Goal: Task Accomplishment & Management: Manage account settings

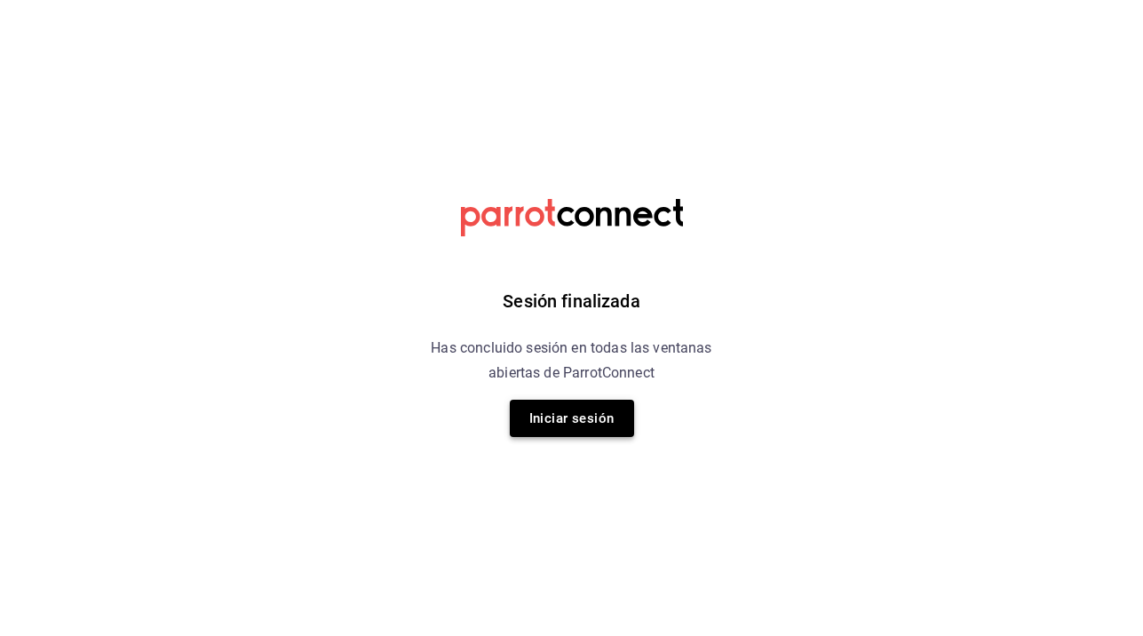
click at [574, 419] on button "Iniciar sesión" at bounding box center [572, 418] width 124 height 37
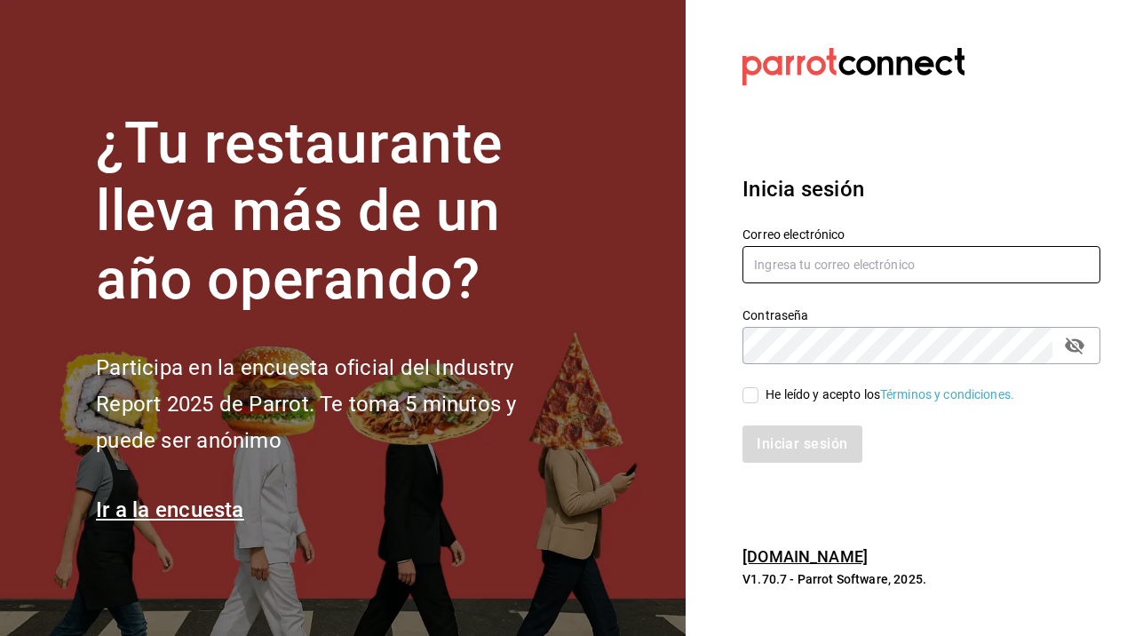
type input "[EMAIL_ADDRESS][DOMAIN_NAME]"
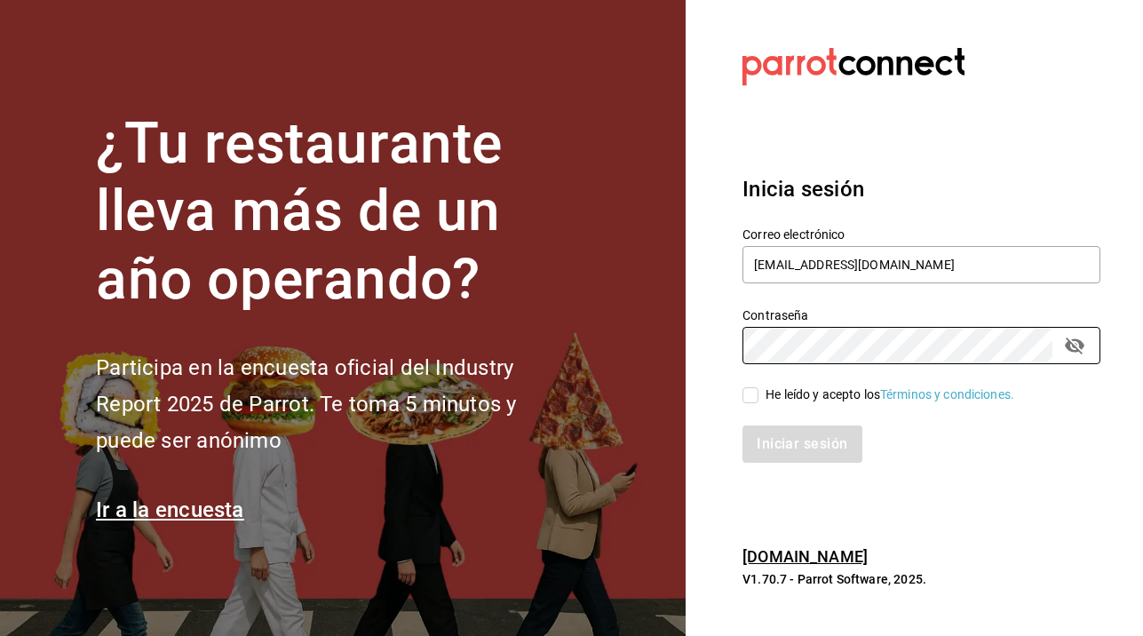
click at [756, 392] on input "He leído y acepto los Términos y condiciones." at bounding box center [750, 395] width 16 height 16
checkbox input "true"
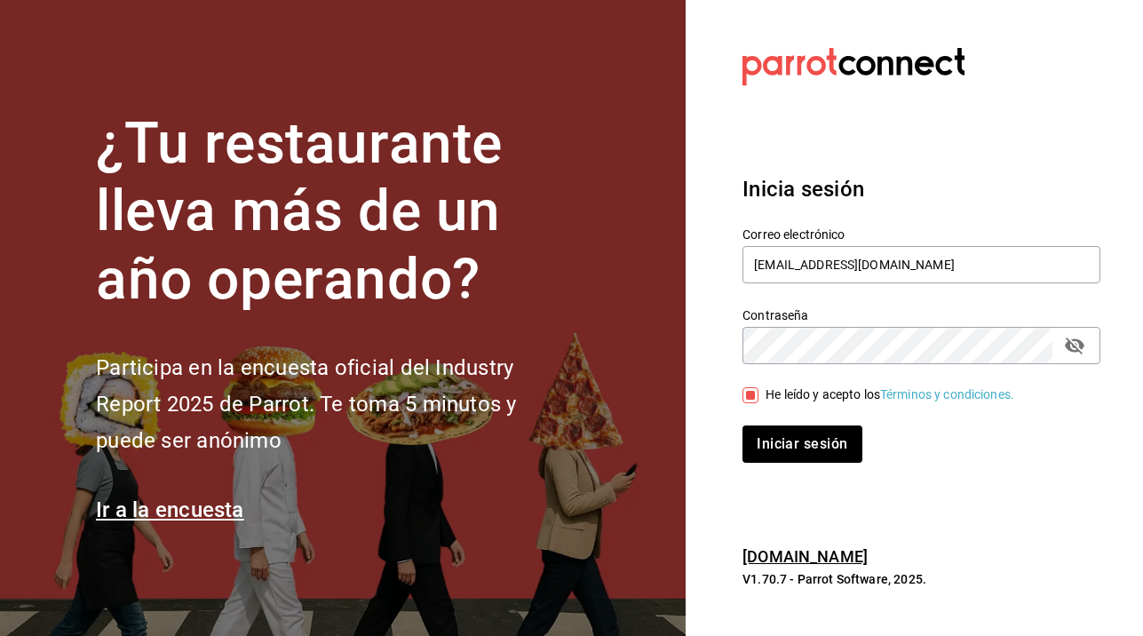
click at [125, 100] on section "¿Tu restaurante lleva más de un año operando? Participa en la encuesta oficial …" at bounding box center [342, 318] width 685 height 636
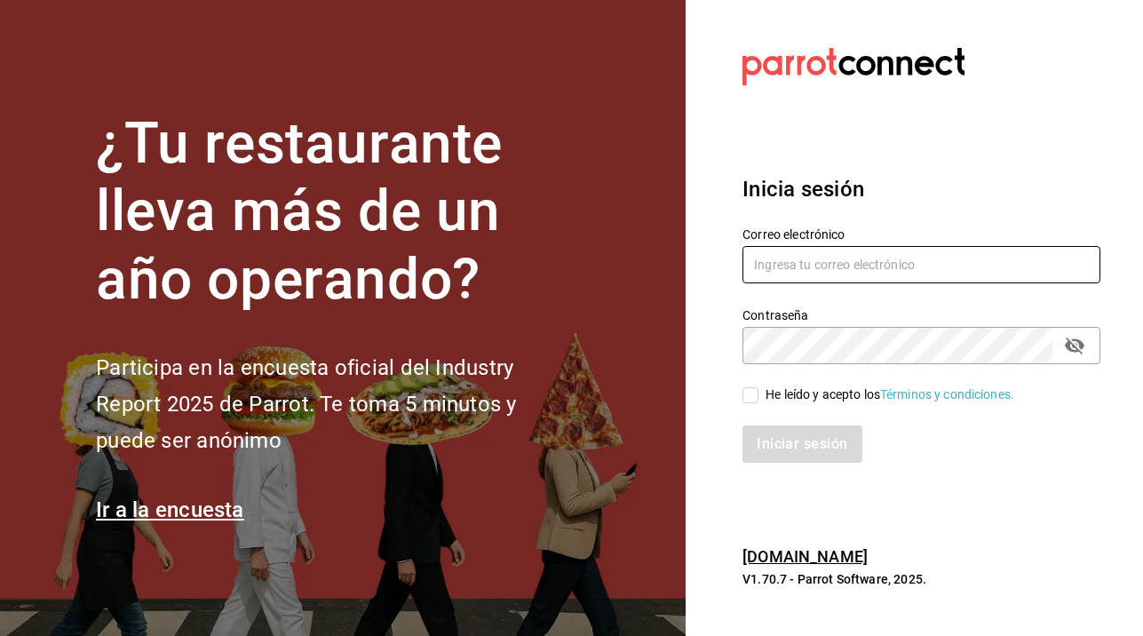
type input "[EMAIL_ADDRESS][DOMAIN_NAME]"
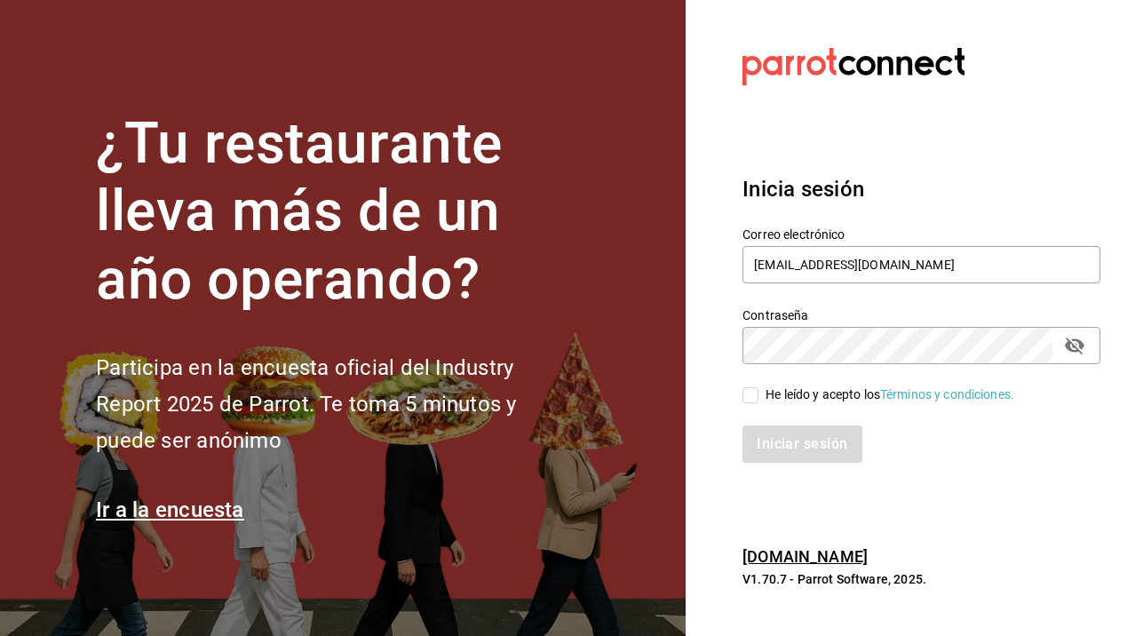
click at [748, 393] on input "He leído y acepto los Términos y condiciones." at bounding box center [750, 395] width 16 height 16
checkbox input "true"
click at [814, 452] on button "Iniciar sesión" at bounding box center [802, 443] width 121 height 37
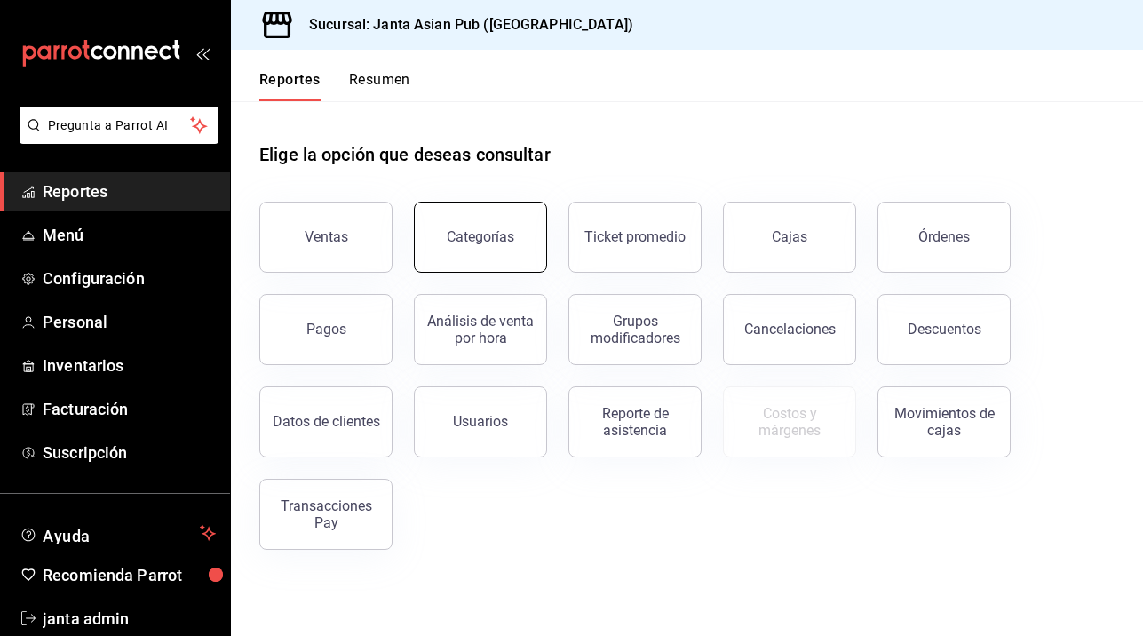
click at [489, 233] on div "Categorías" at bounding box center [480, 236] width 67 height 17
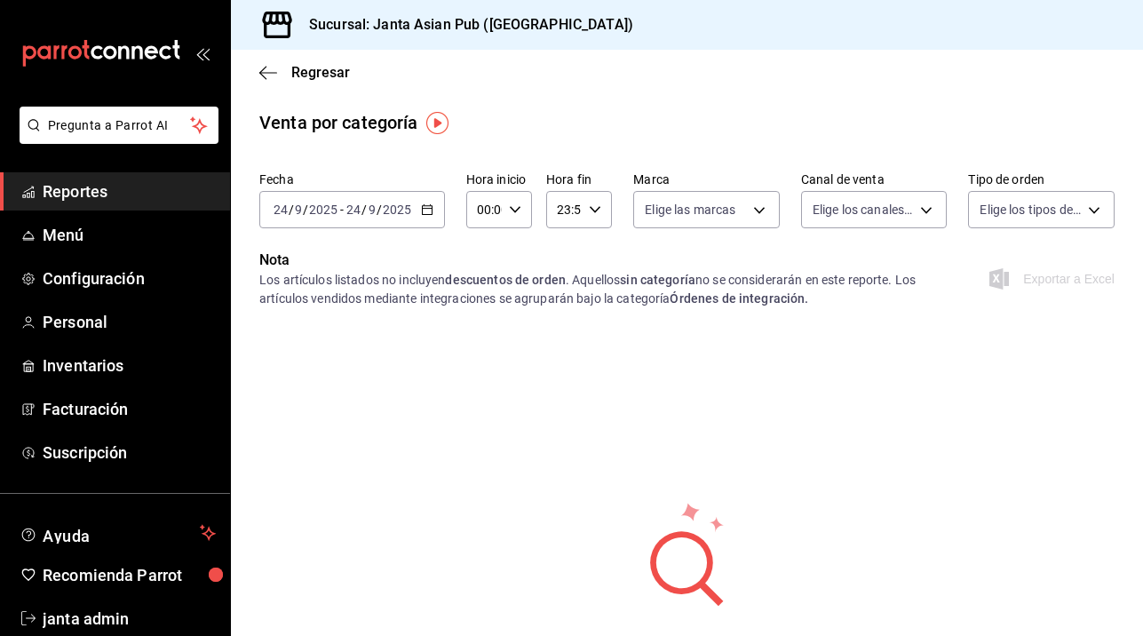
click at [427, 213] on icon "button" at bounding box center [427, 209] width 12 height 12
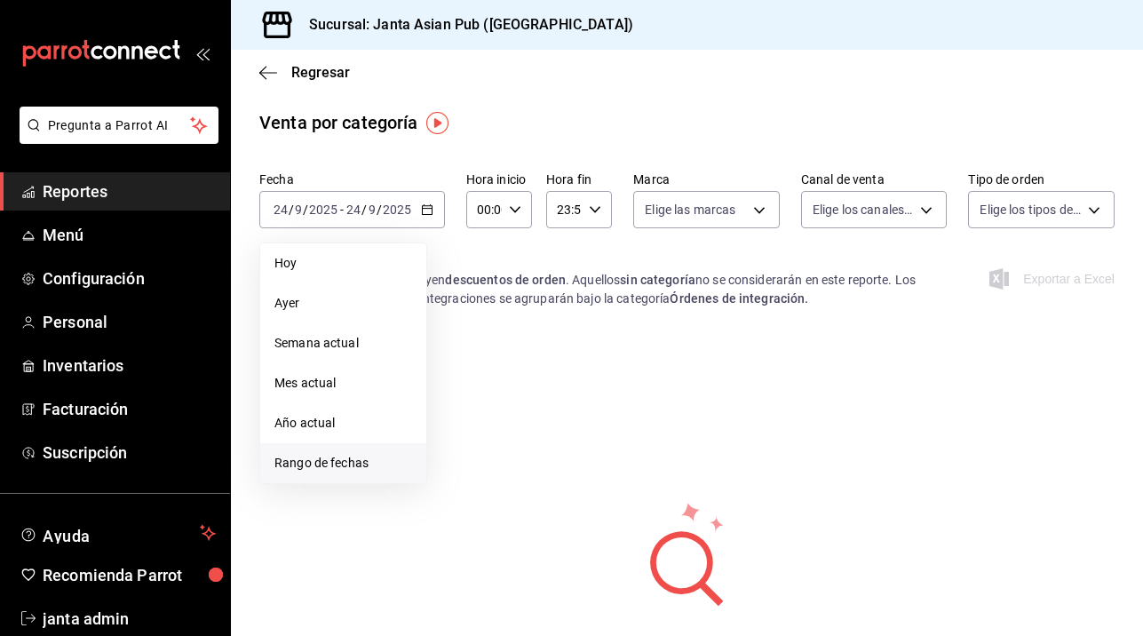
click at [302, 462] on span "Rango de fechas" at bounding box center [343, 463] width 138 height 19
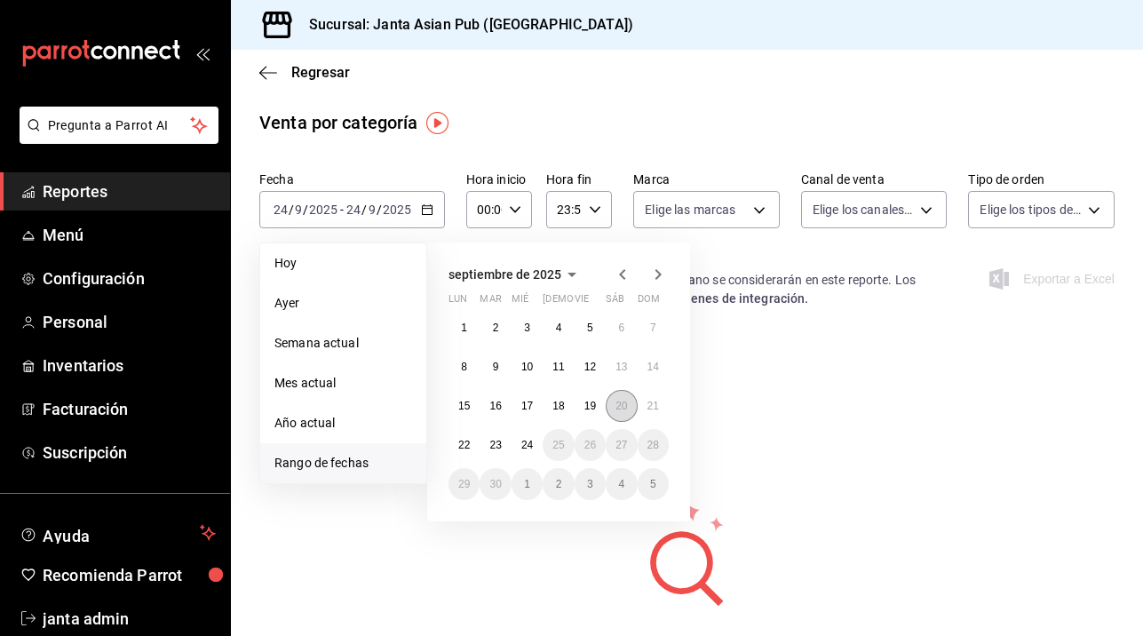
click at [622, 407] on abbr "20" at bounding box center [621, 406] width 12 height 12
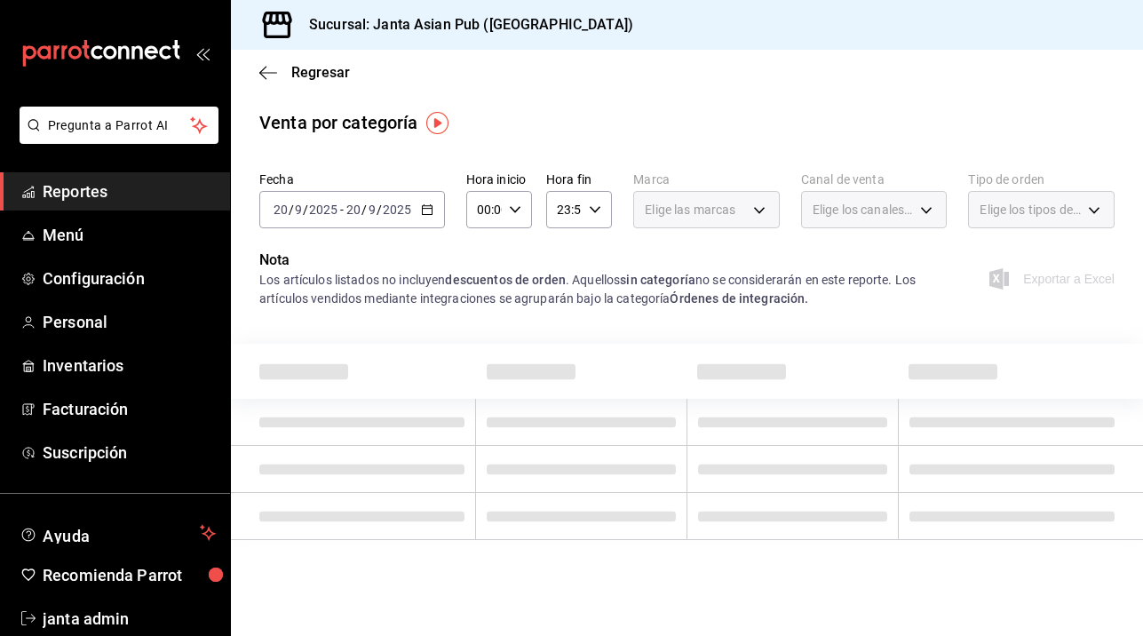
click at [622, 407] on td at bounding box center [581, 422] width 211 height 47
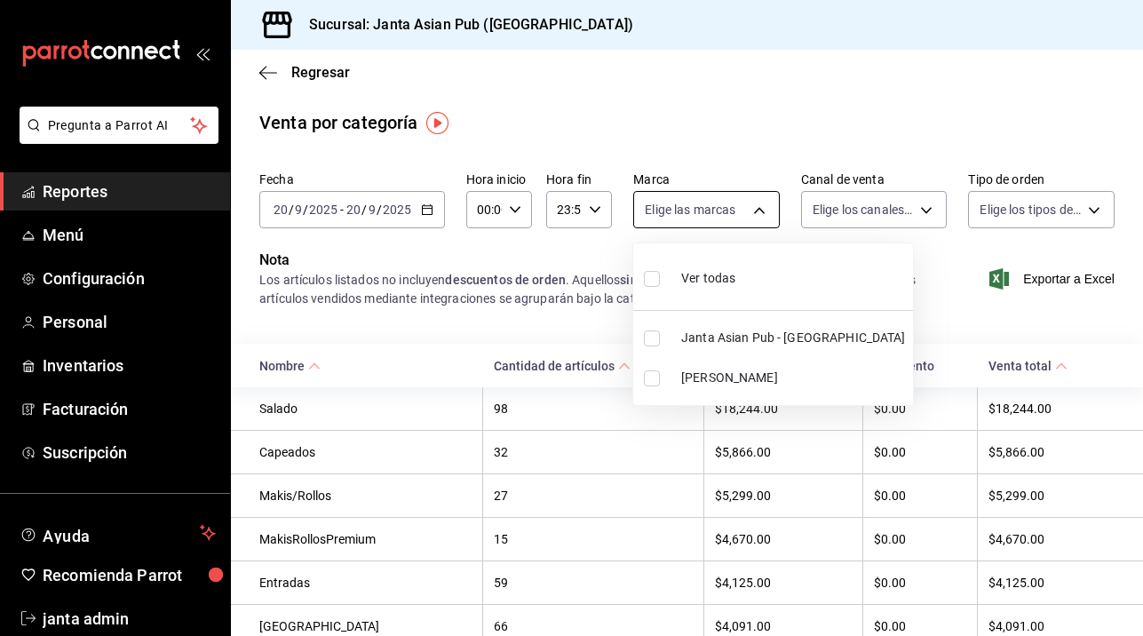
click at [764, 209] on body "Pregunta a Parrot AI Reportes Menú Configuración Personal Inventarios Facturaci…" at bounding box center [571, 318] width 1143 height 636
click at [655, 371] on input "checkbox" at bounding box center [652, 378] width 16 height 16
checkbox input "true"
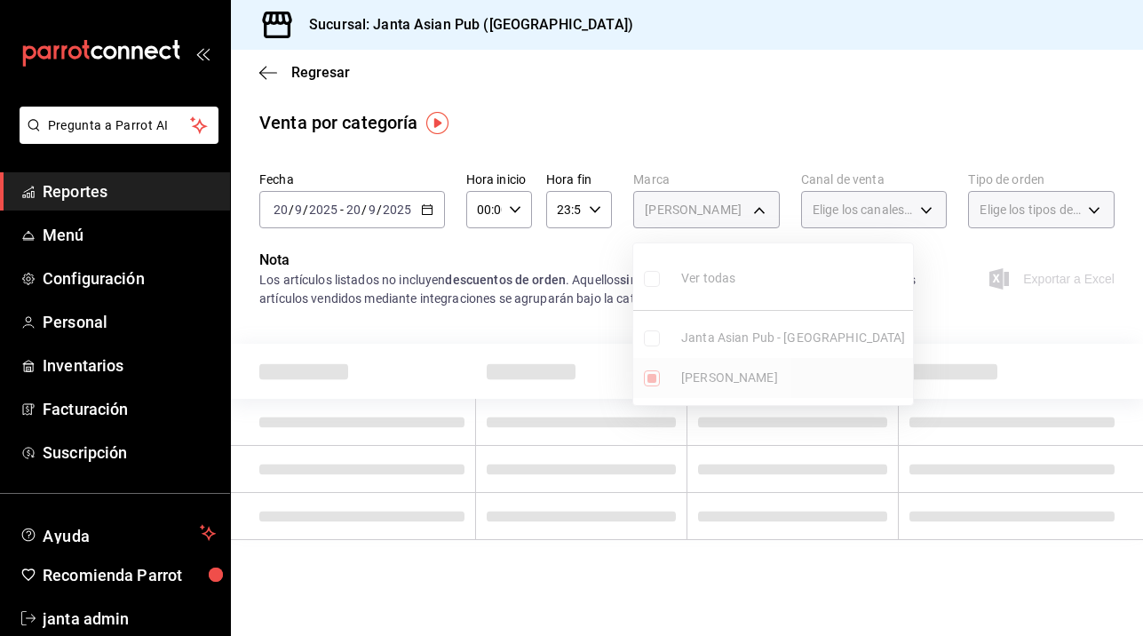
type input "be46397b-311f-4062-b626-5c189c252b46"
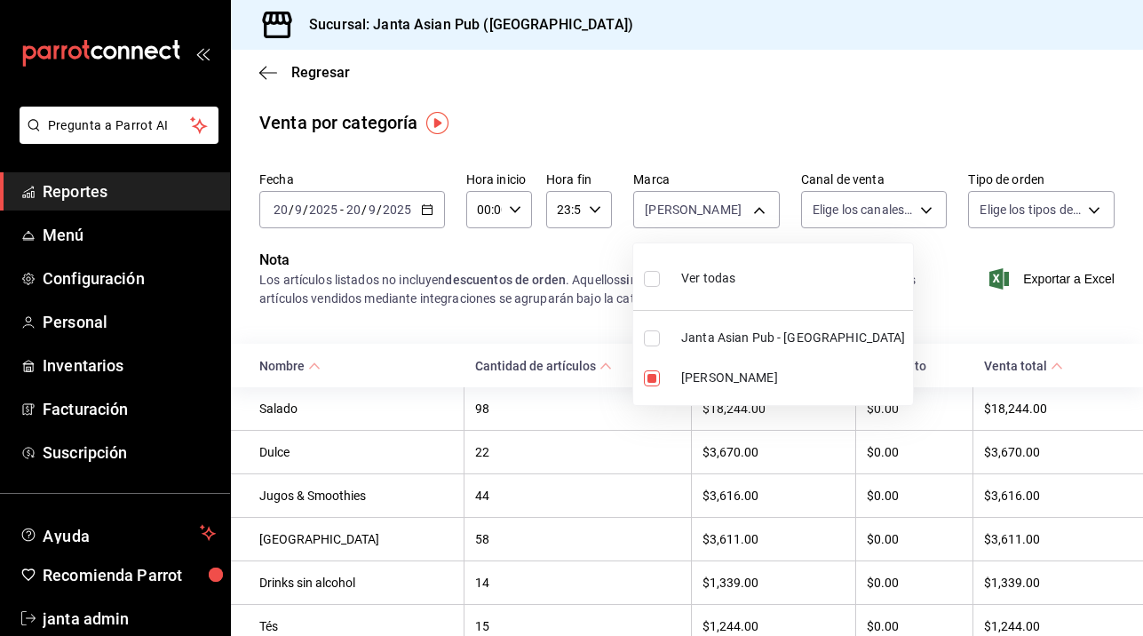
click at [930, 203] on div at bounding box center [571, 318] width 1143 height 636
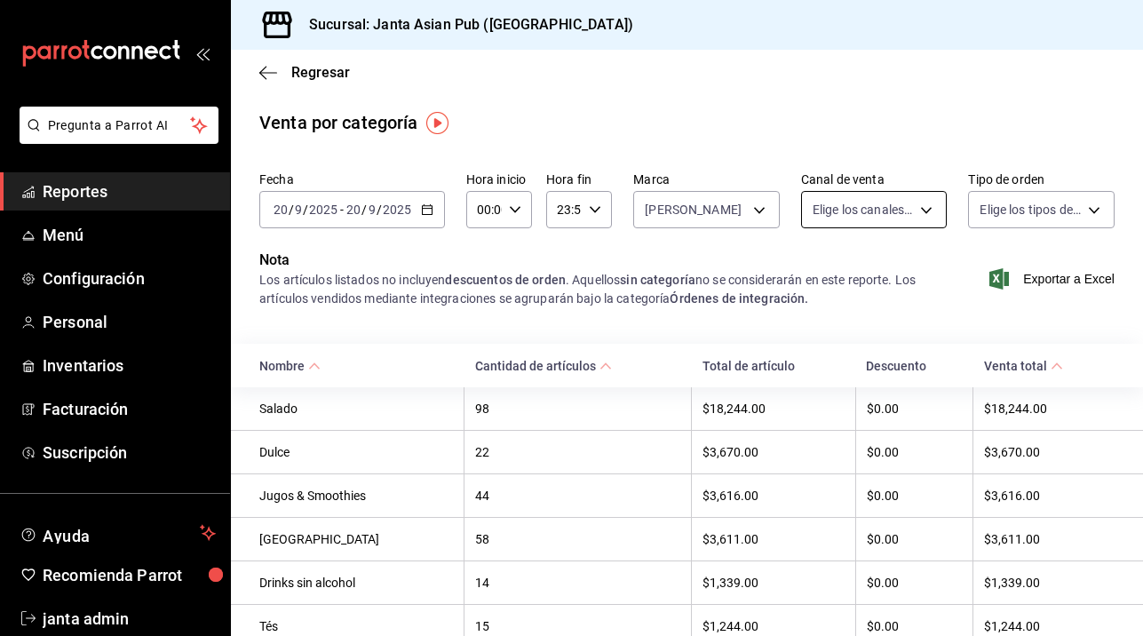
click at [909, 213] on body "Pregunta a Parrot AI Reportes Menú Configuración Personal Inventarios Facturaci…" at bounding box center [571, 318] width 1143 height 636
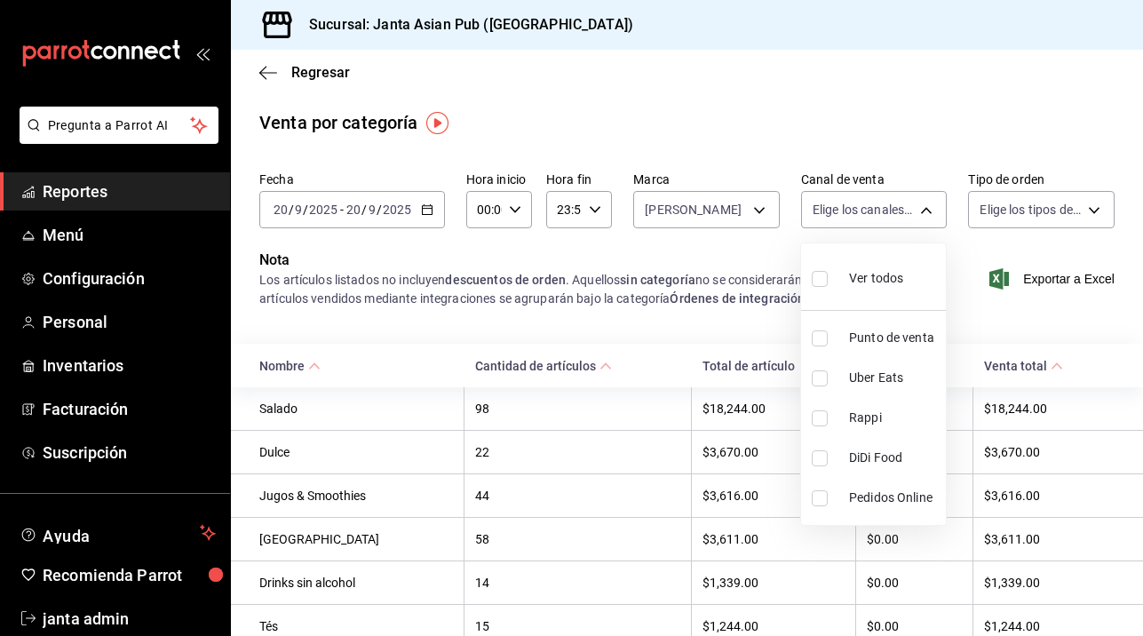
click at [819, 273] on input "checkbox" at bounding box center [819, 279] width 16 height 16
checkbox input "true"
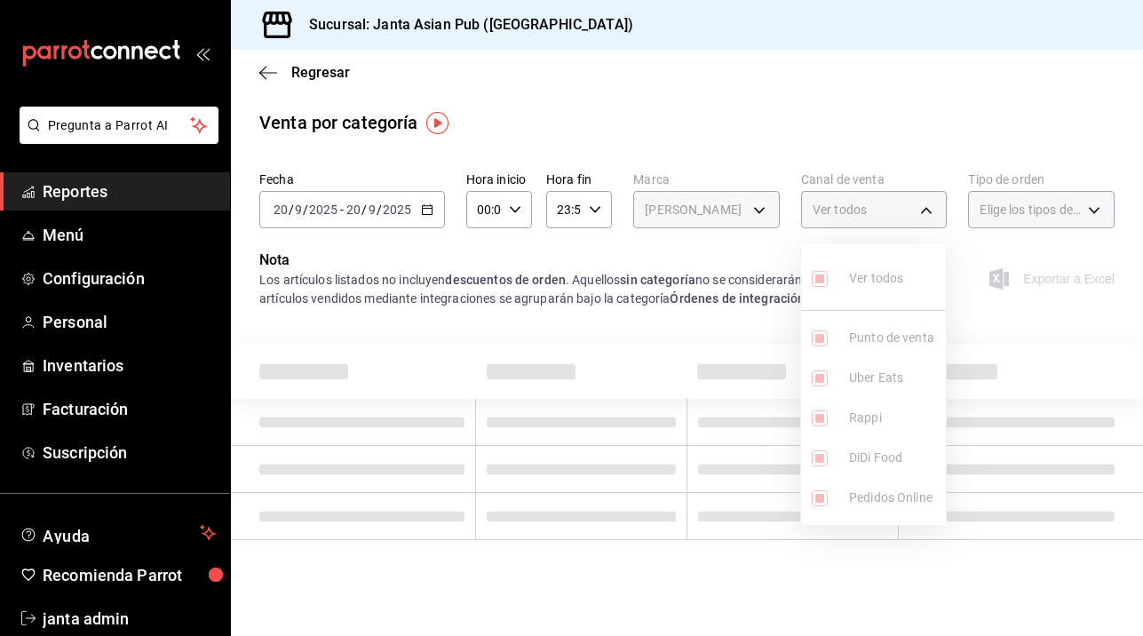
type input "PARROT,UBER_EATS,RAPPI,DIDI_FOOD,ONLINE"
checkbox input "true"
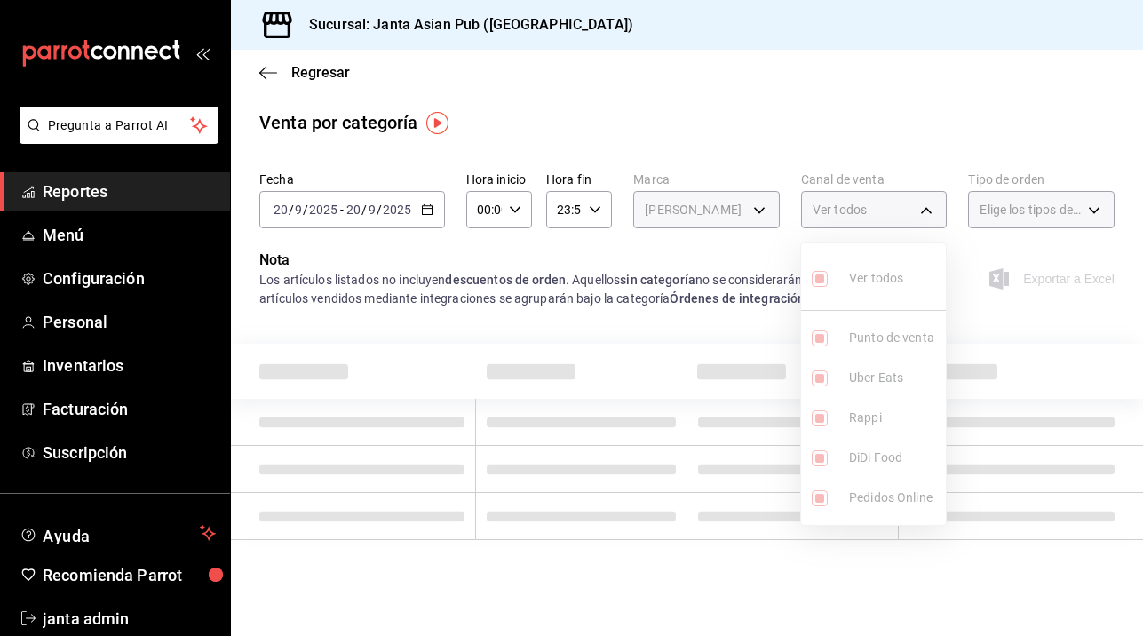
checkbox input "true"
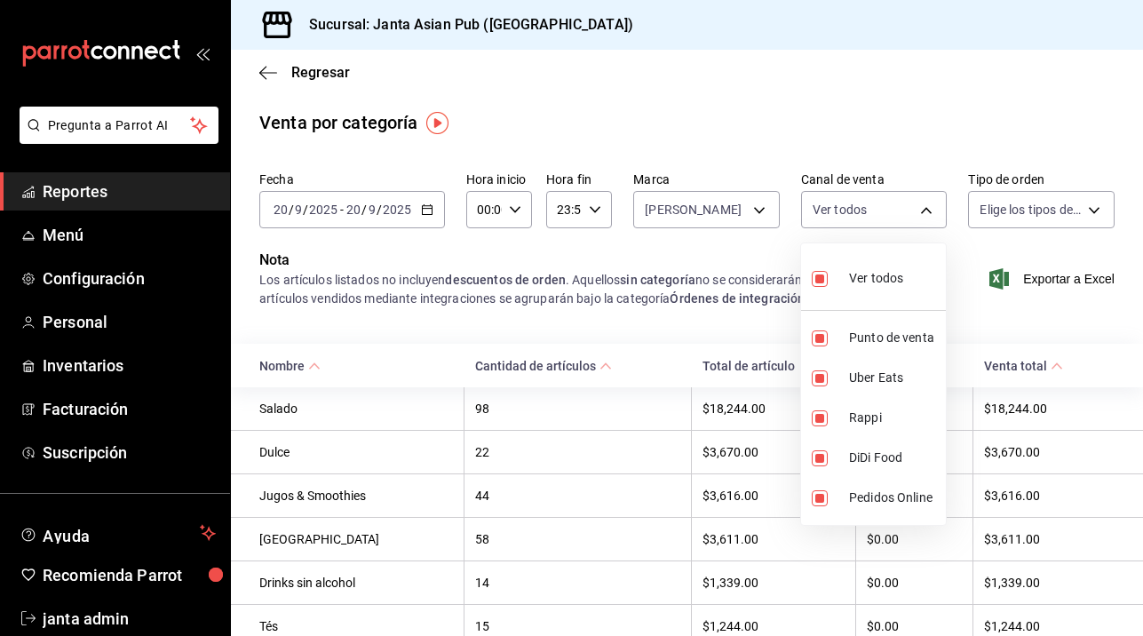
click at [543, 505] on div at bounding box center [571, 318] width 1143 height 636
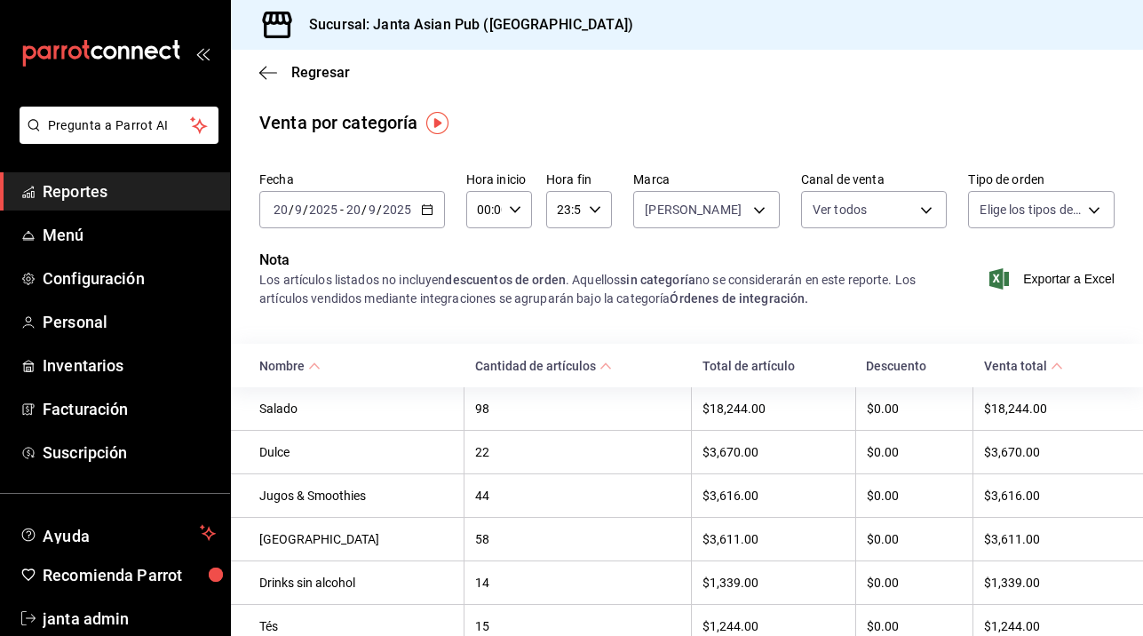
click at [257, 67] on div "Regresar" at bounding box center [687, 72] width 912 height 45
click at [263, 68] on icon "button" at bounding box center [268, 73] width 18 height 16
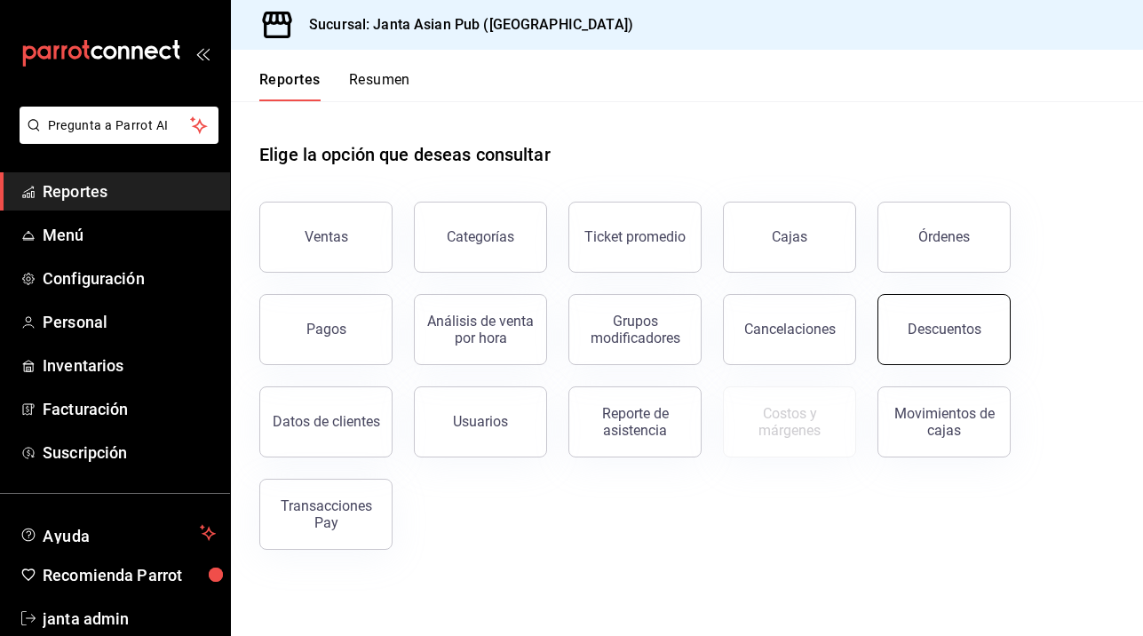
click at [915, 332] on div "Descuentos" at bounding box center [944, 328] width 74 height 17
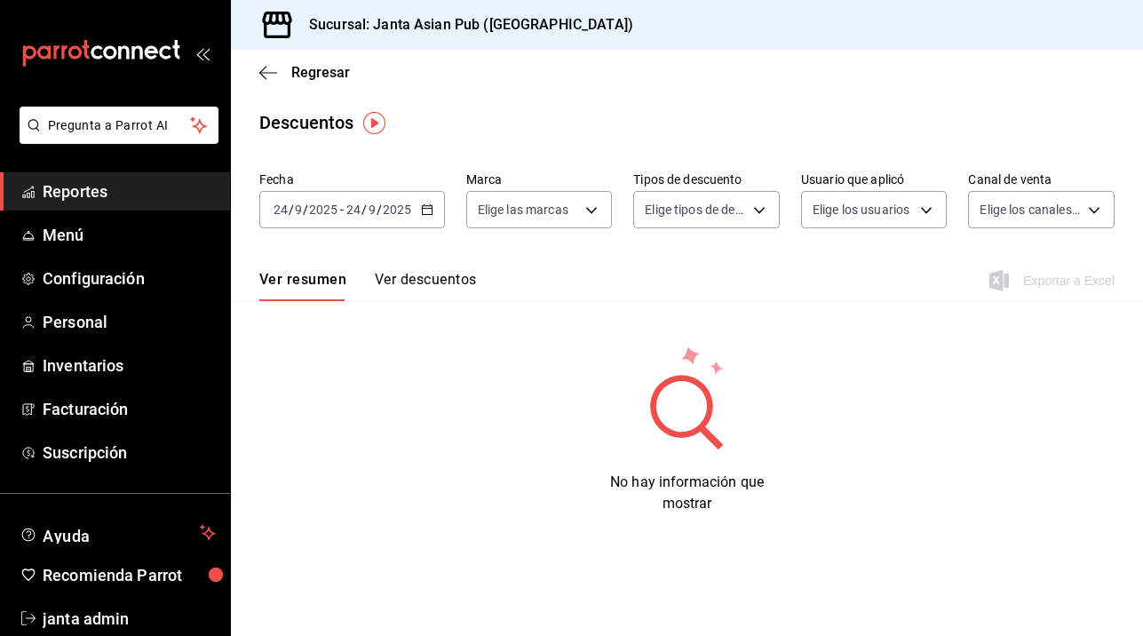
click at [427, 210] on icon "button" at bounding box center [427, 209] width 12 height 12
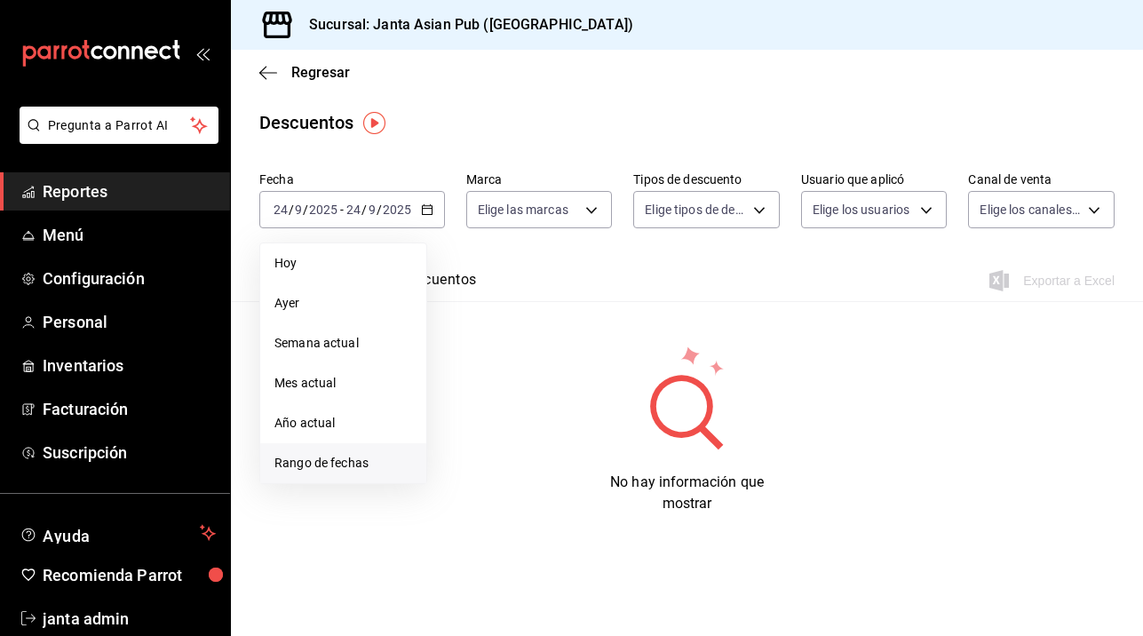
click at [302, 451] on li "Rango de fechas" at bounding box center [343, 463] width 166 height 40
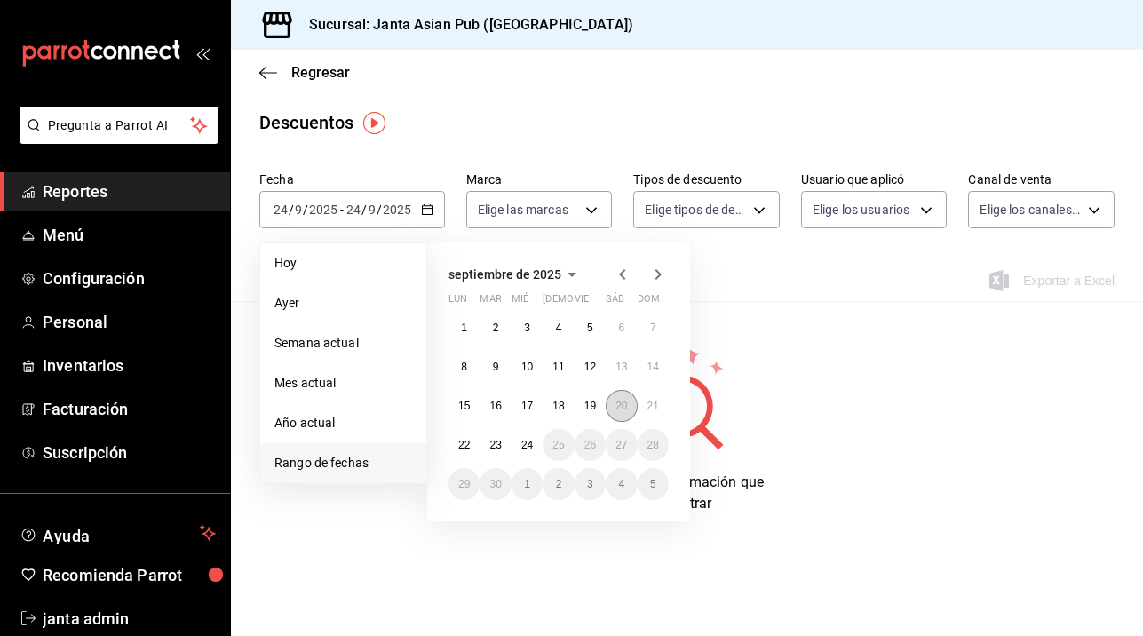
click at [627, 410] on abbr "20" at bounding box center [621, 406] width 12 height 12
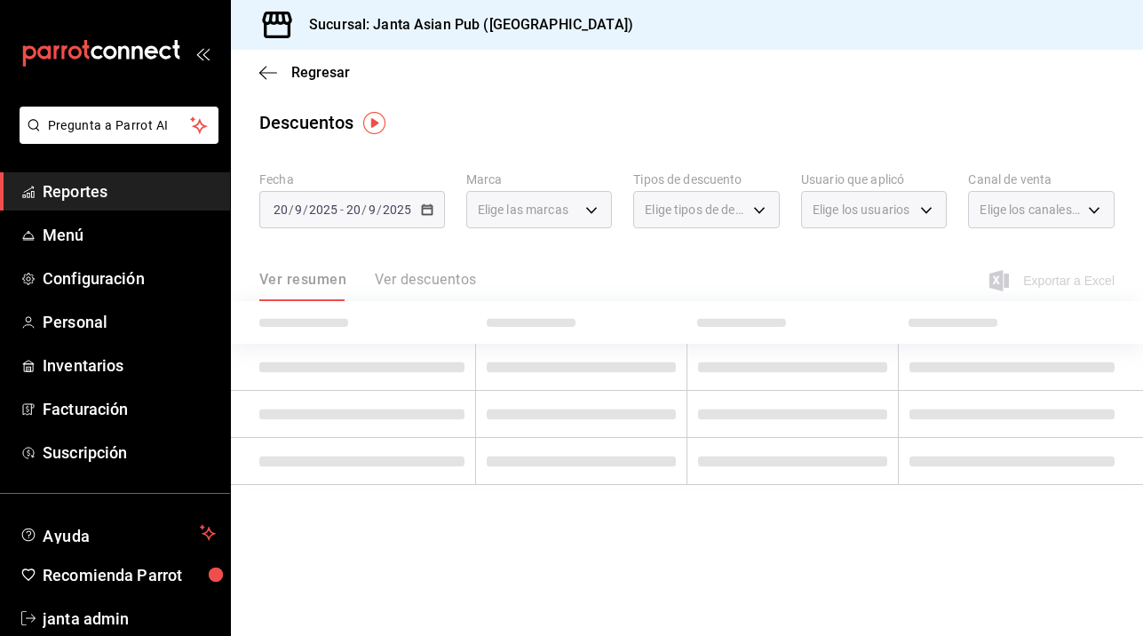
click at [629, 410] on span at bounding box center [581, 413] width 189 height 11
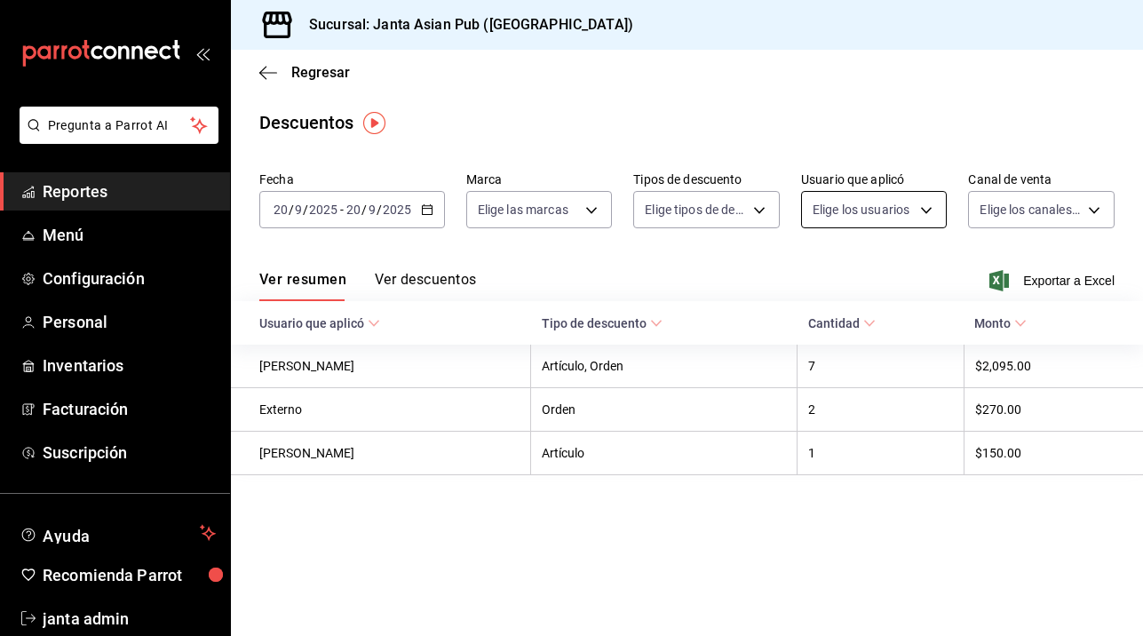
click at [926, 211] on body "Pregunta a Parrot AI Reportes Menú Configuración Personal Inventarios Facturaci…" at bounding box center [571, 318] width 1143 height 636
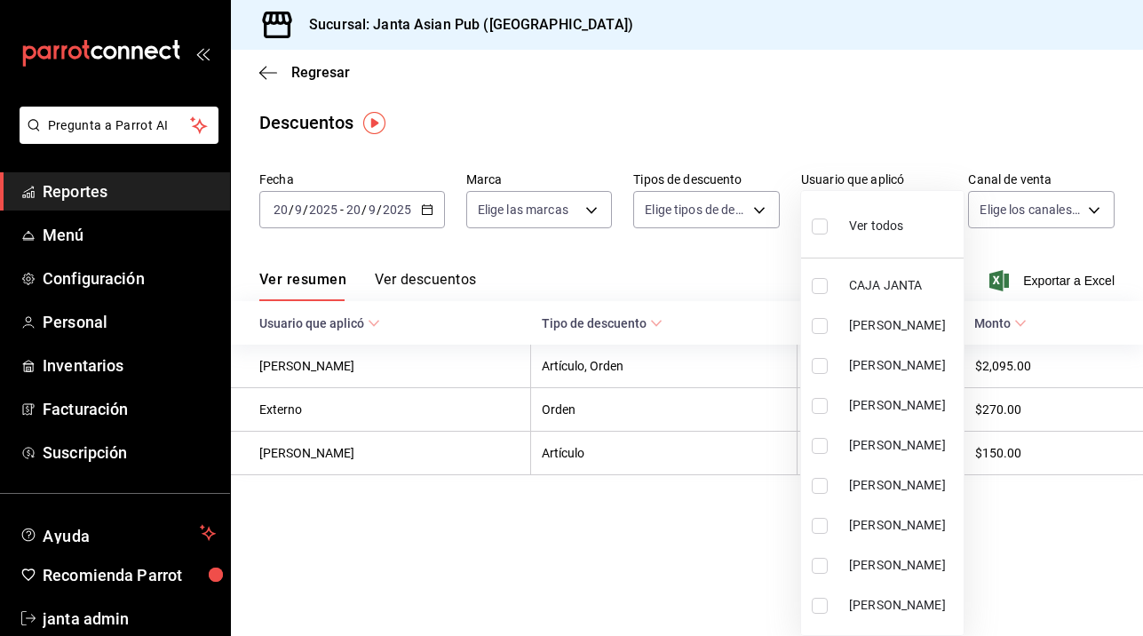
click at [819, 230] on input "checkbox" at bounding box center [819, 226] width 16 height 16
checkbox input "true"
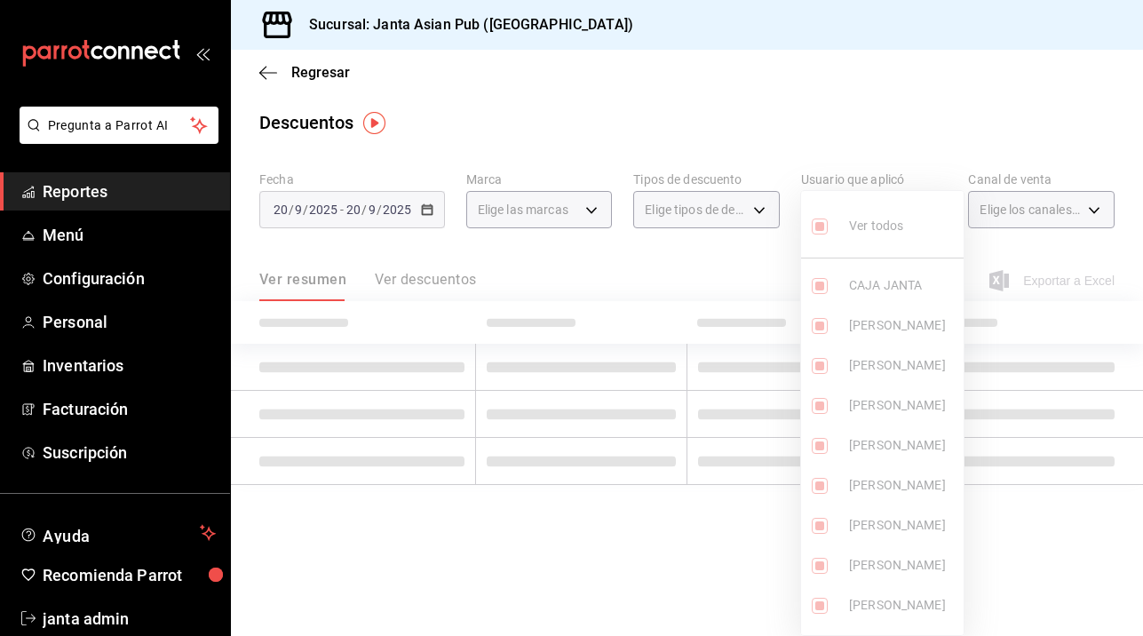
type input "dec6c1df-0536-452e-a3b5-3df96a83957b,42d2dfbf-7daa-46ef-93e2-0dad35230b75,1463a…"
checkbox input "true"
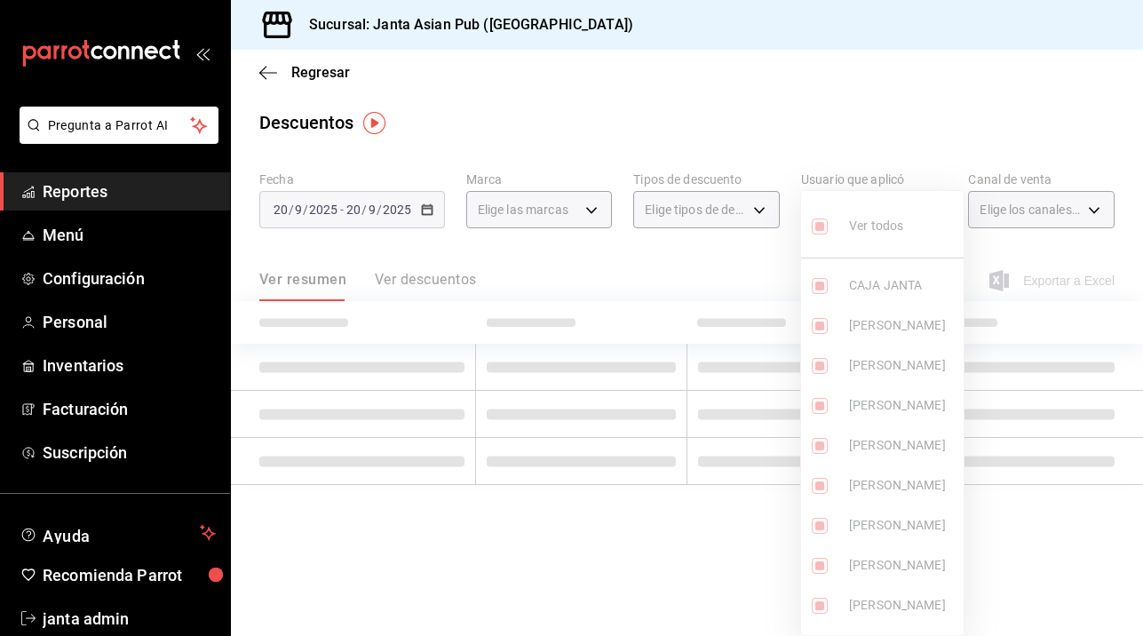
checkbox input "true"
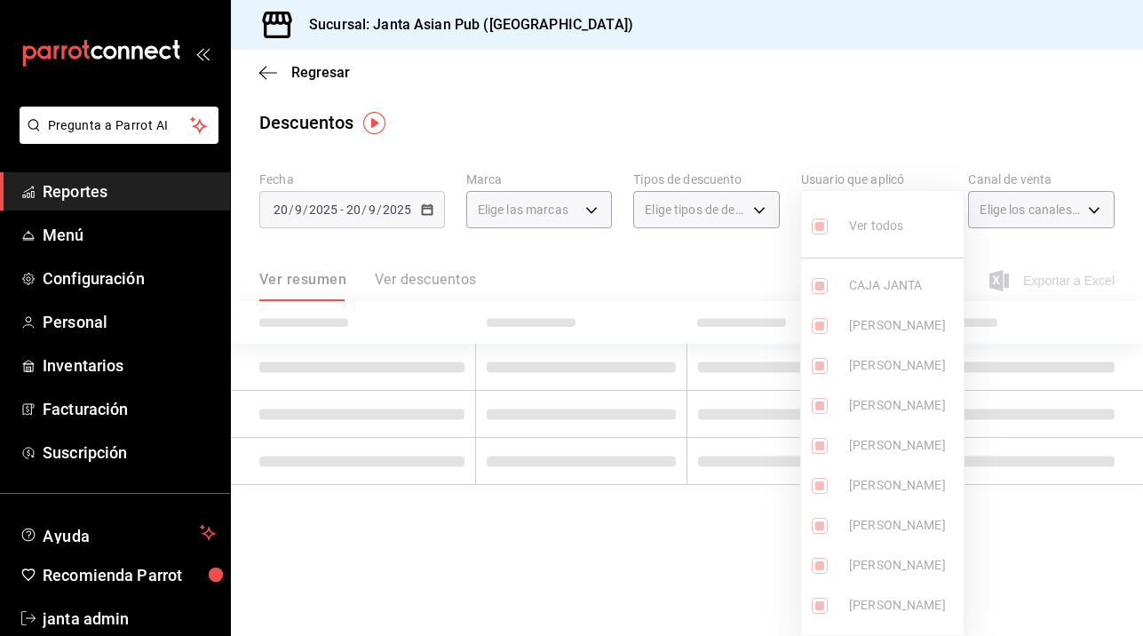
checkbox input "true"
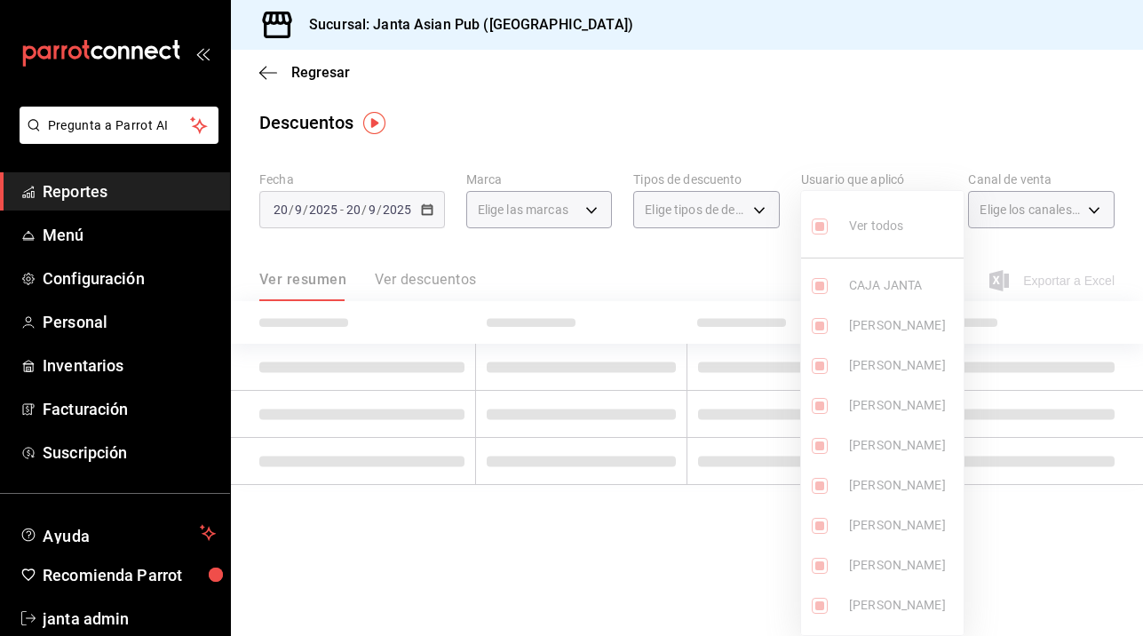
checkbox input "true"
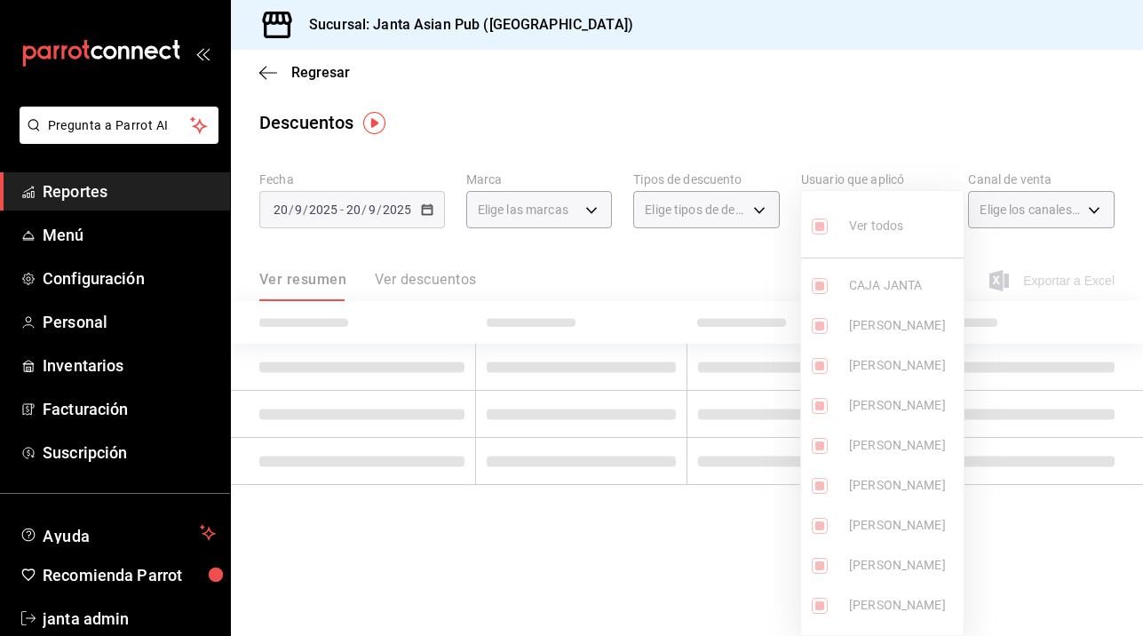
checkbox input "true"
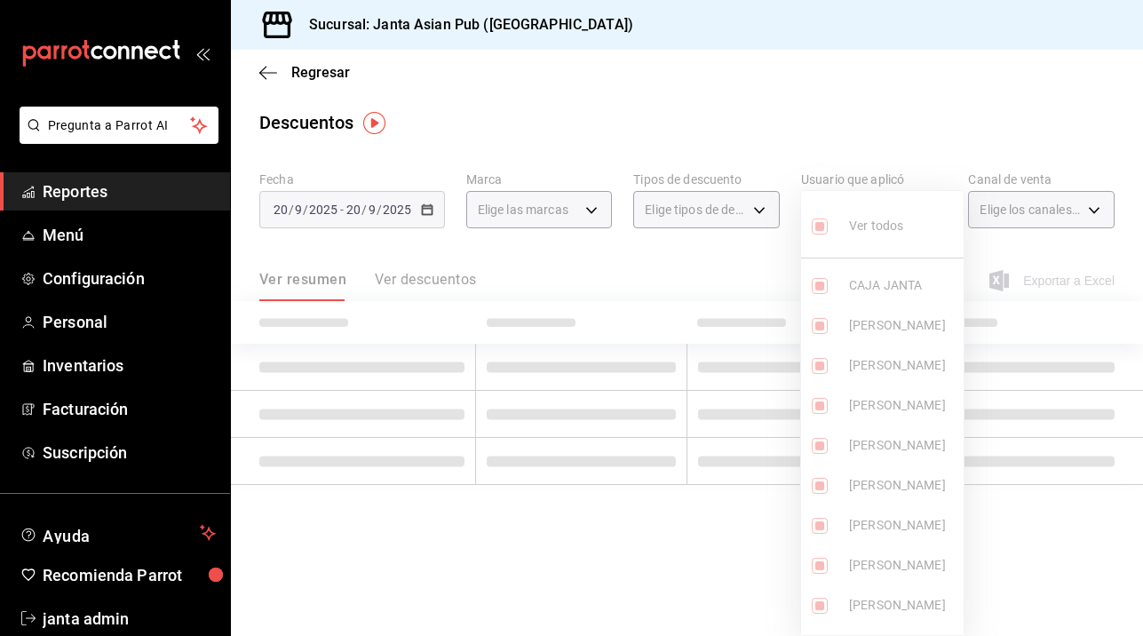
checkbox input "true"
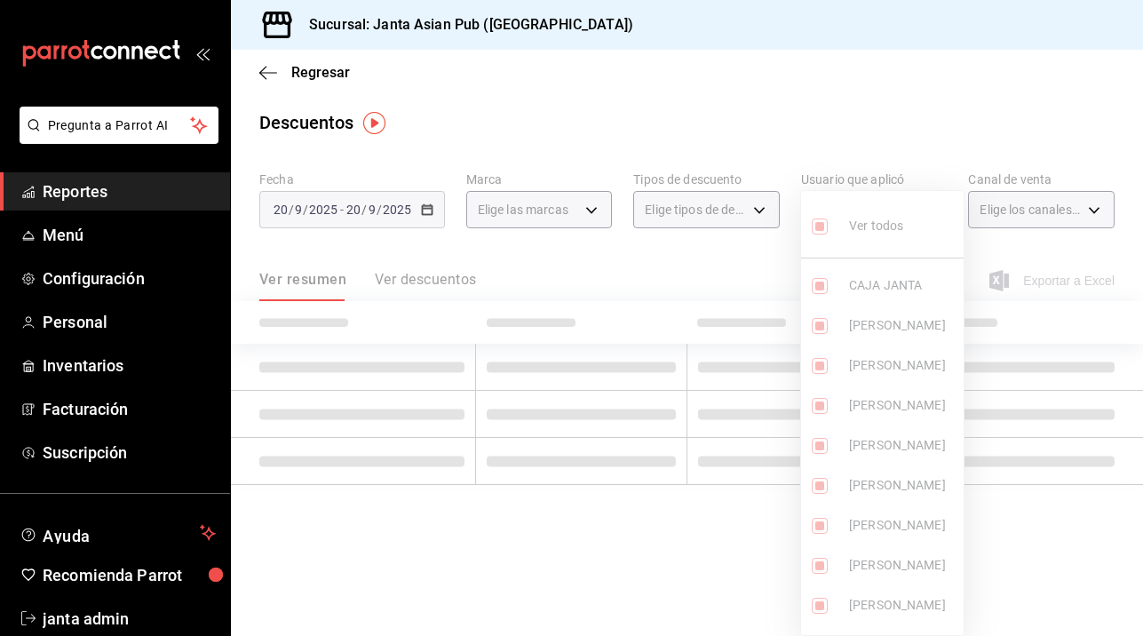
checkbox input "true"
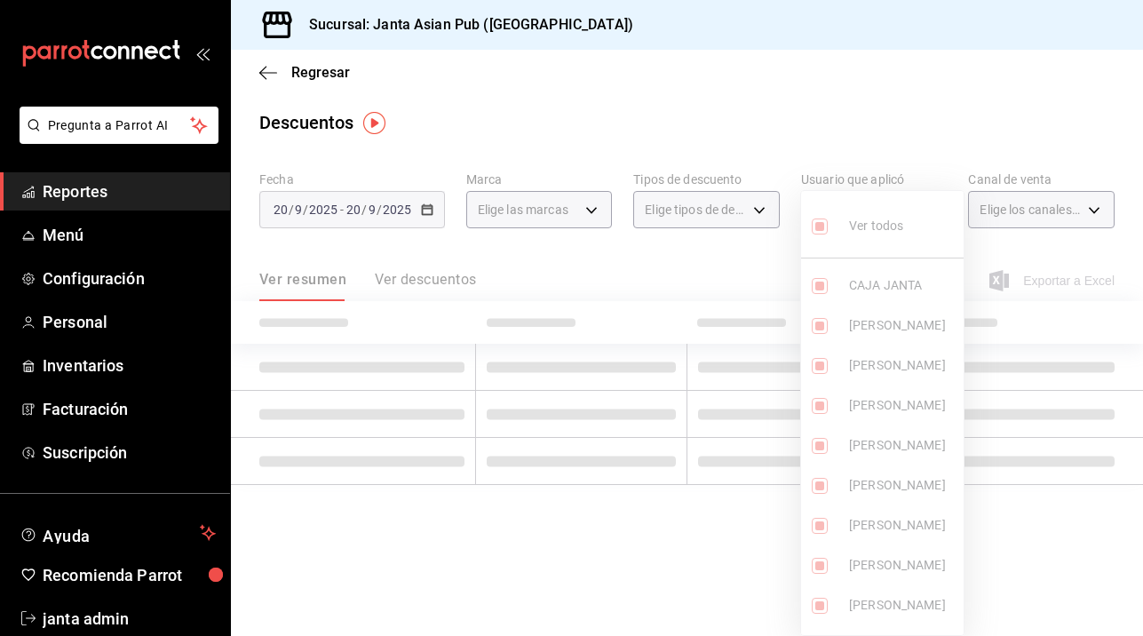
checkbox input "true"
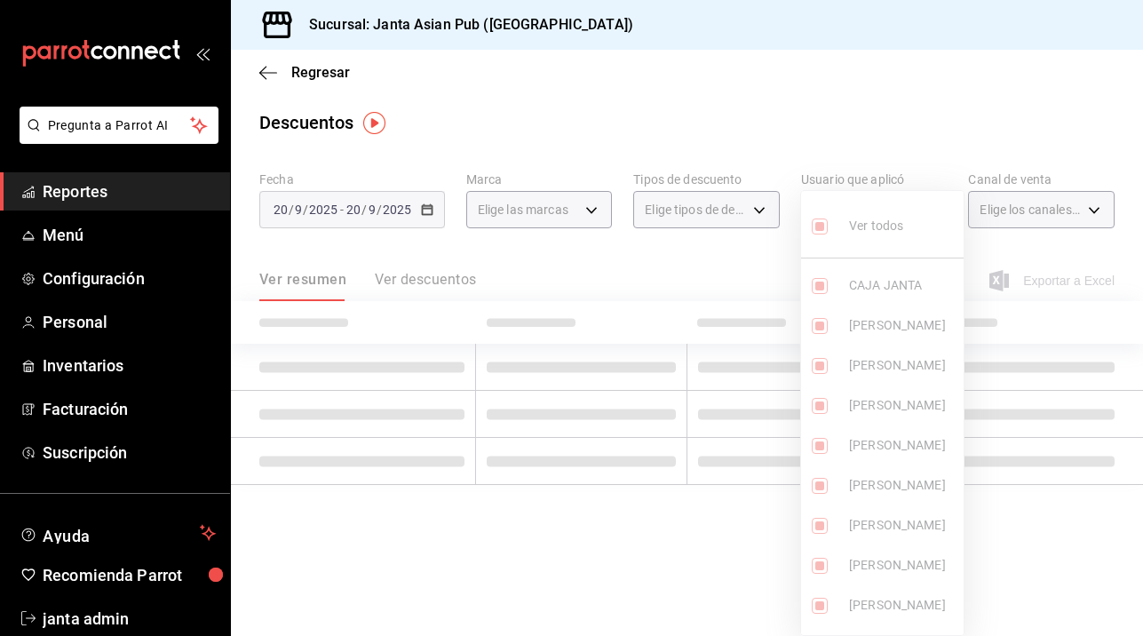
checkbox input "true"
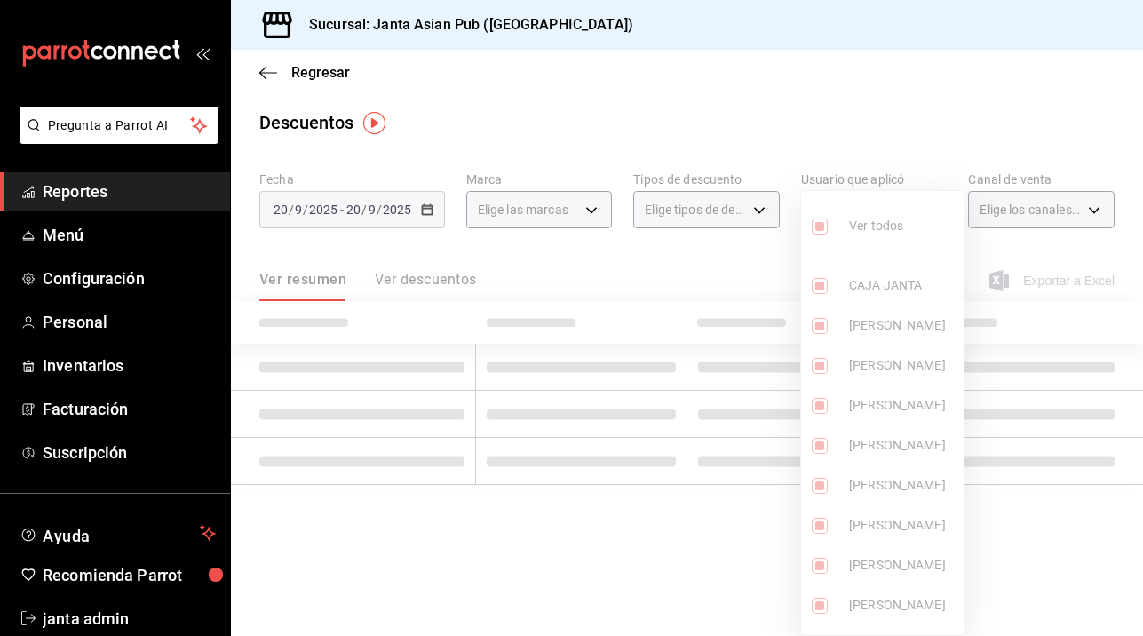
checkbox input "true"
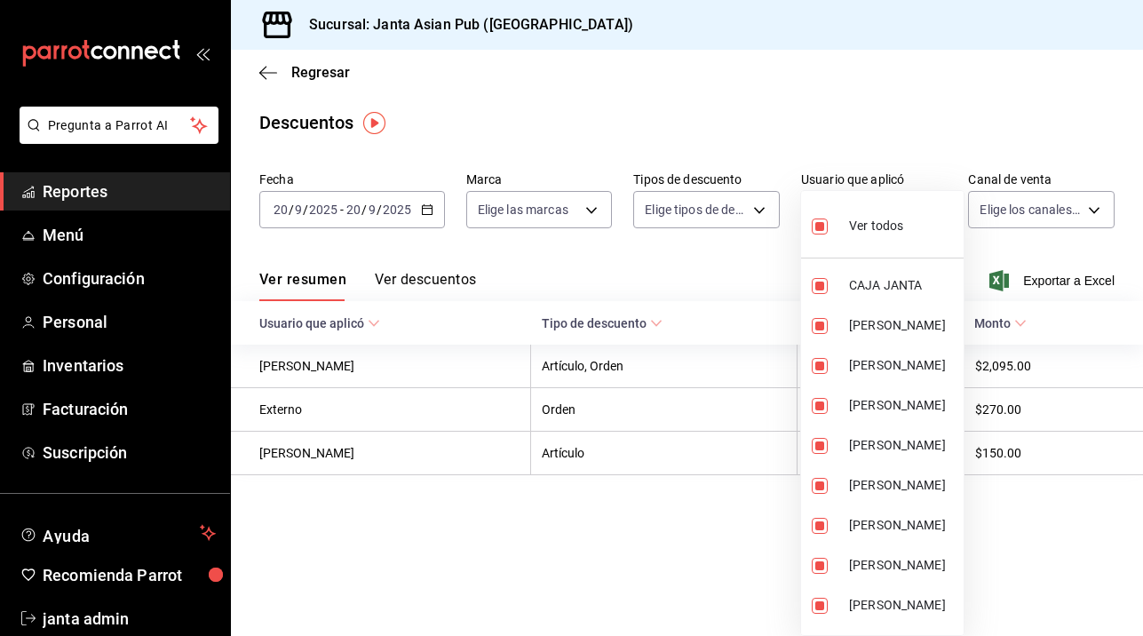
click at [761, 206] on div at bounding box center [571, 318] width 1143 height 636
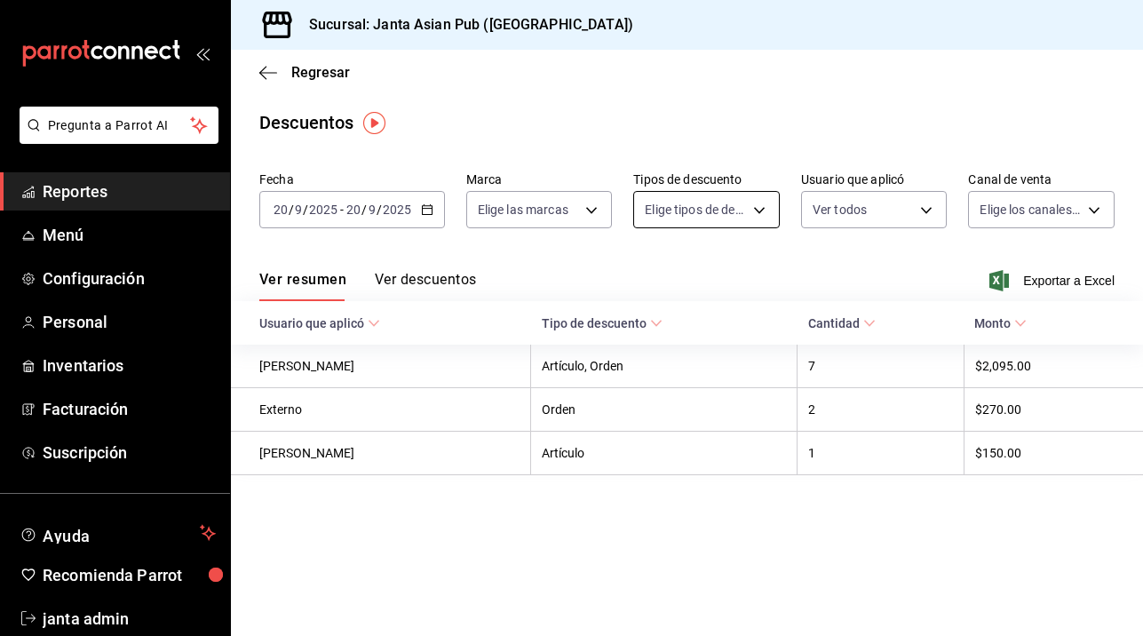
click at [753, 215] on body "Pregunta a Parrot AI Reportes Menú Configuración Personal Inventarios Facturaci…" at bounding box center [571, 318] width 1143 height 636
click at [755, 209] on div at bounding box center [571, 318] width 1143 height 636
click at [755, 209] on body "Pregunta a Parrot AI Reportes Menú Configuración Personal Inventarios Facturaci…" at bounding box center [571, 318] width 1143 height 636
click at [755, 209] on div at bounding box center [571, 318] width 1143 height 636
click at [596, 210] on body "Pregunta a Parrot AI Reportes Menú Configuración Personal Inventarios Facturaci…" at bounding box center [571, 318] width 1143 height 636
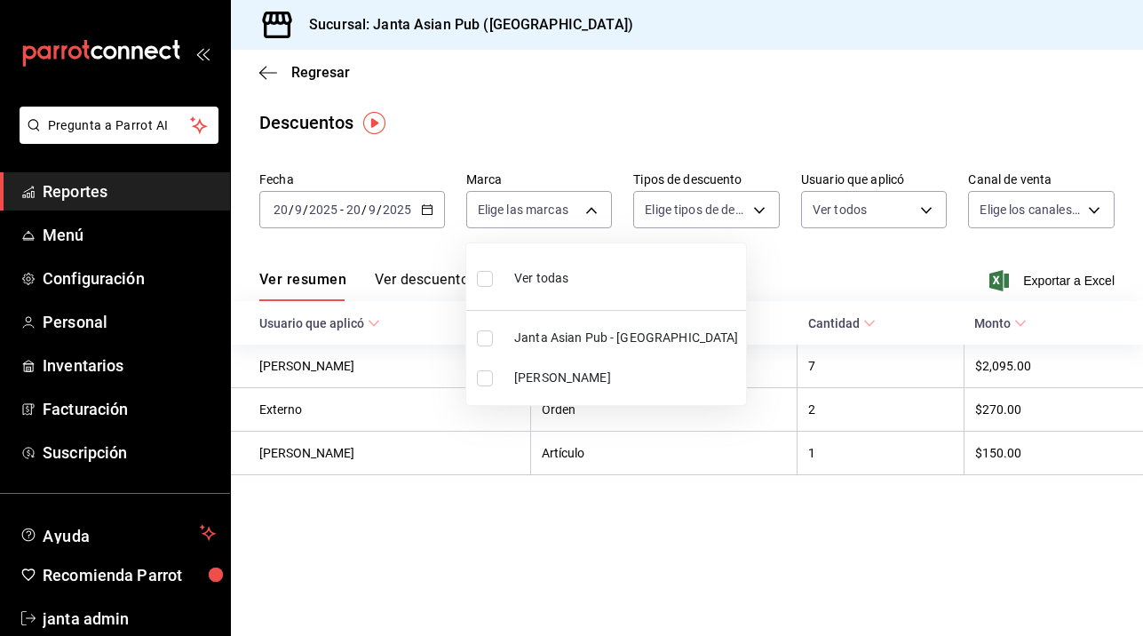
click at [492, 380] on input "checkbox" at bounding box center [485, 378] width 16 height 16
checkbox input "true"
type input "be46397b-311f-4062-b626-5c189c252b46"
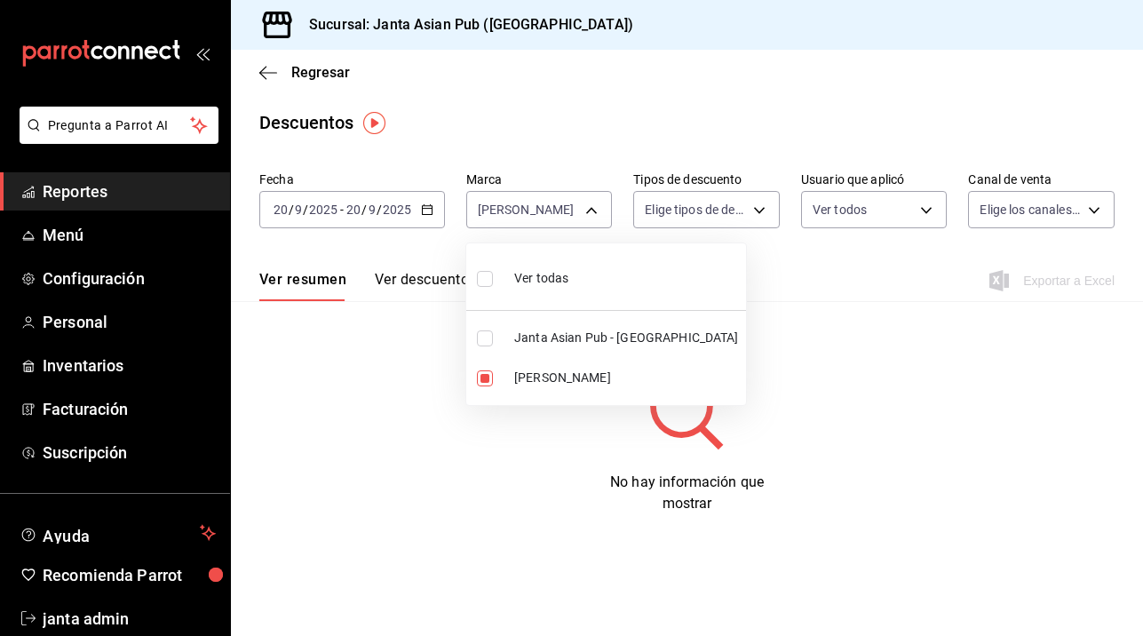
click at [778, 213] on div at bounding box center [571, 318] width 1143 height 636
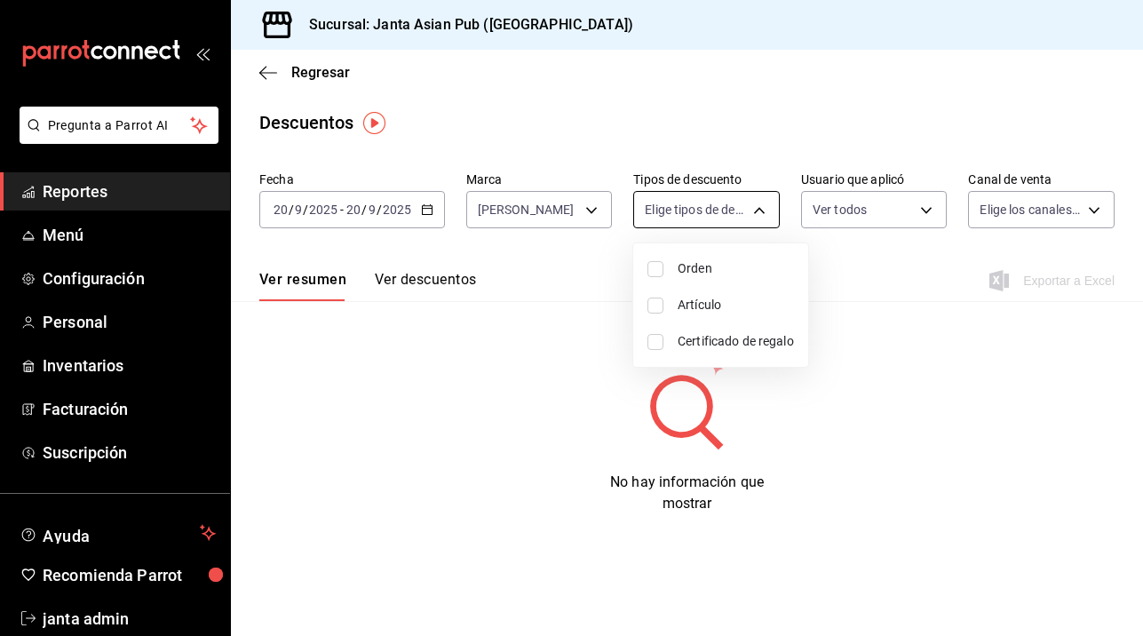
click at [760, 210] on body "Pregunta a Parrot AI Reportes Menú Configuración Personal Inventarios Facturaci…" at bounding box center [571, 318] width 1143 height 636
click at [661, 272] on input "checkbox" at bounding box center [655, 269] width 16 height 16
checkbox input "true"
type input "ORDER"
click at [652, 308] on input "checkbox" at bounding box center [655, 305] width 16 height 16
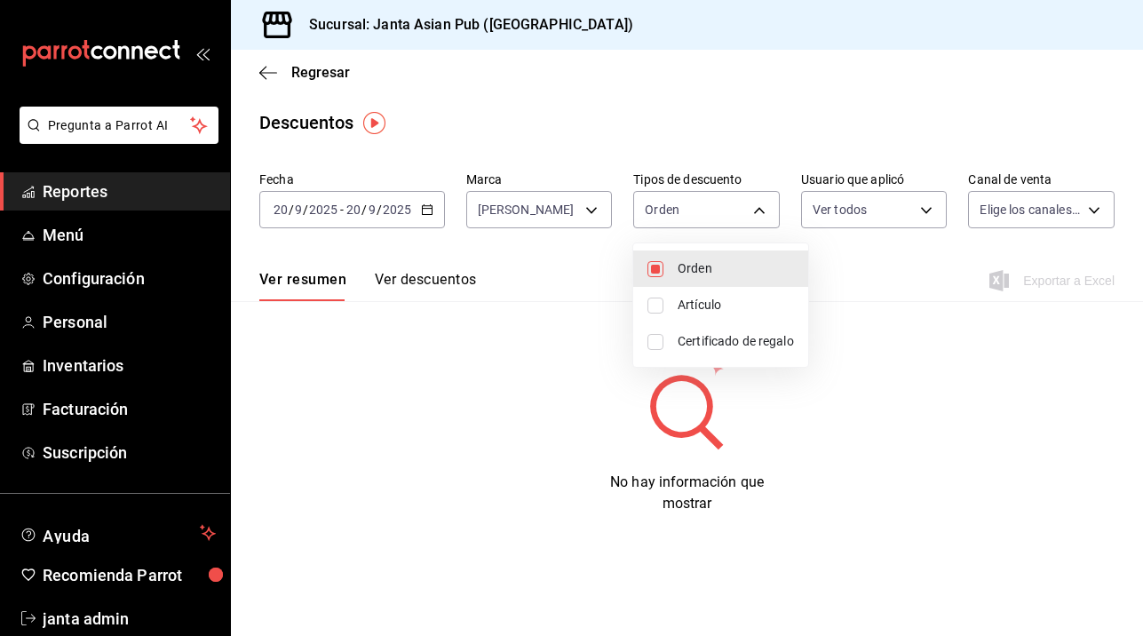
checkbox input "true"
type input "ORDER,ORDER_ITEM"
click at [649, 336] on input "checkbox" at bounding box center [655, 342] width 16 height 16
checkbox input "true"
type input "ORDER,ORDER_ITEM,CARD_REWARD"
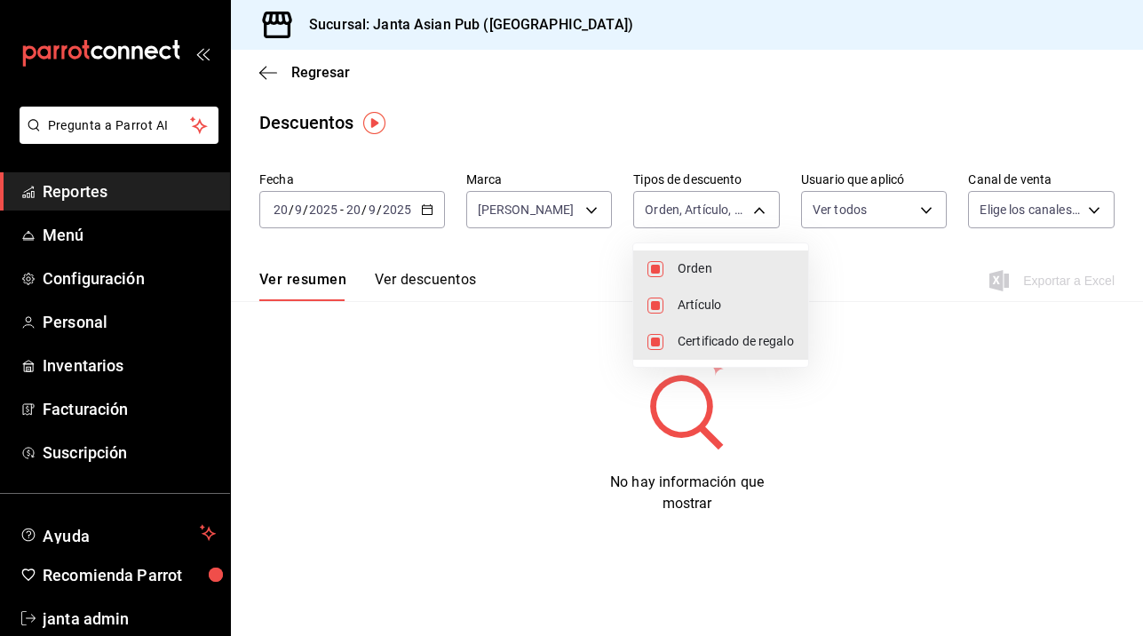
click at [927, 207] on div at bounding box center [571, 318] width 1143 height 636
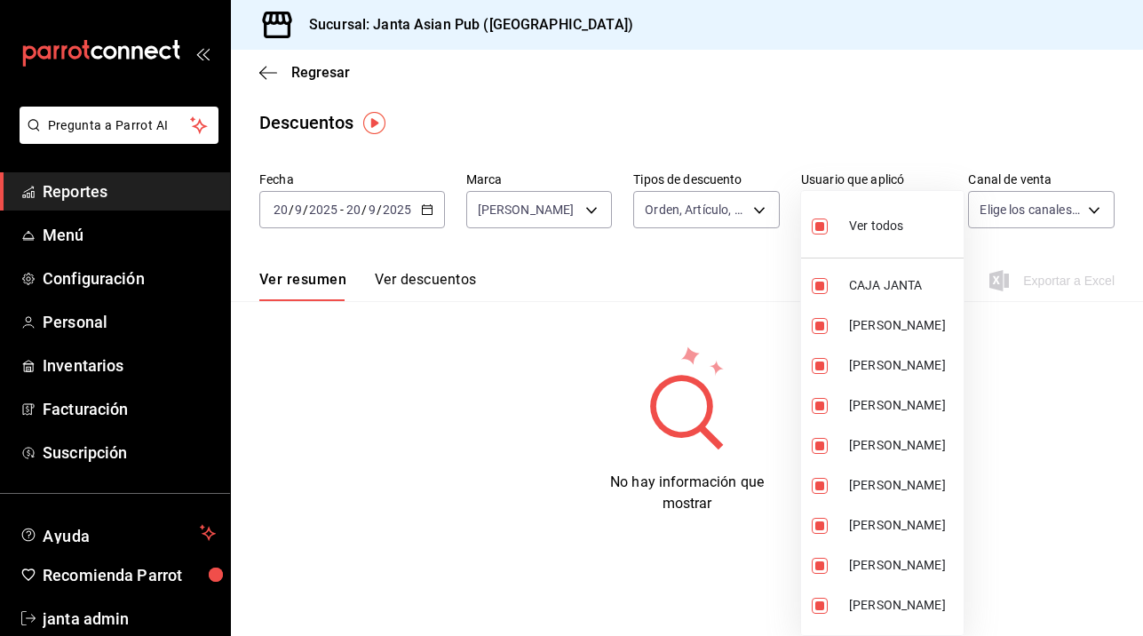
click at [927, 207] on body "Pregunta a Parrot AI Reportes Menú Configuración Personal Inventarios Facturaci…" at bounding box center [571, 318] width 1143 height 636
click at [927, 207] on li "Ver todos" at bounding box center [882, 224] width 162 height 52
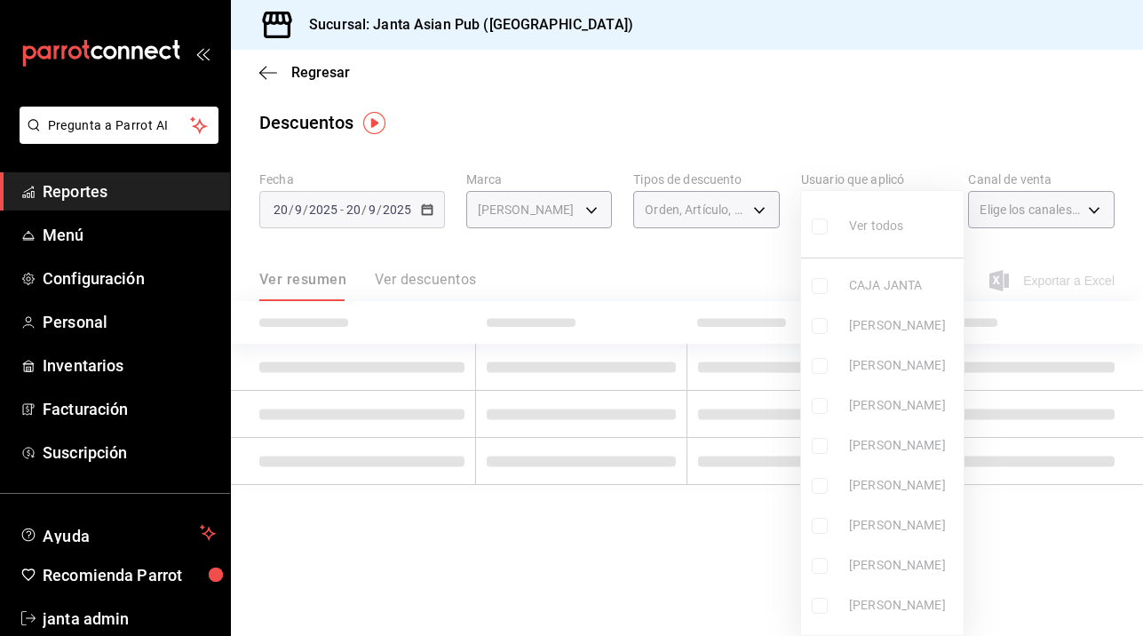
checkbox input "false"
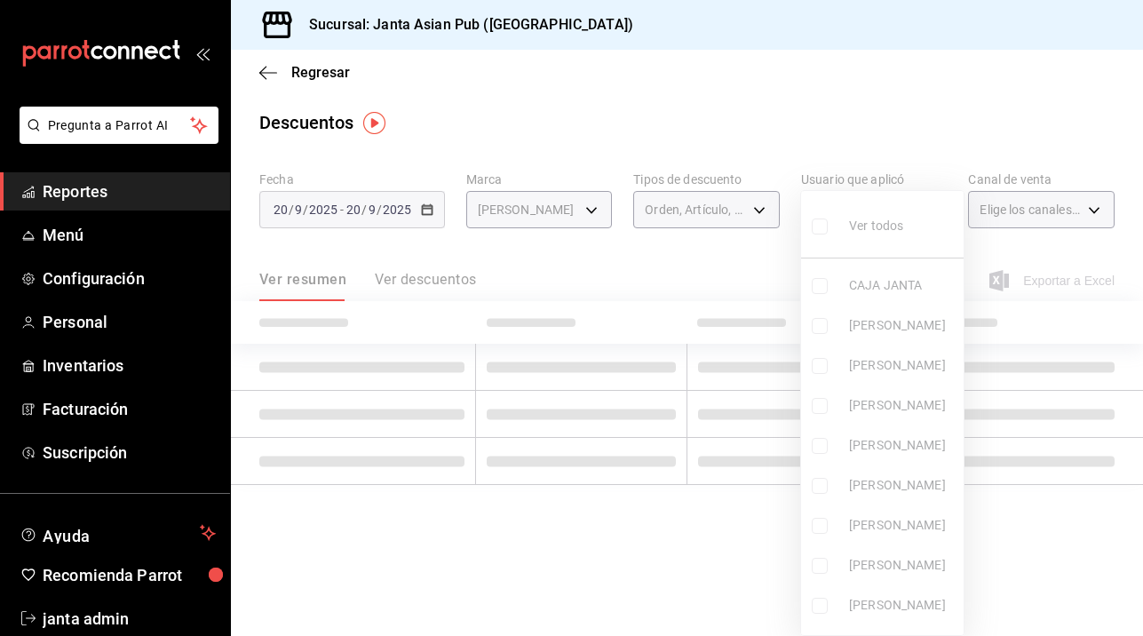
checkbox input "false"
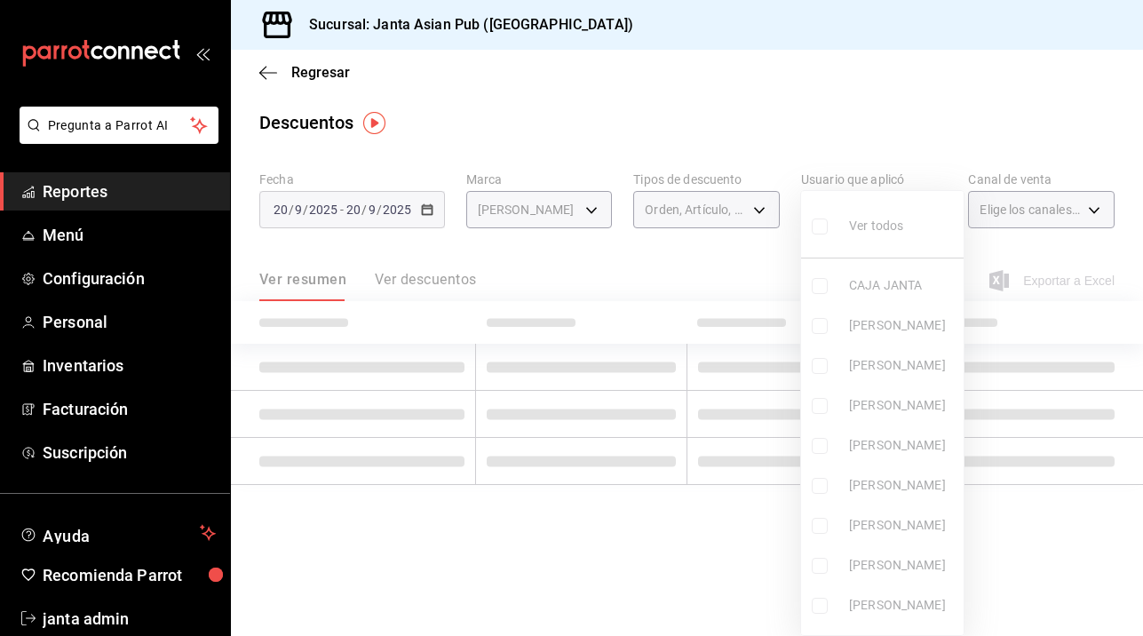
checkbox input "false"
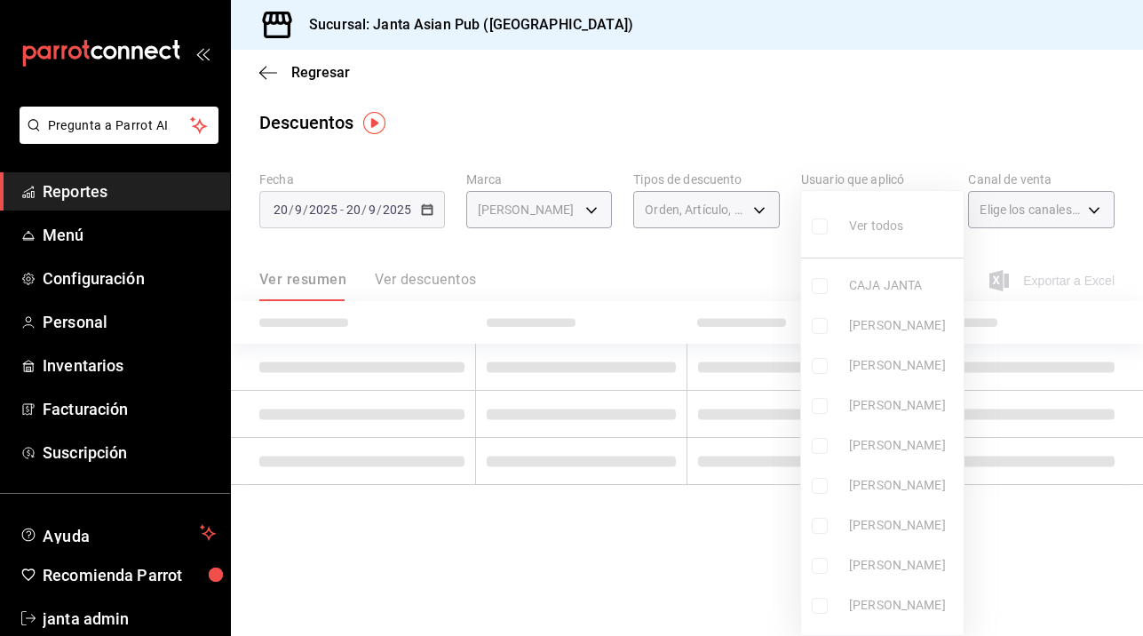
checkbox input "false"
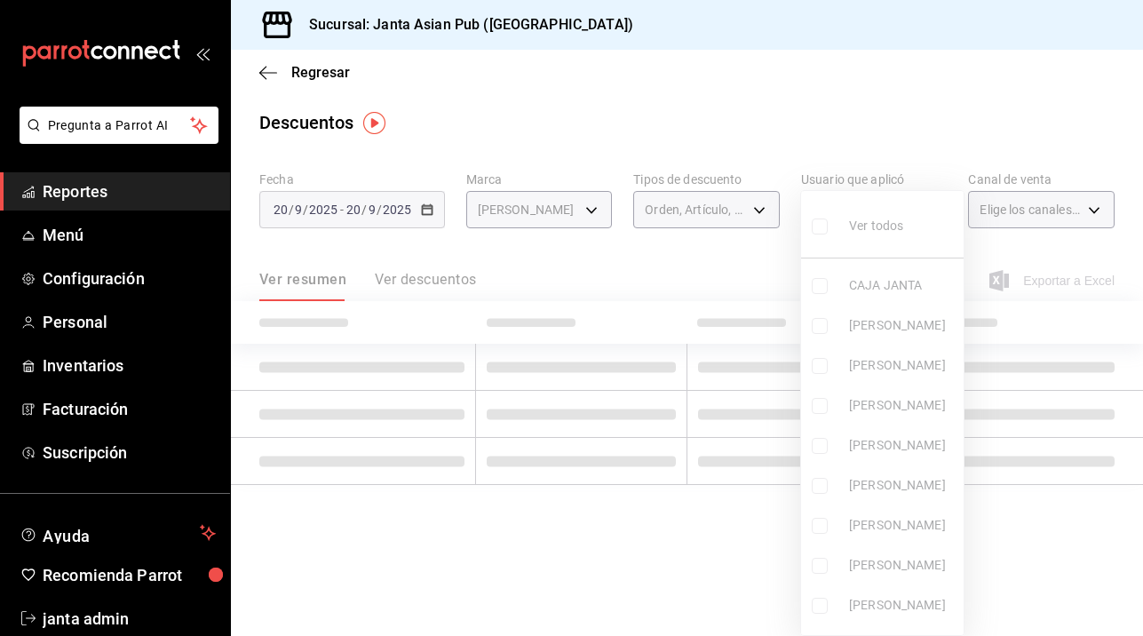
checkbox input "false"
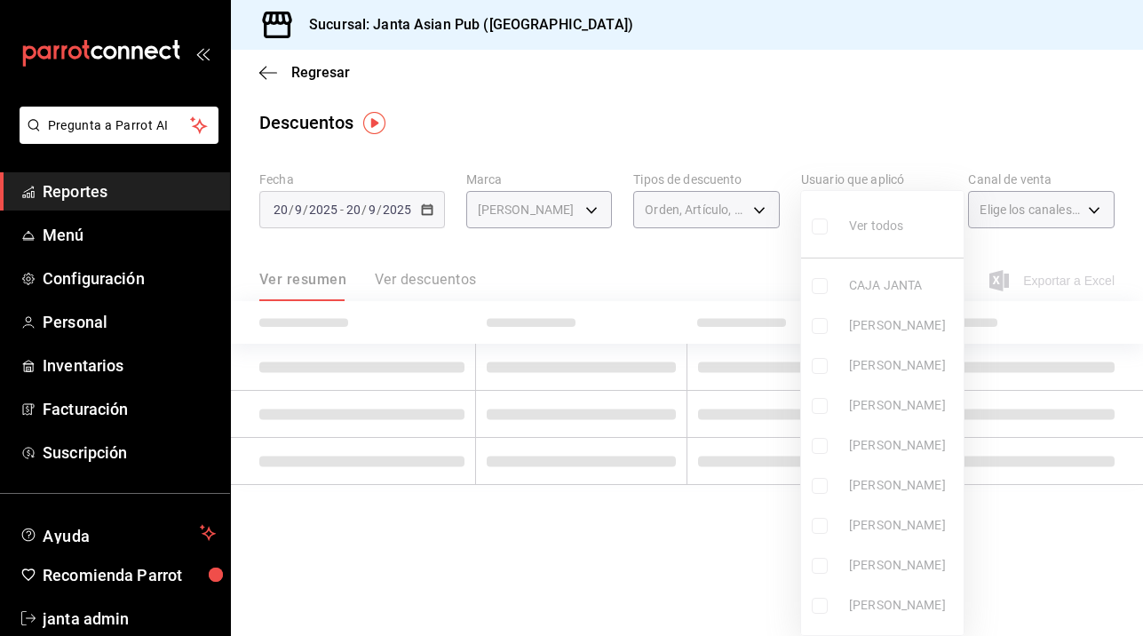
checkbox input "false"
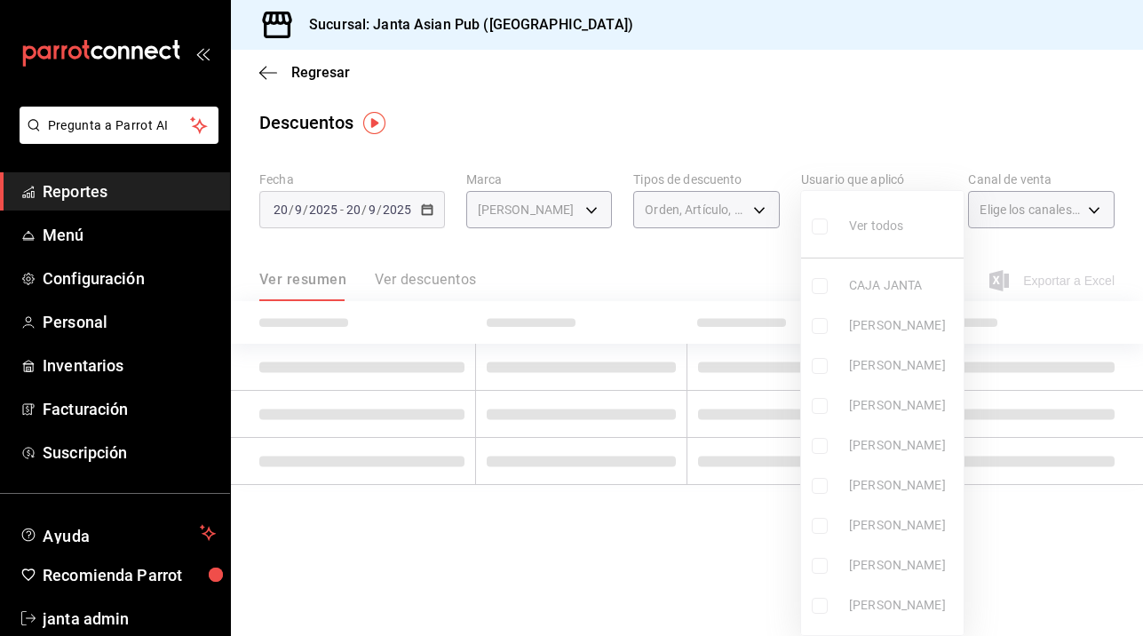
checkbox input "false"
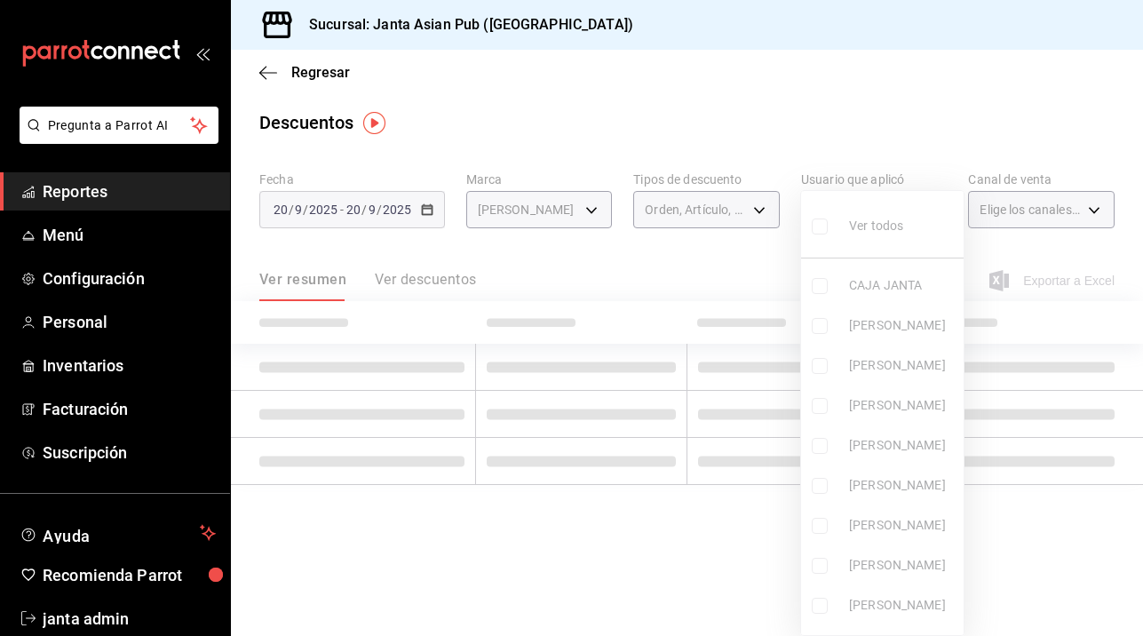
checkbox input "false"
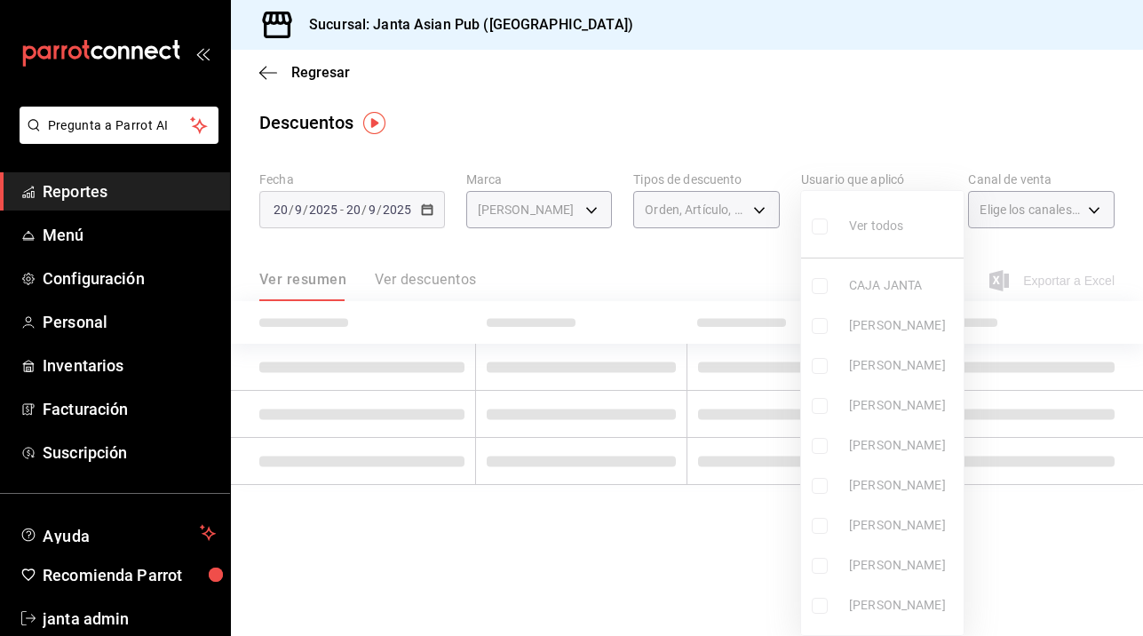
checkbox input "false"
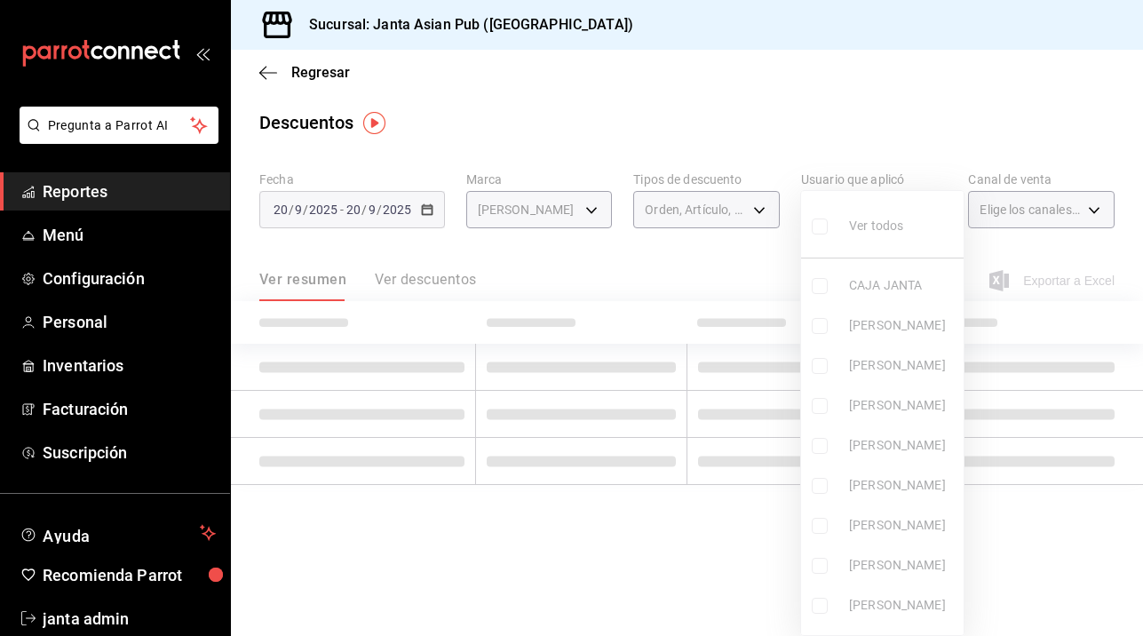
checkbox input "false"
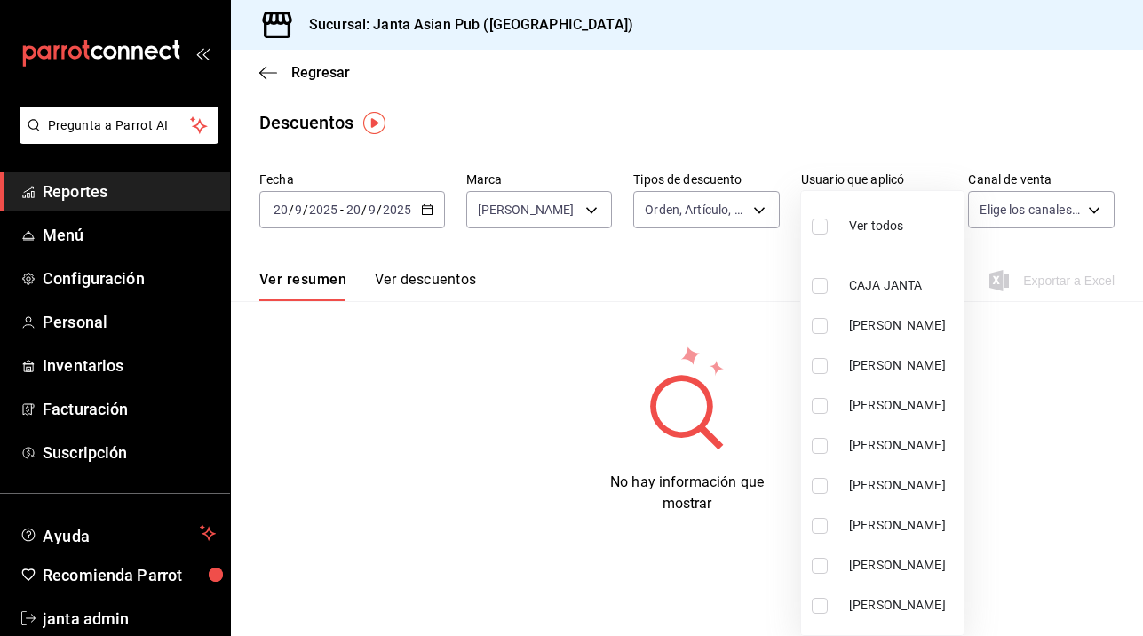
click at [829, 226] on label at bounding box center [822, 226] width 23 height 26
click at [827, 226] on input "checkbox" at bounding box center [819, 226] width 16 height 16
checkbox input "false"
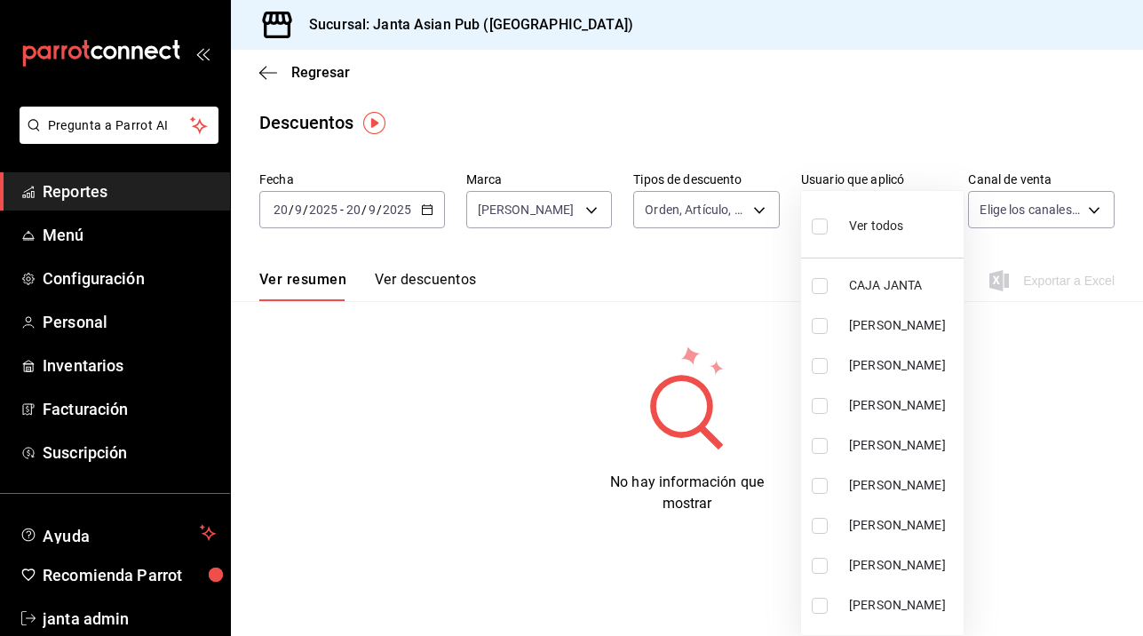
checkbox input "false"
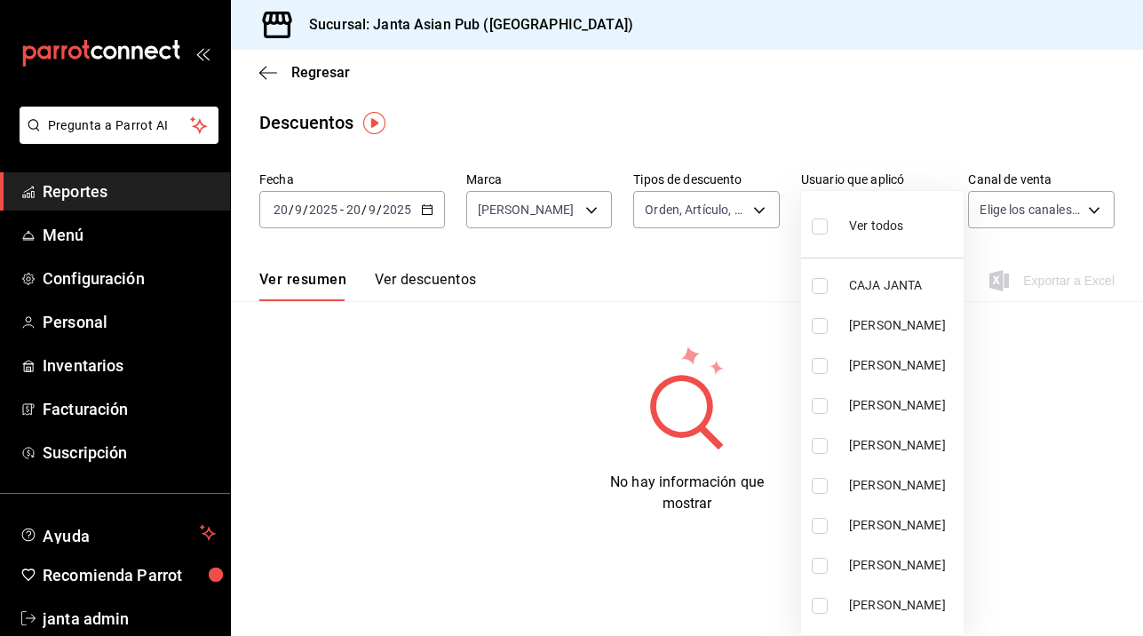
checkbox input "false"
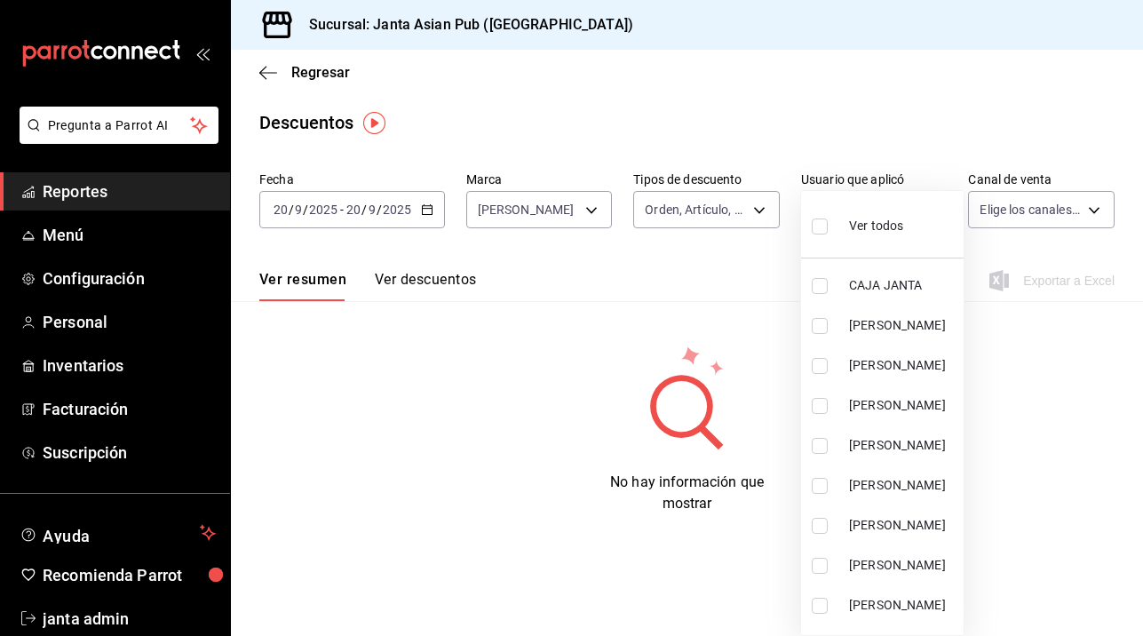
checkbox input "false"
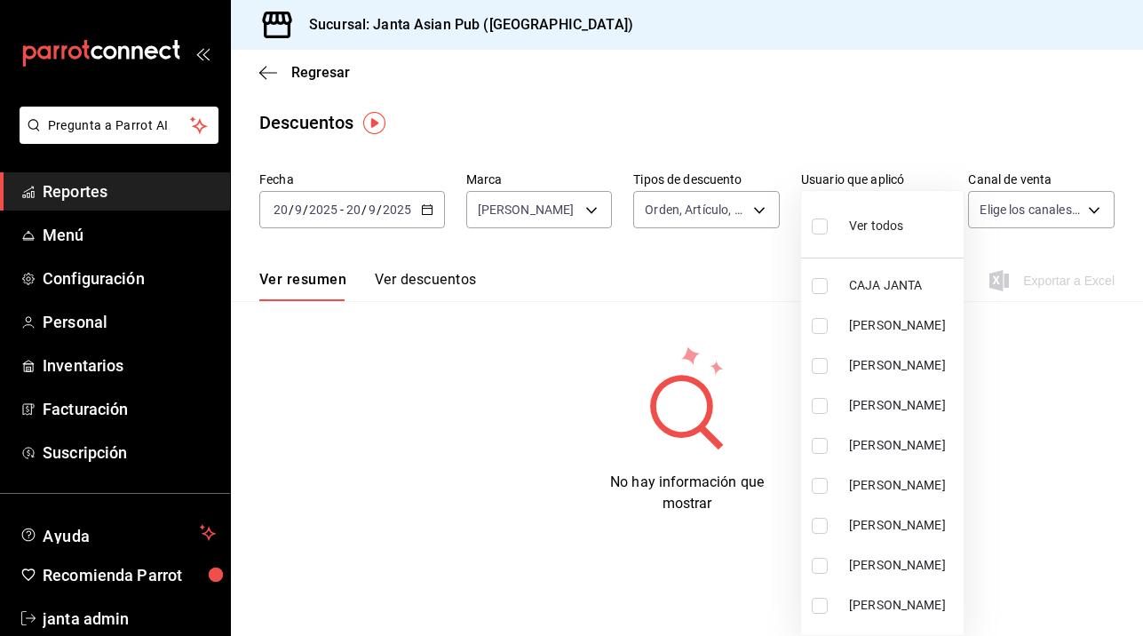
checkbox input "false"
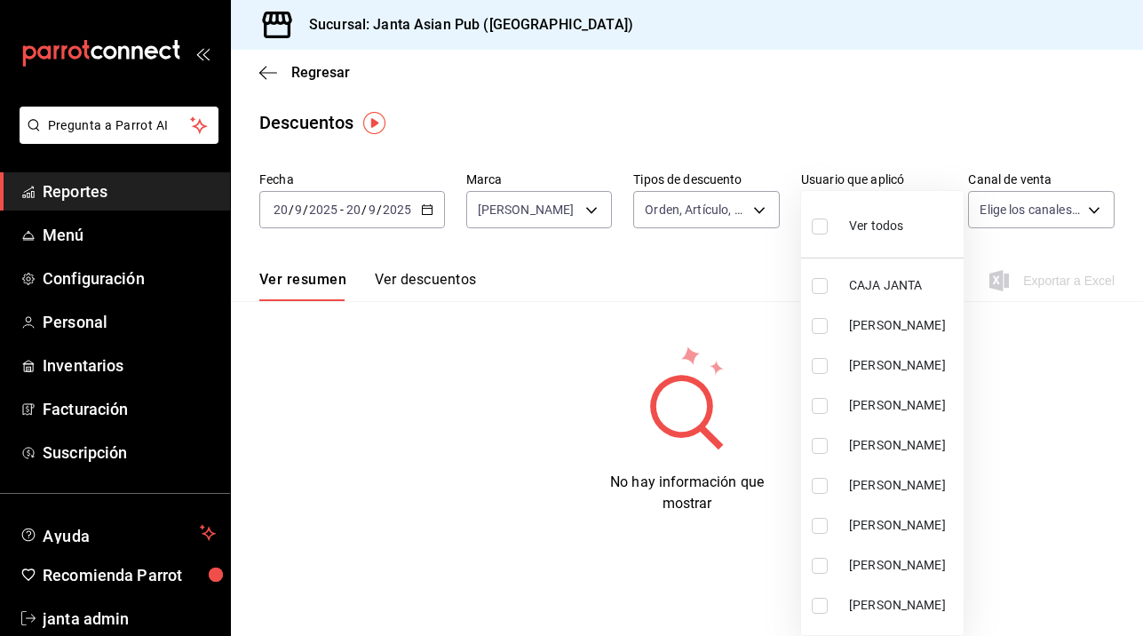
checkbox input "false"
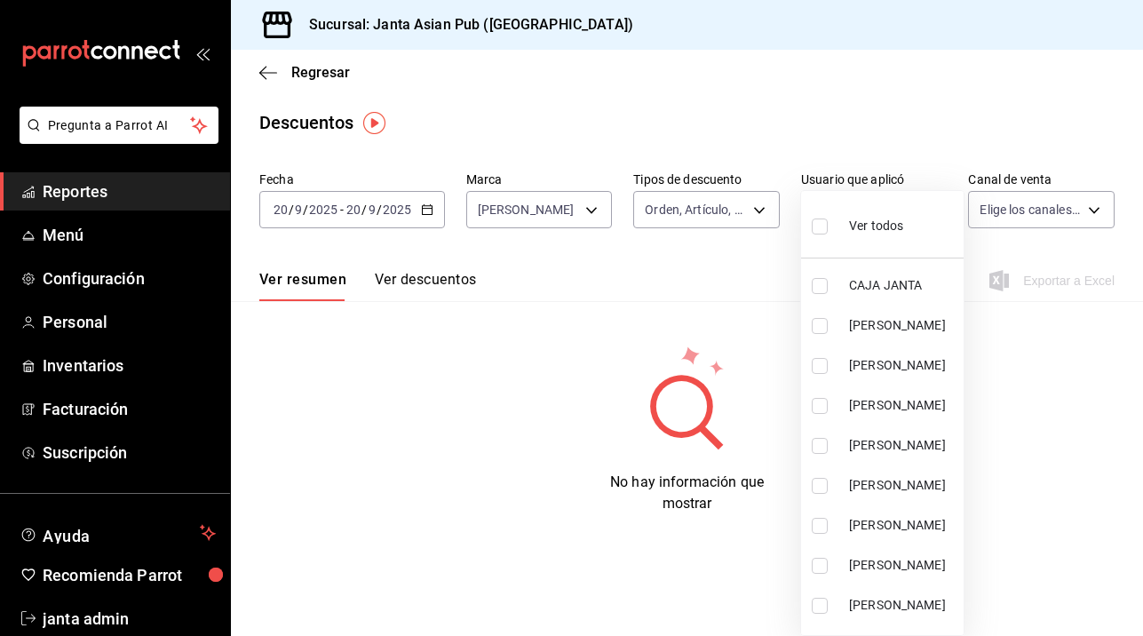
checkbox input "false"
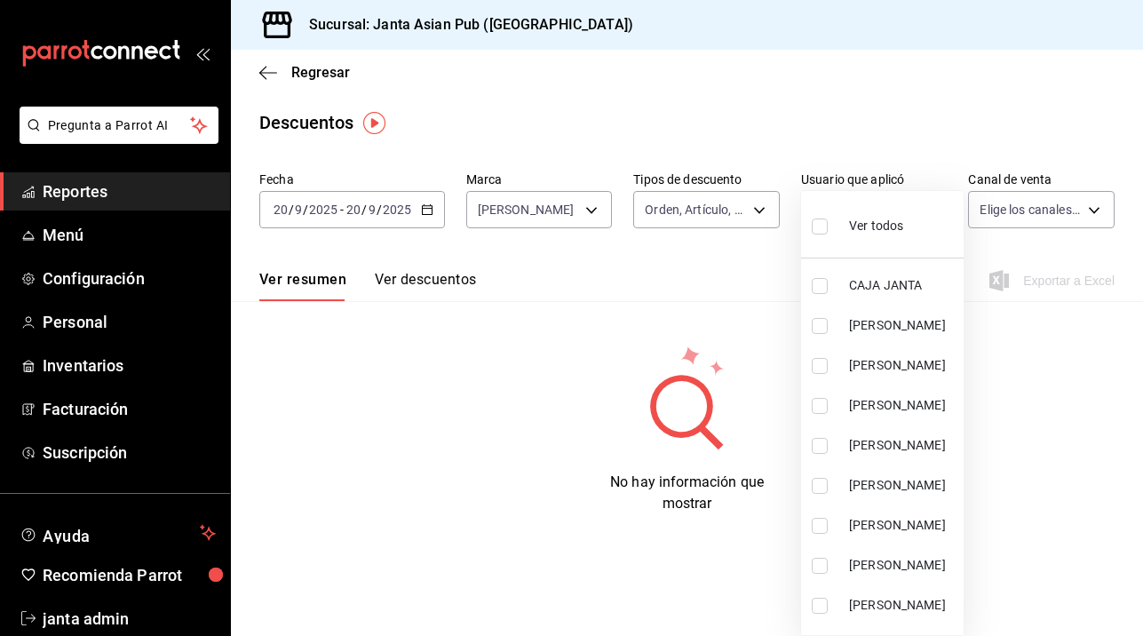
checkbox input "false"
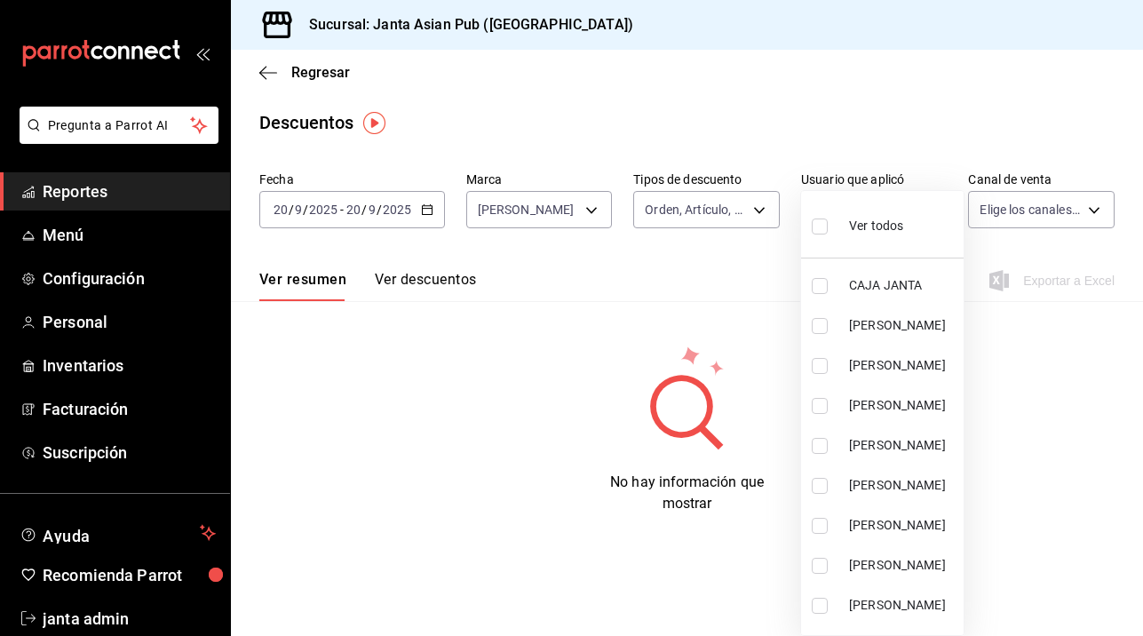
checkbox input "false"
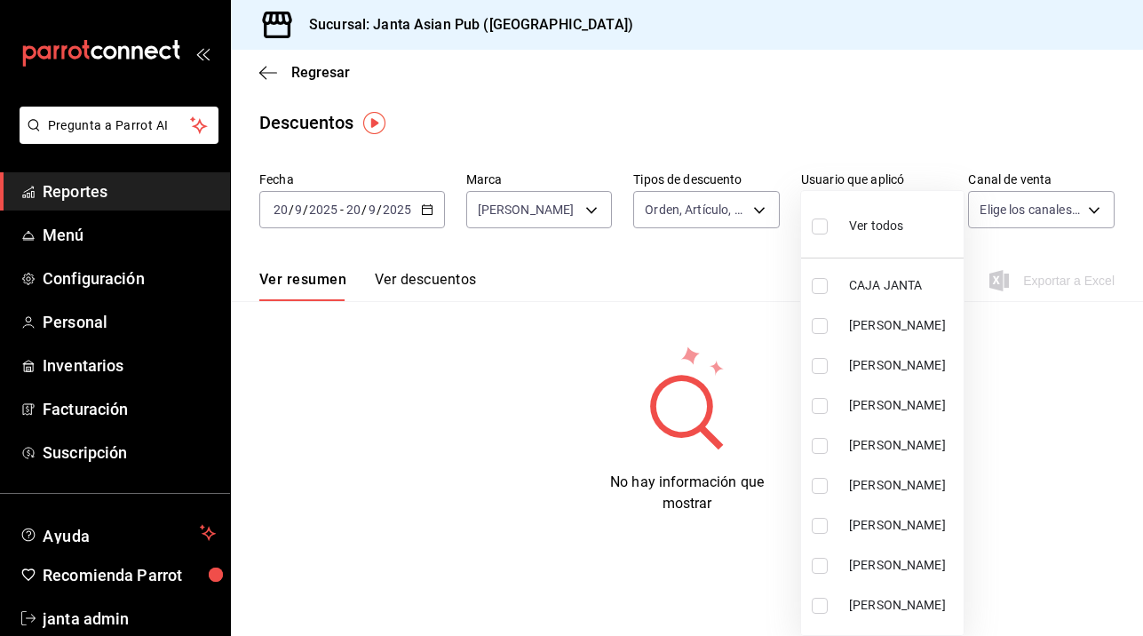
checkbox input "false"
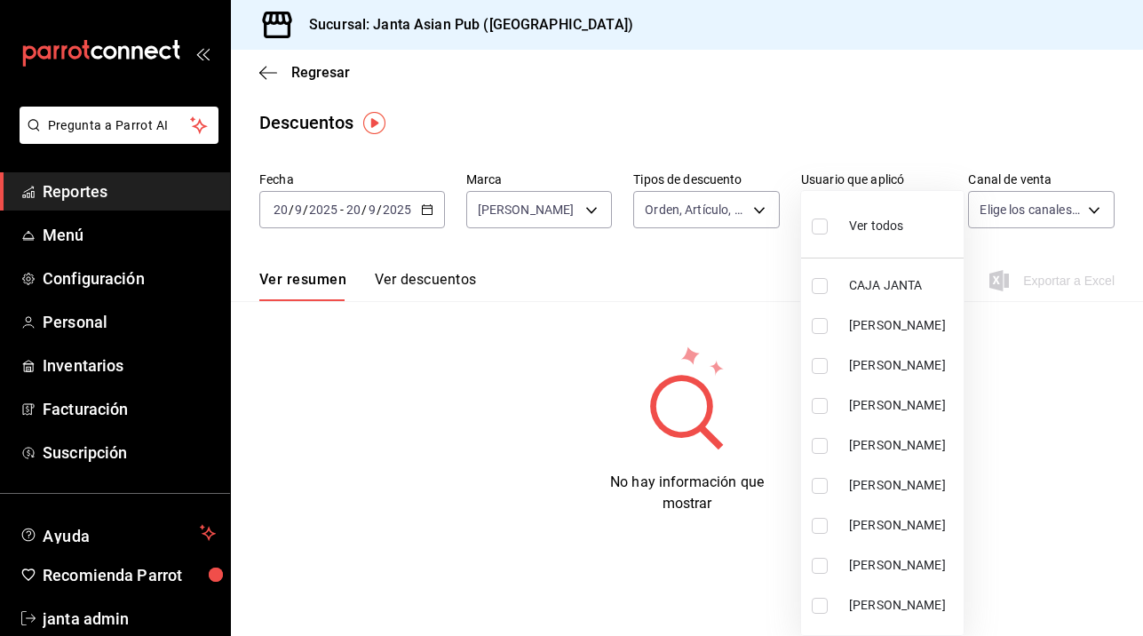
checkbox input "false"
click at [648, 344] on div at bounding box center [571, 318] width 1143 height 636
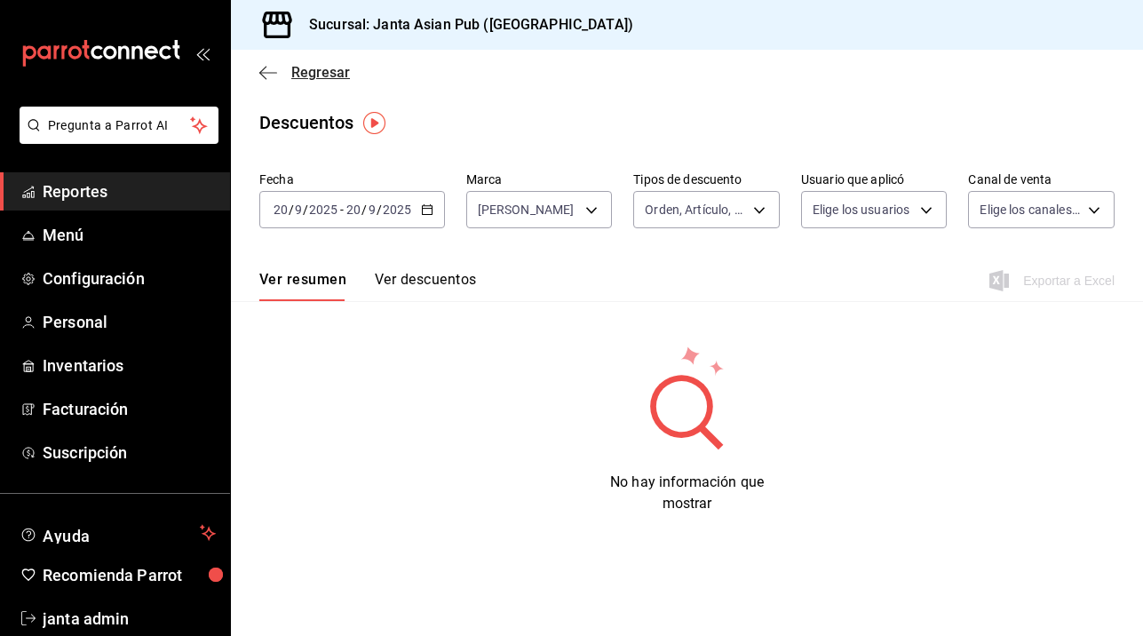
click at [261, 73] on icon "button" at bounding box center [268, 72] width 18 height 1
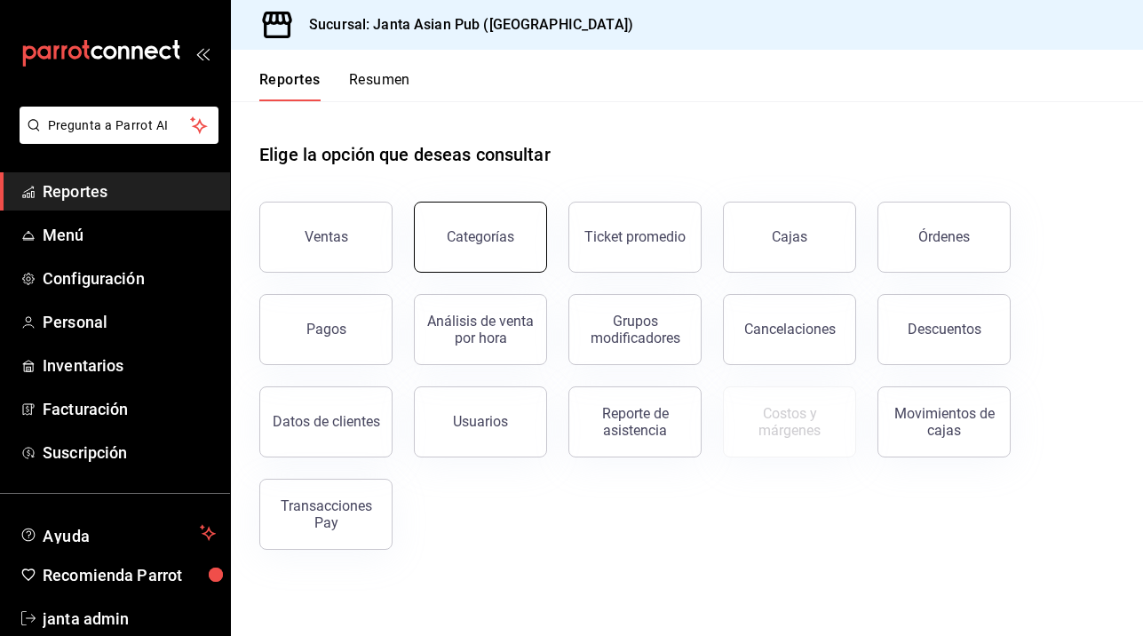
click at [502, 246] on button "Categorías" at bounding box center [480, 237] width 133 height 71
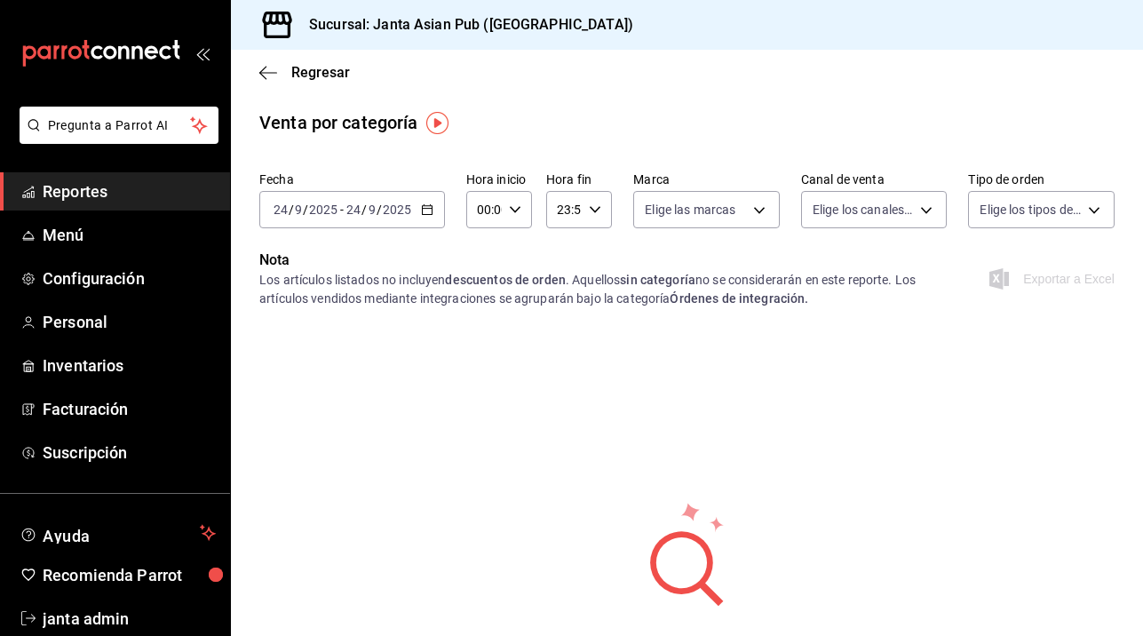
click at [428, 208] on icon "button" at bounding box center [427, 209] width 12 height 12
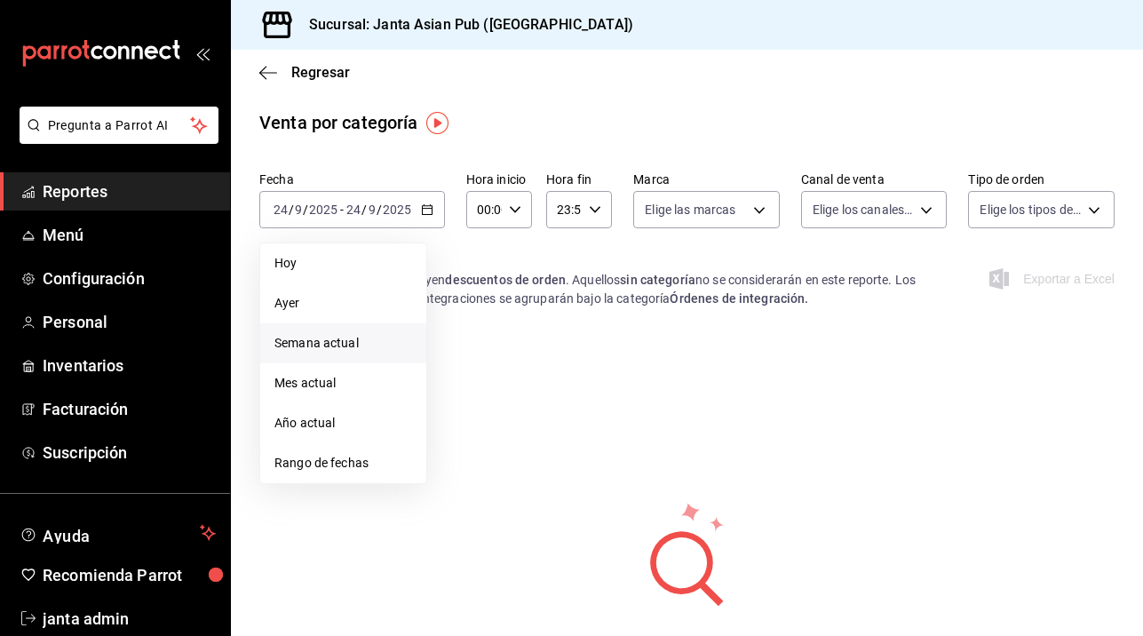
click at [327, 345] on span "Semana actual" at bounding box center [343, 343] width 138 height 19
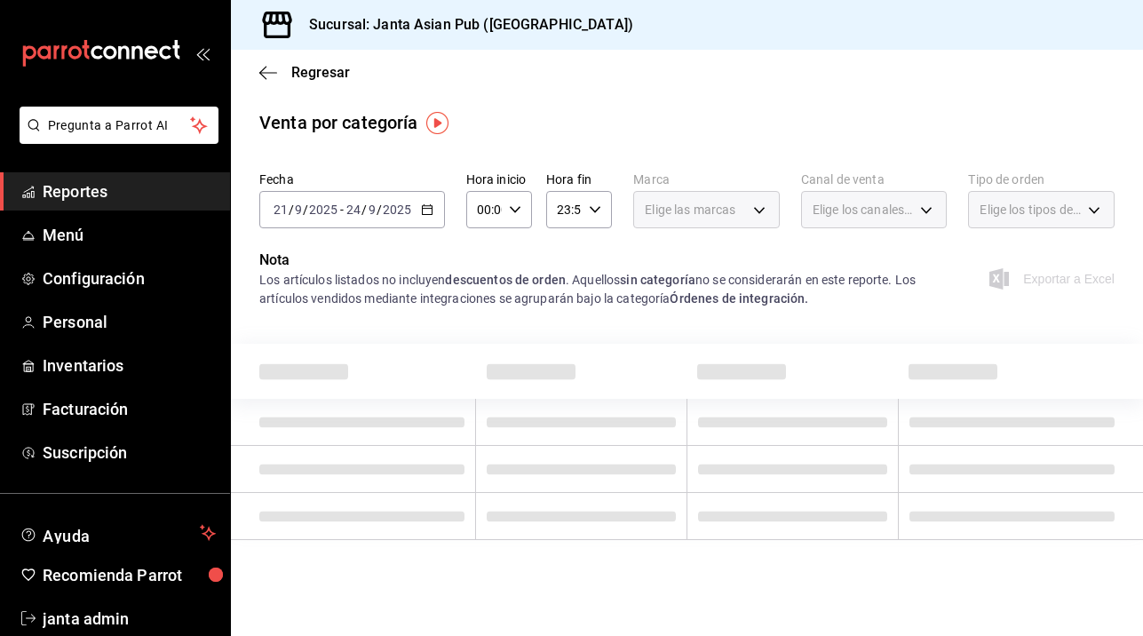
click at [427, 211] on icon "button" at bounding box center [427, 209] width 12 height 12
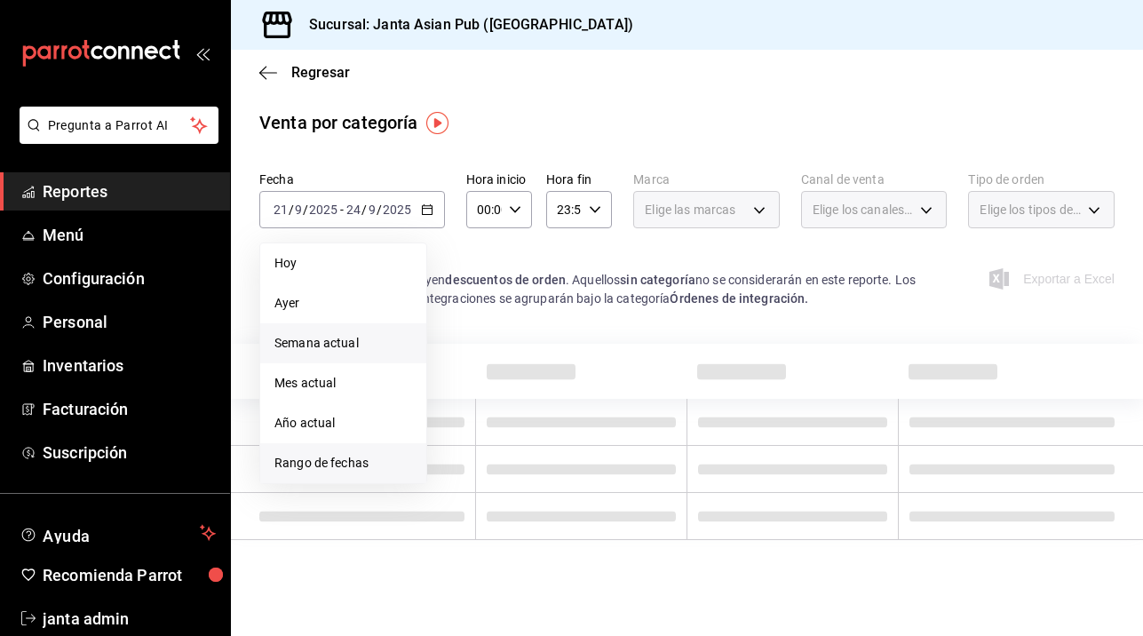
click at [303, 455] on span "Rango de fechas" at bounding box center [343, 463] width 138 height 19
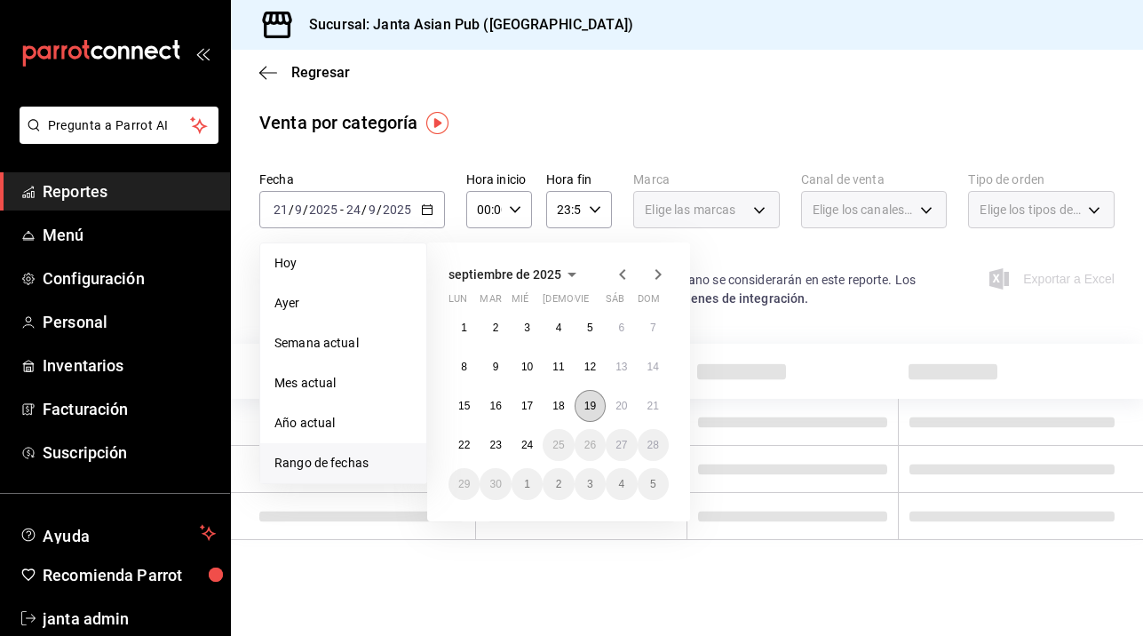
click at [594, 403] on abbr "19" at bounding box center [590, 406] width 12 height 12
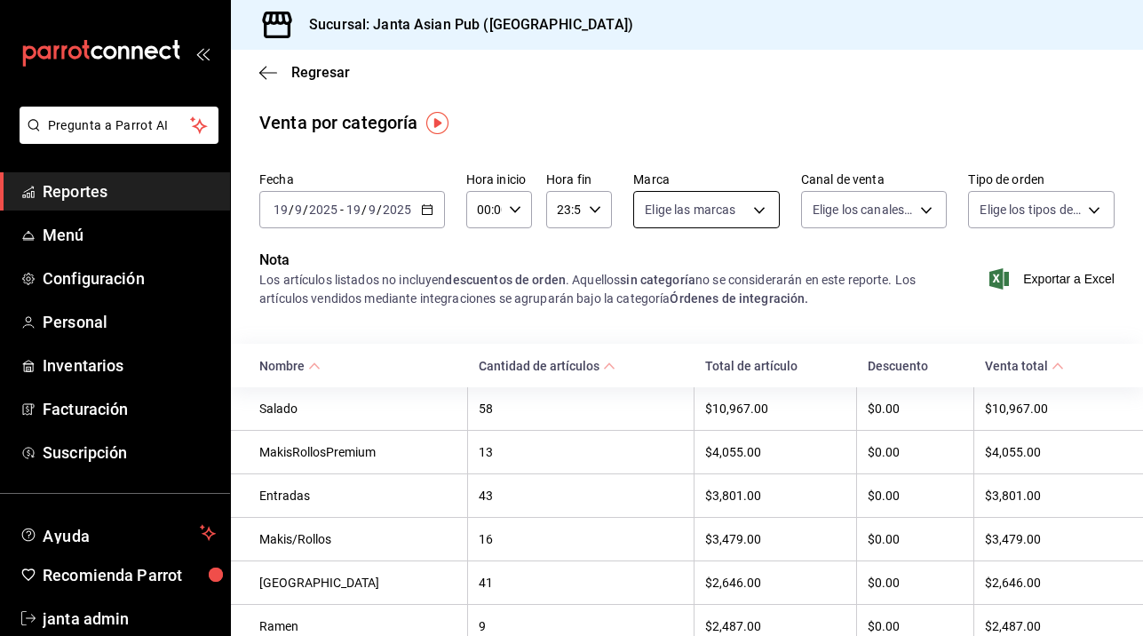
click at [750, 208] on body "Pregunta a Parrot AI Reportes Menú Configuración Personal Inventarios Facturaci…" at bounding box center [571, 318] width 1143 height 636
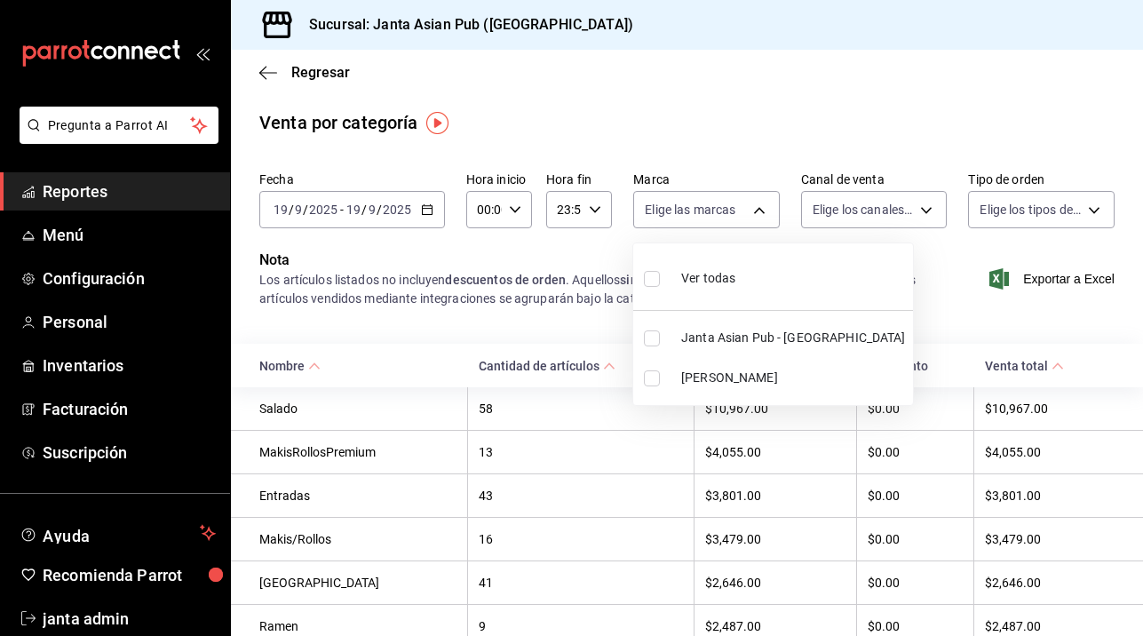
click at [653, 379] on input "checkbox" at bounding box center [652, 378] width 16 height 16
checkbox input "true"
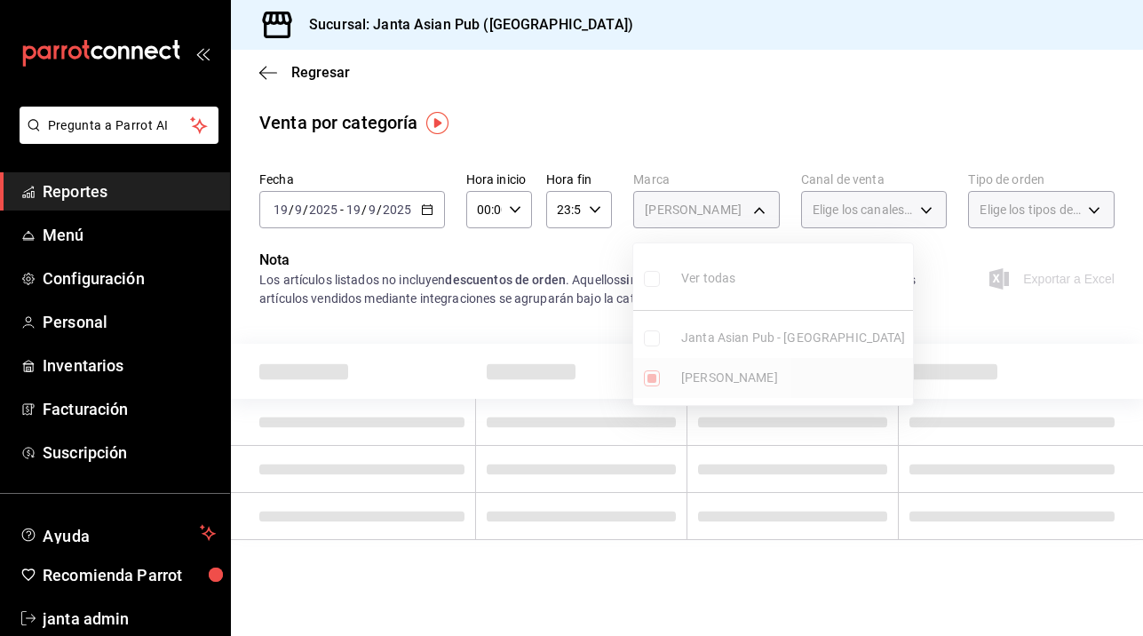
type input "be46397b-311f-4062-b626-5c189c252b46"
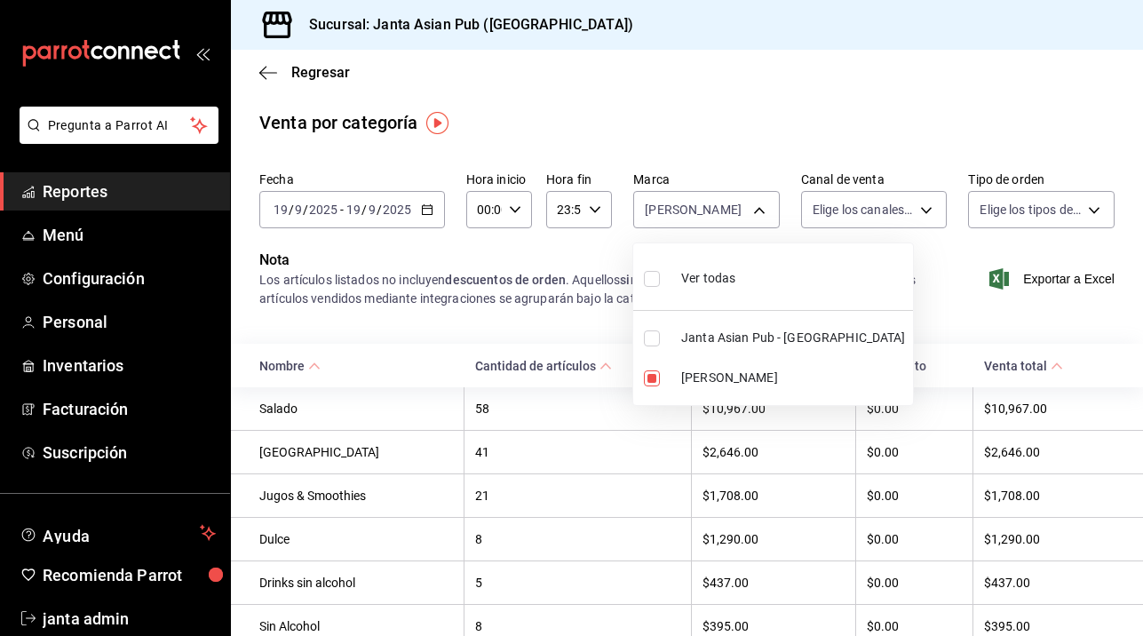
click at [927, 206] on div at bounding box center [571, 318] width 1143 height 636
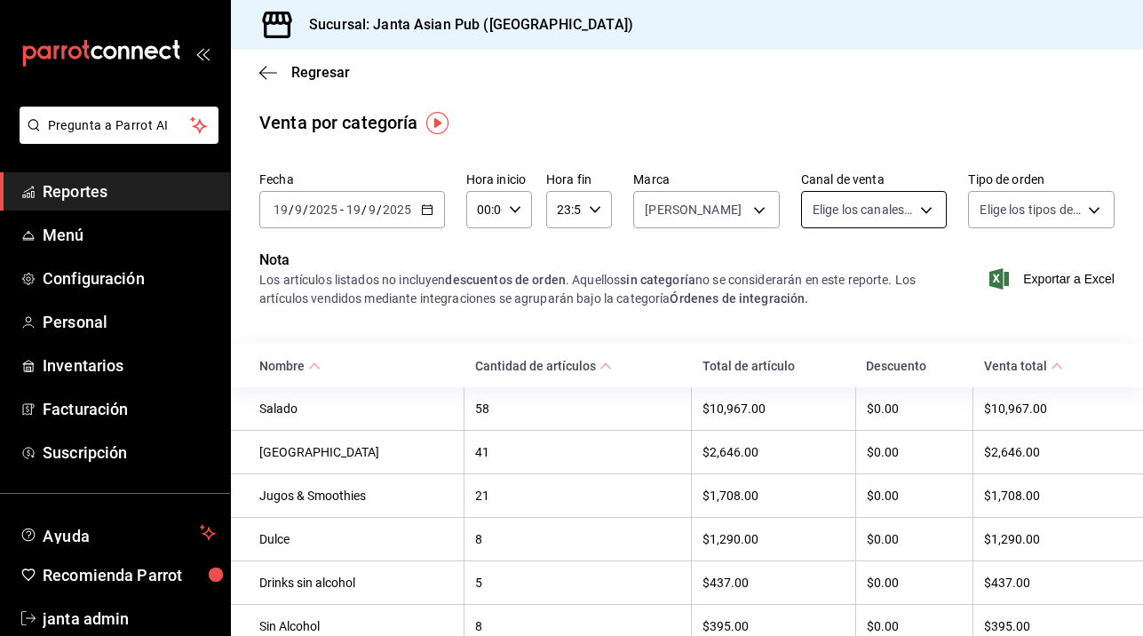
click at [931, 208] on body "Pregunta a Parrot AI Reportes Menú Configuración Personal Inventarios Facturaci…" at bounding box center [571, 318] width 1143 height 636
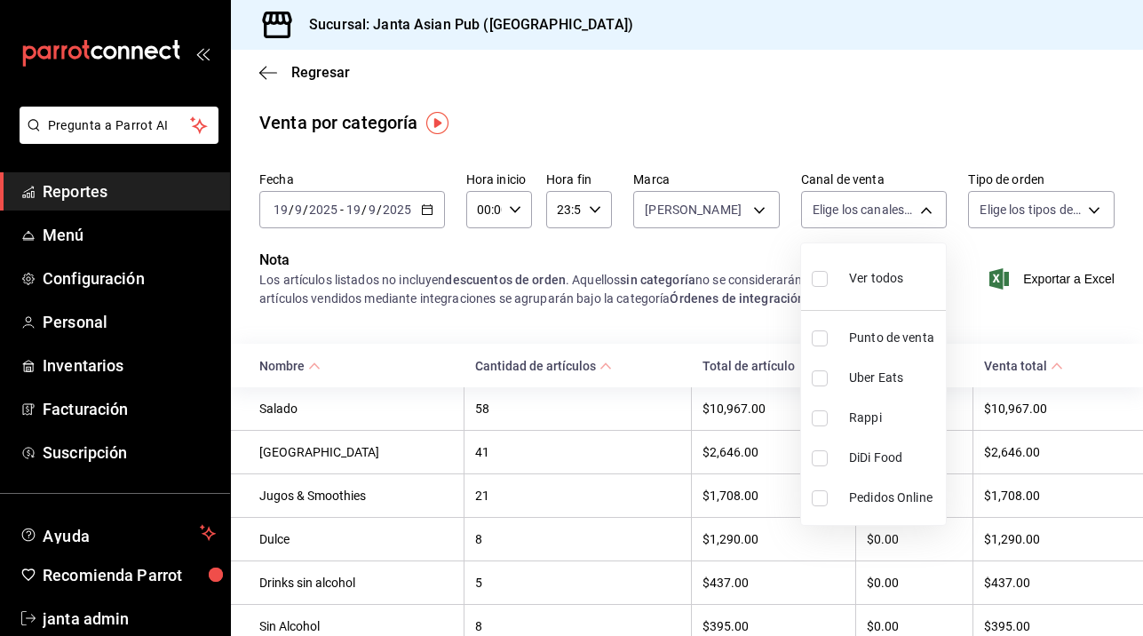
click at [815, 277] on input "checkbox" at bounding box center [819, 279] width 16 height 16
checkbox input "true"
type input "PARROT,UBER_EATS,RAPPI,DIDI_FOOD,ONLINE"
checkbox input "true"
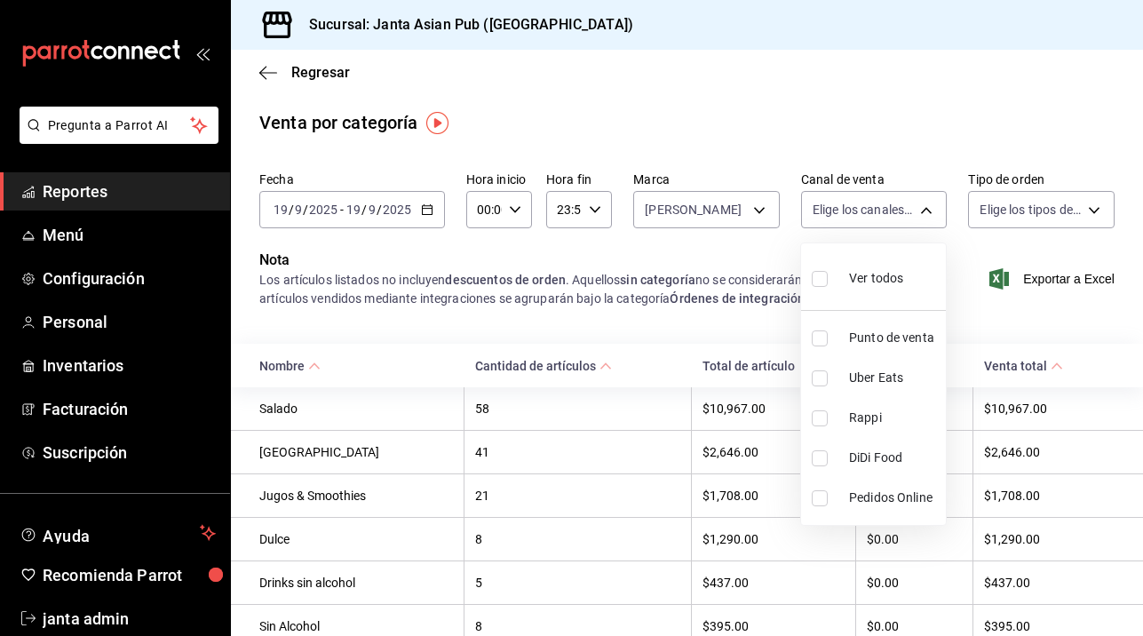
checkbox input "true"
click at [754, 77] on div at bounding box center [571, 318] width 1143 height 636
click at [592, 209] on \(Stroke\) "button" at bounding box center [594, 209] width 11 height 6
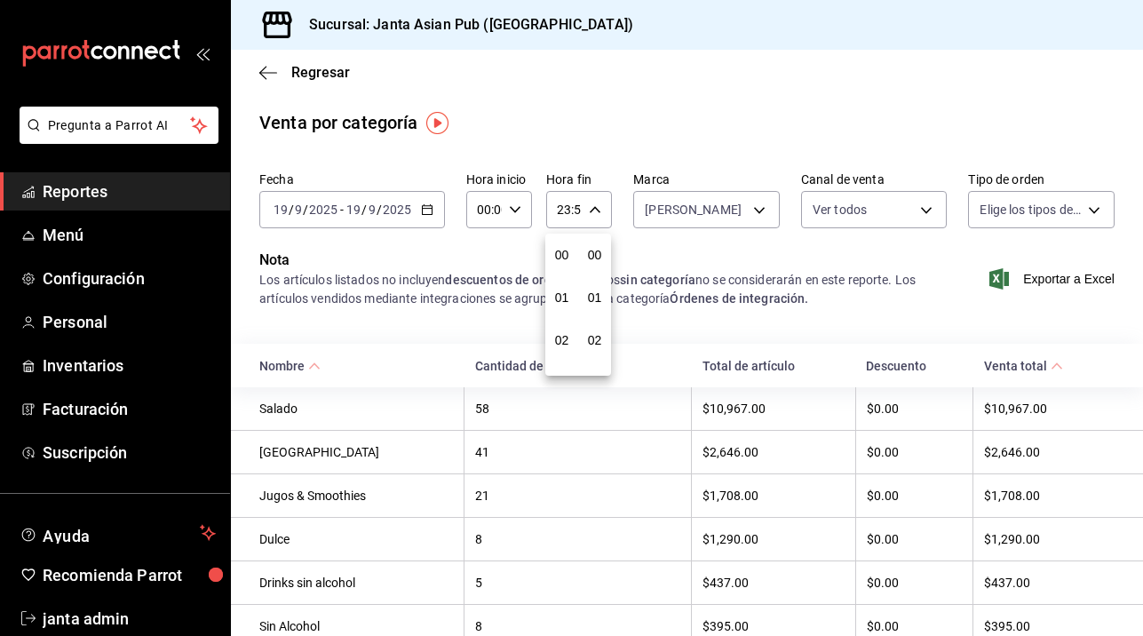
scroll to position [2468, 0]
click at [592, 209] on div at bounding box center [571, 318] width 1143 height 636
click at [1056, 364] on \(Stroke\) at bounding box center [1055, 366] width 11 height 6
click at [1056, 364] on icon at bounding box center [1056, 366] width 12 height 12
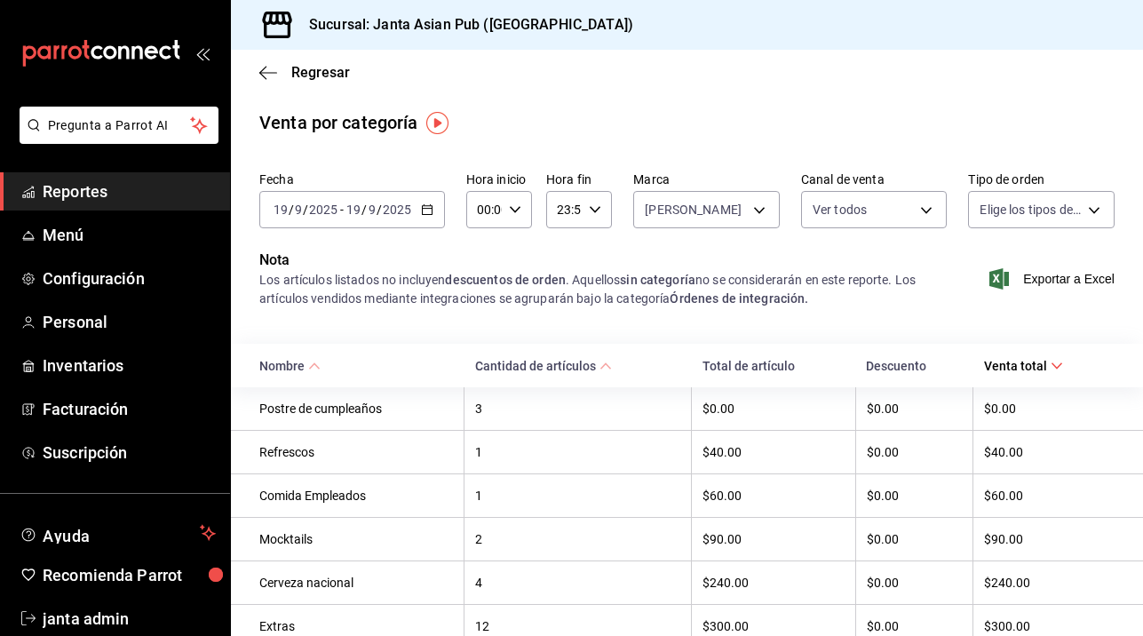
click at [1056, 364] on icon at bounding box center [1056, 366] width 12 height 12
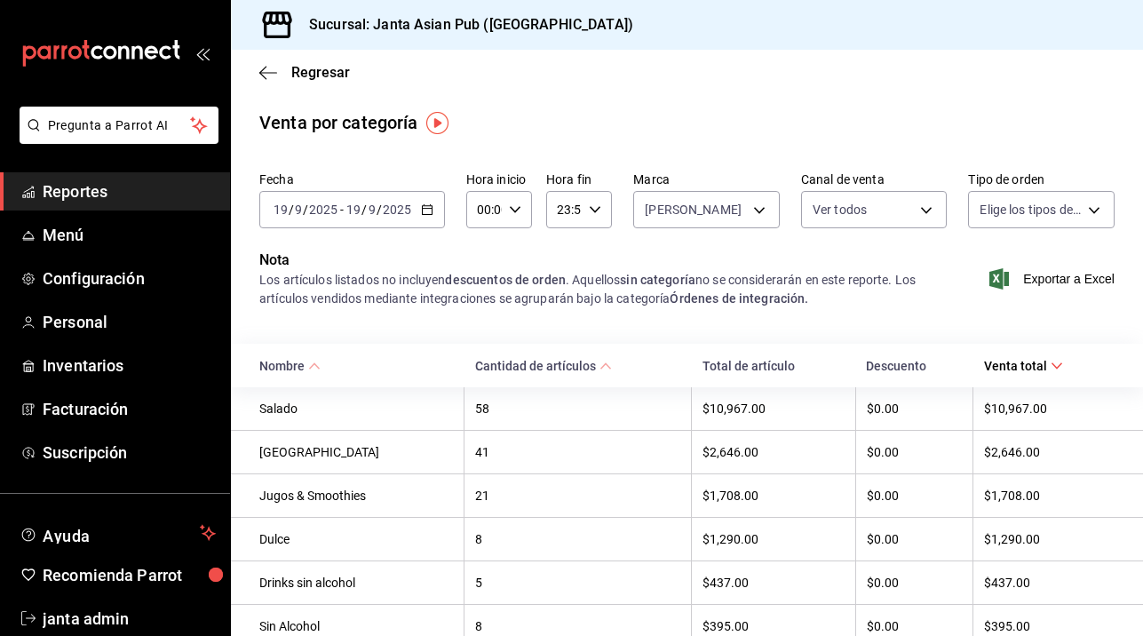
click at [1056, 364] on icon at bounding box center [1056, 366] width 12 height 12
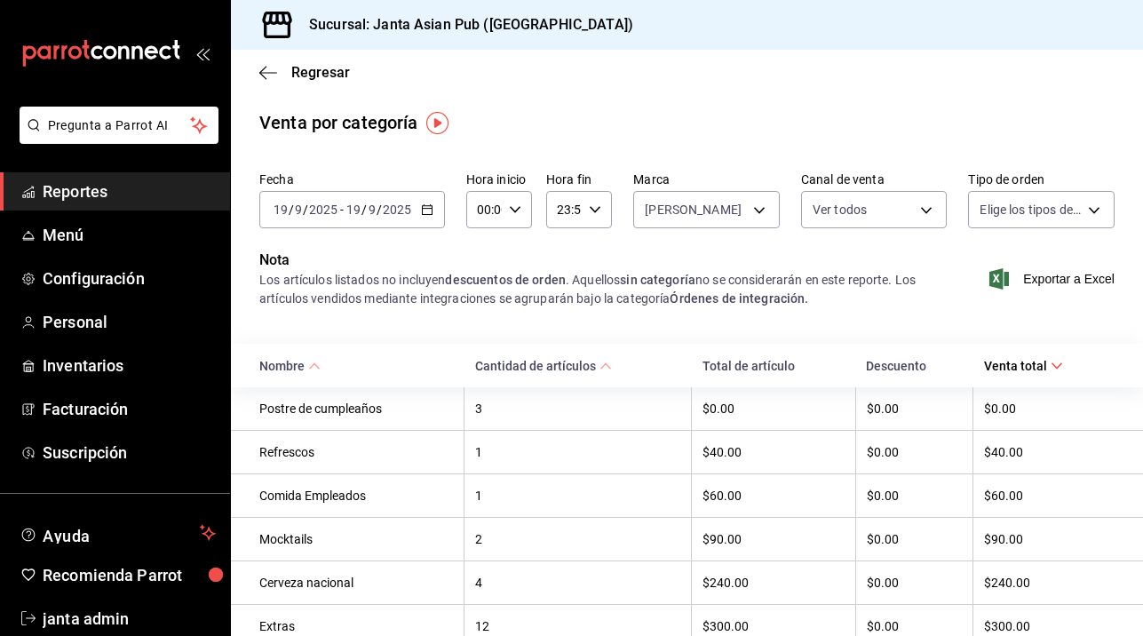
click at [1056, 364] on icon at bounding box center [1056, 366] width 12 height 12
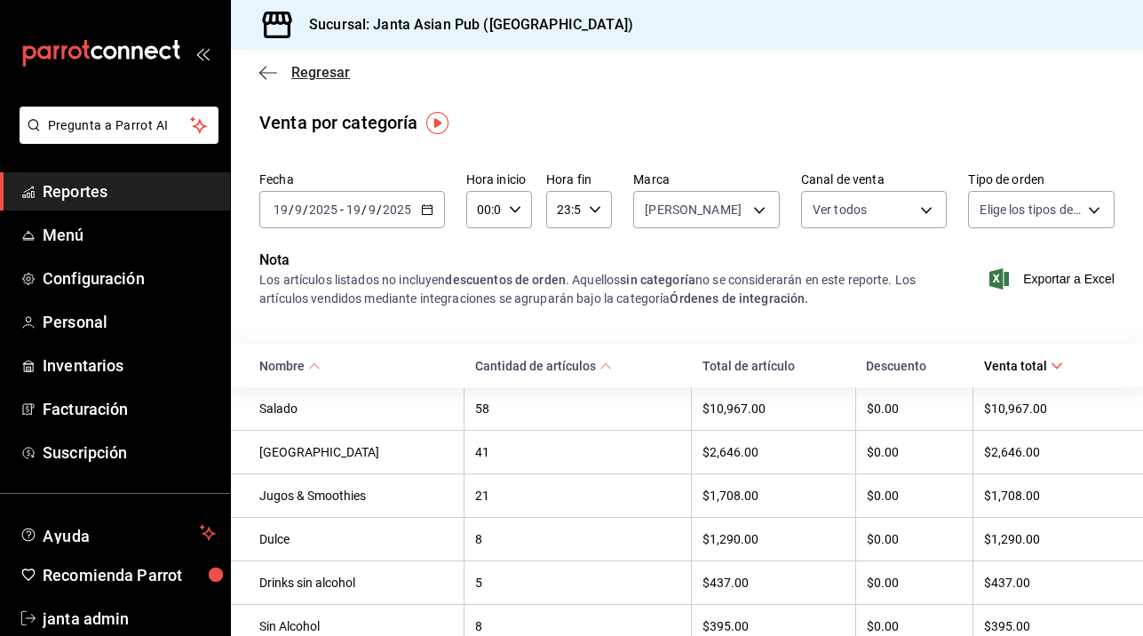
click at [264, 71] on icon "button" at bounding box center [268, 73] width 18 height 16
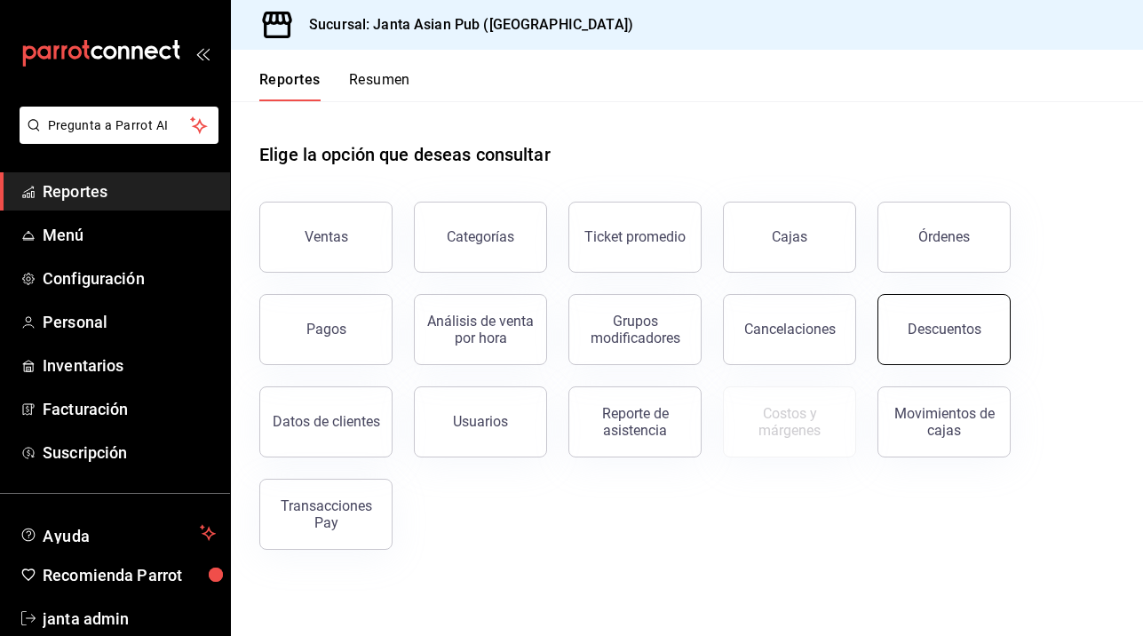
click at [923, 330] on div "Descuentos" at bounding box center [944, 328] width 74 height 17
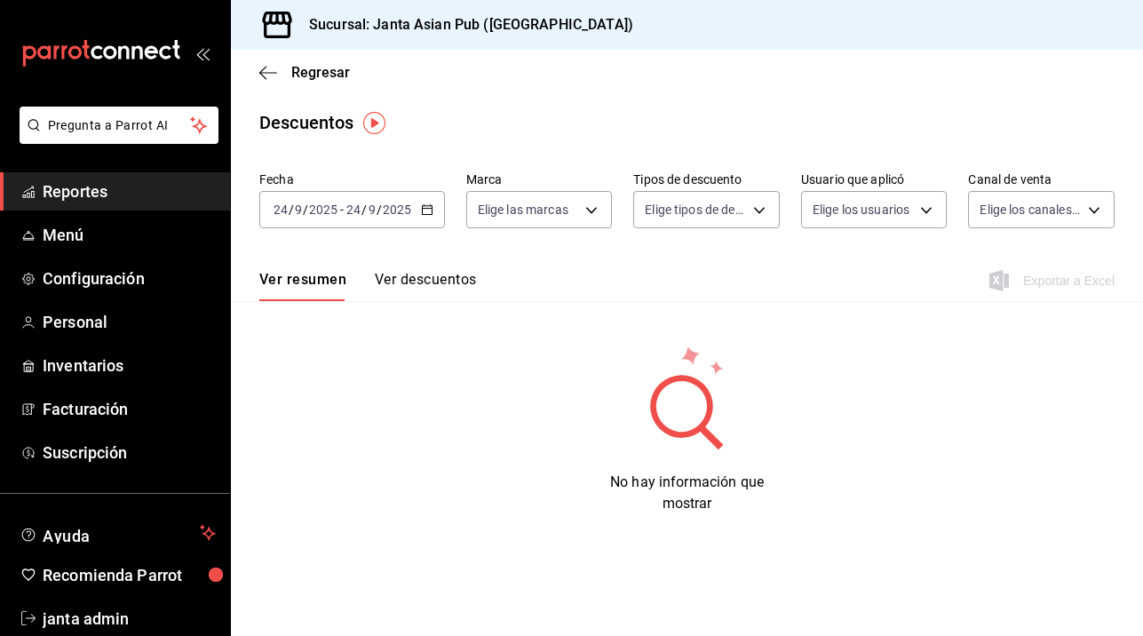
click at [426, 203] on icon "button" at bounding box center [427, 209] width 12 height 12
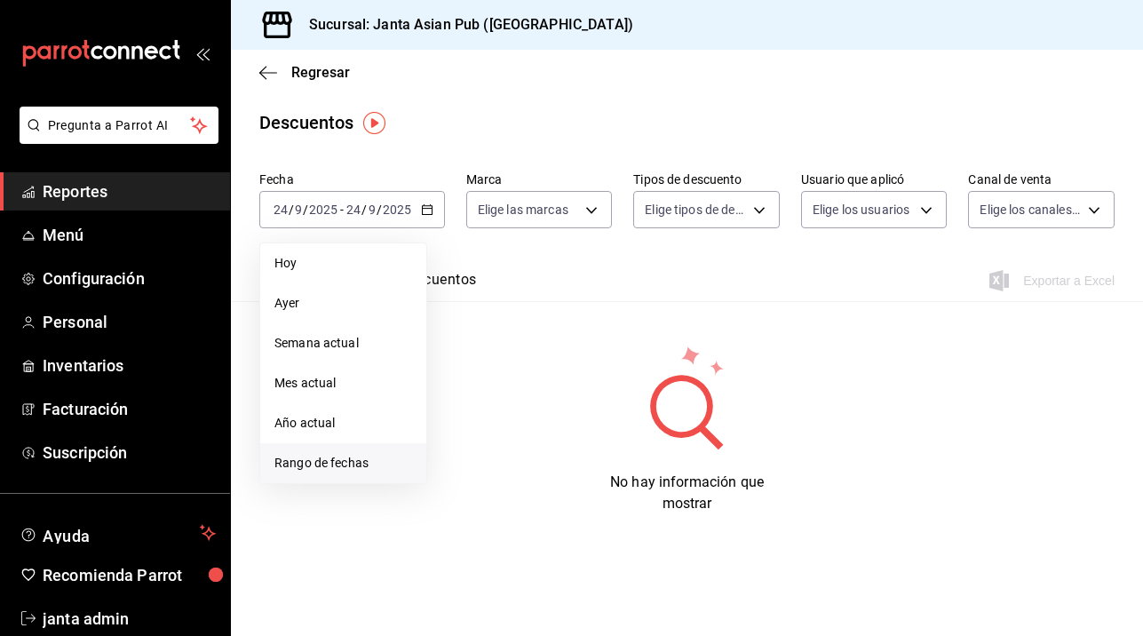
click at [289, 455] on span "Rango de fechas" at bounding box center [343, 463] width 138 height 19
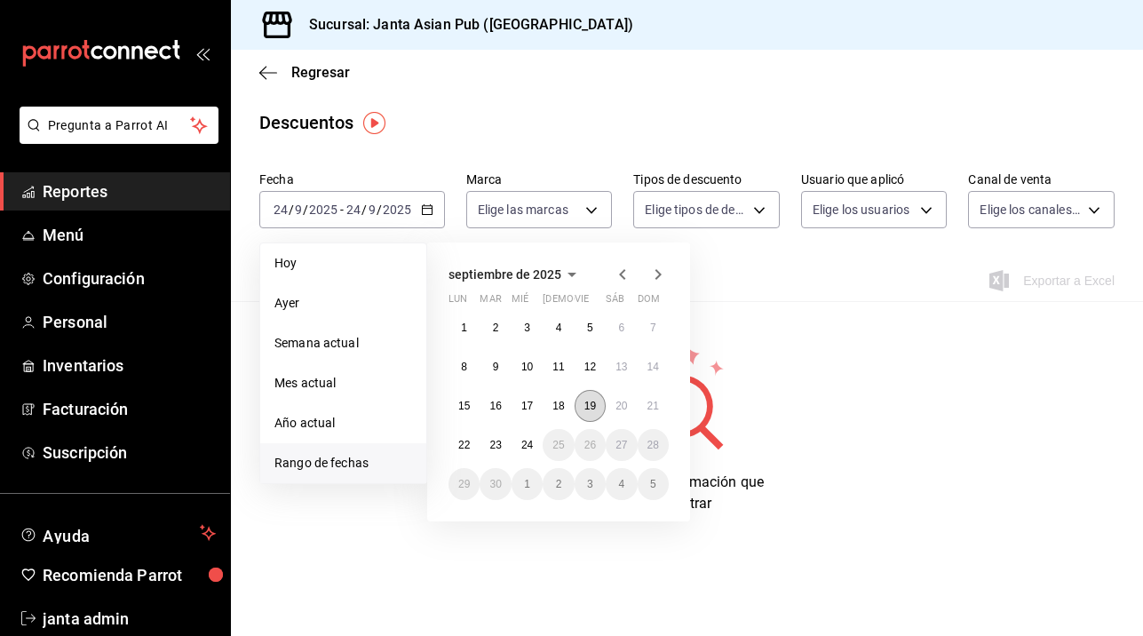
click at [592, 410] on abbr "19" at bounding box center [590, 406] width 12 height 12
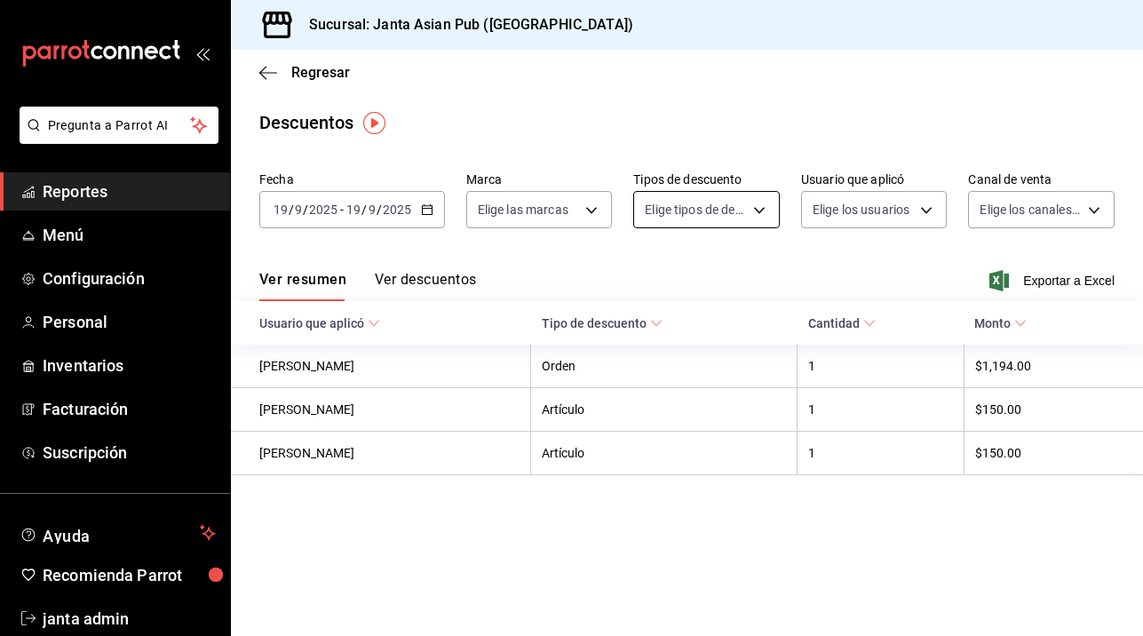
click at [760, 210] on body "Pregunta a Parrot AI Reportes Menú Configuración Personal Inventarios Facturaci…" at bounding box center [571, 318] width 1143 height 636
click at [586, 206] on div at bounding box center [571, 318] width 1143 height 636
click at [586, 206] on body "Pregunta a Parrot AI Reportes Menú Configuración Personal Inventarios Facturaci…" at bounding box center [571, 318] width 1143 height 636
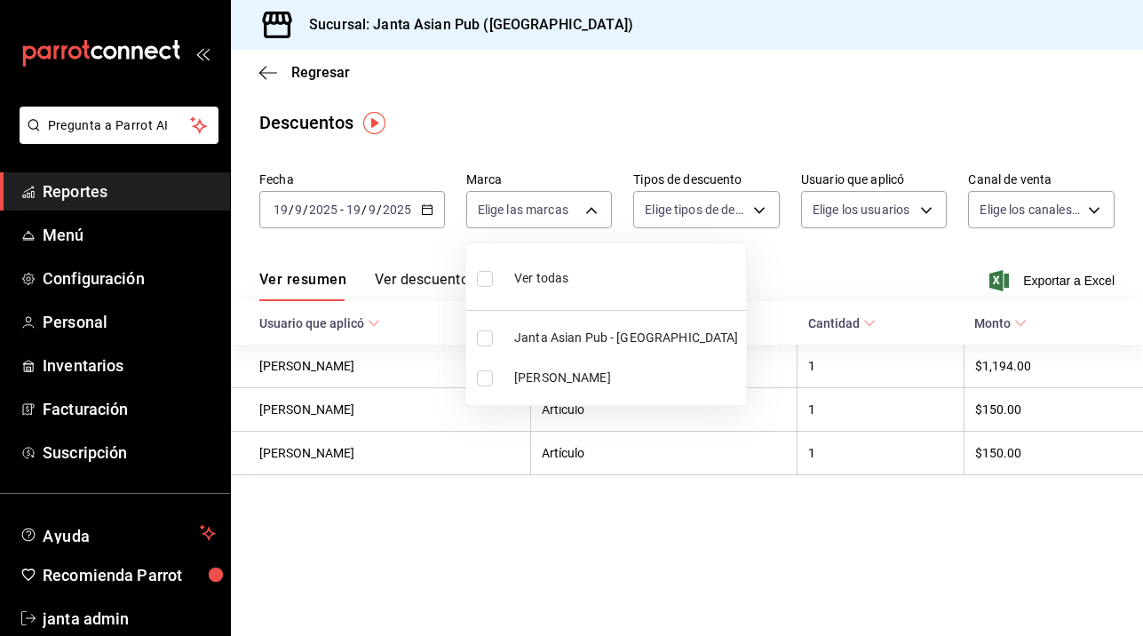
click at [501, 371] on li "Kimi Brunch" at bounding box center [606, 378] width 280 height 40
type input "be46397b-311f-4062-b626-5c189c252b46"
checkbox input "true"
click at [928, 196] on div at bounding box center [571, 318] width 1143 height 636
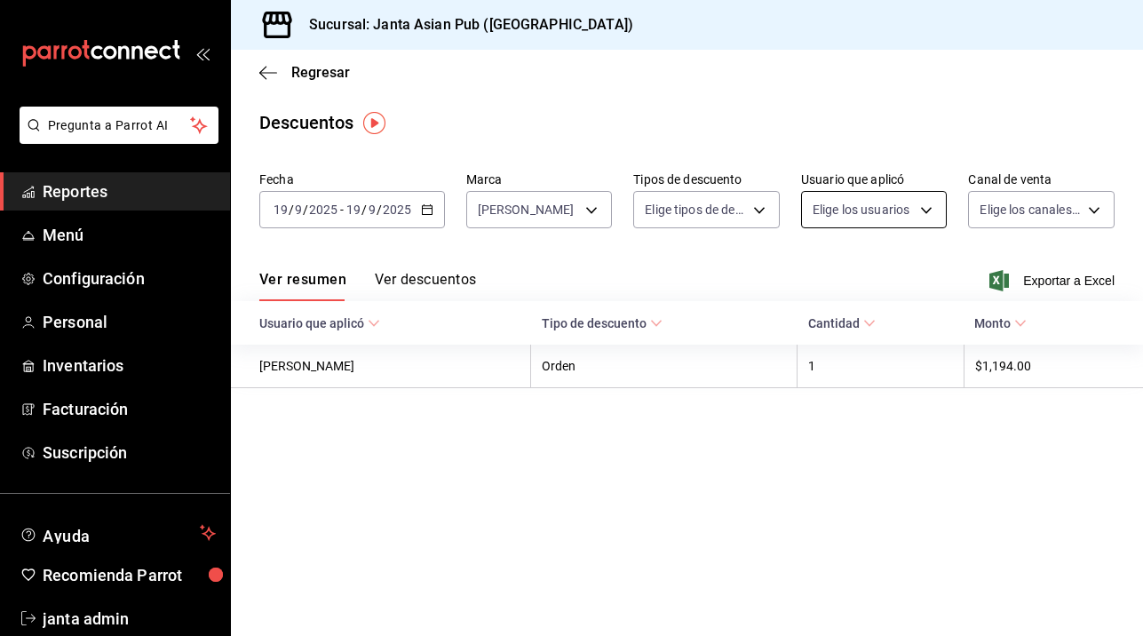
click at [929, 215] on body "Pregunta a Parrot AI Reportes Menú Configuración Personal Inventarios Facturaci…" at bounding box center [571, 318] width 1143 height 636
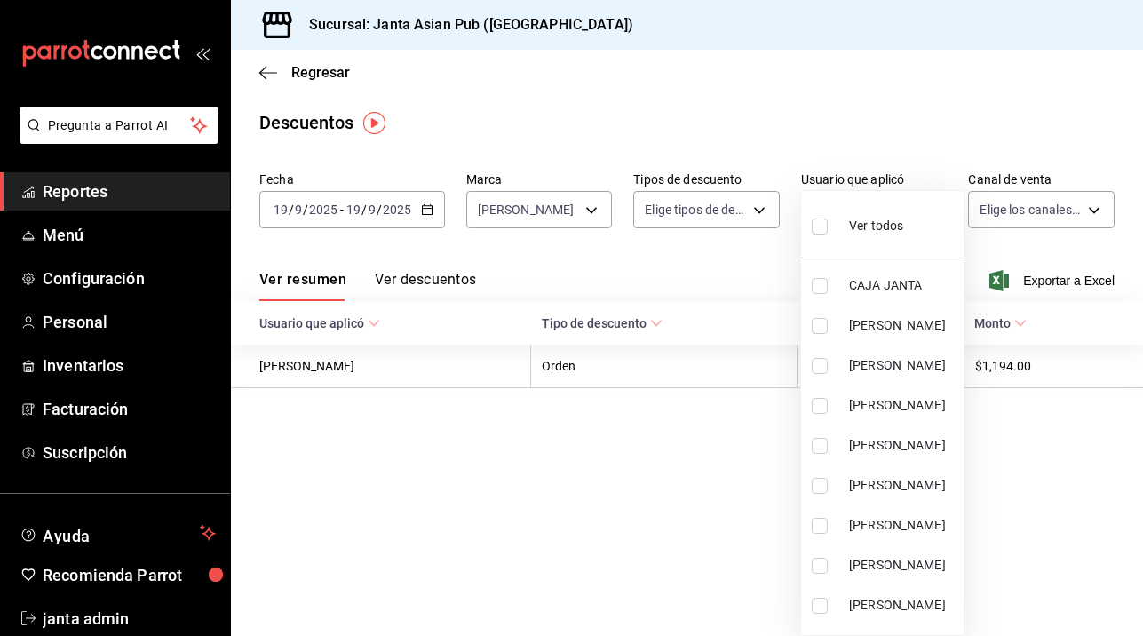
click at [825, 232] on input "checkbox" at bounding box center [819, 226] width 16 height 16
checkbox input "true"
type input "dec6c1df-0536-452e-a3b5-3df96a83957b,42d2dfbf-7daa-46ef-93e2-0dad35230b75,1463a…"
checkbox input "true"
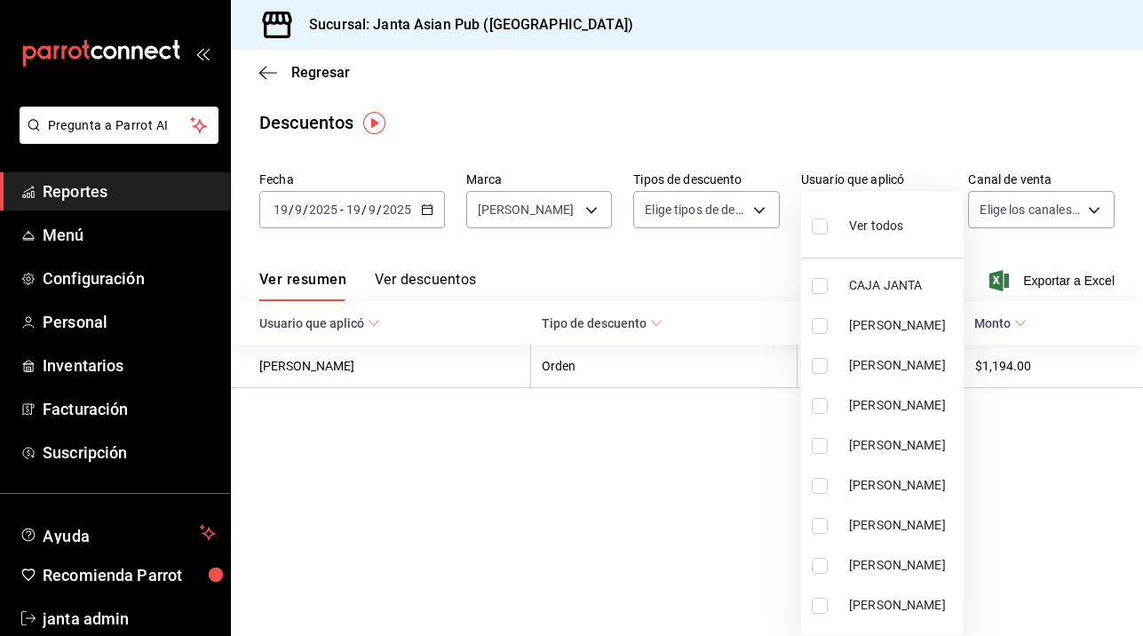
checkbox input "true"
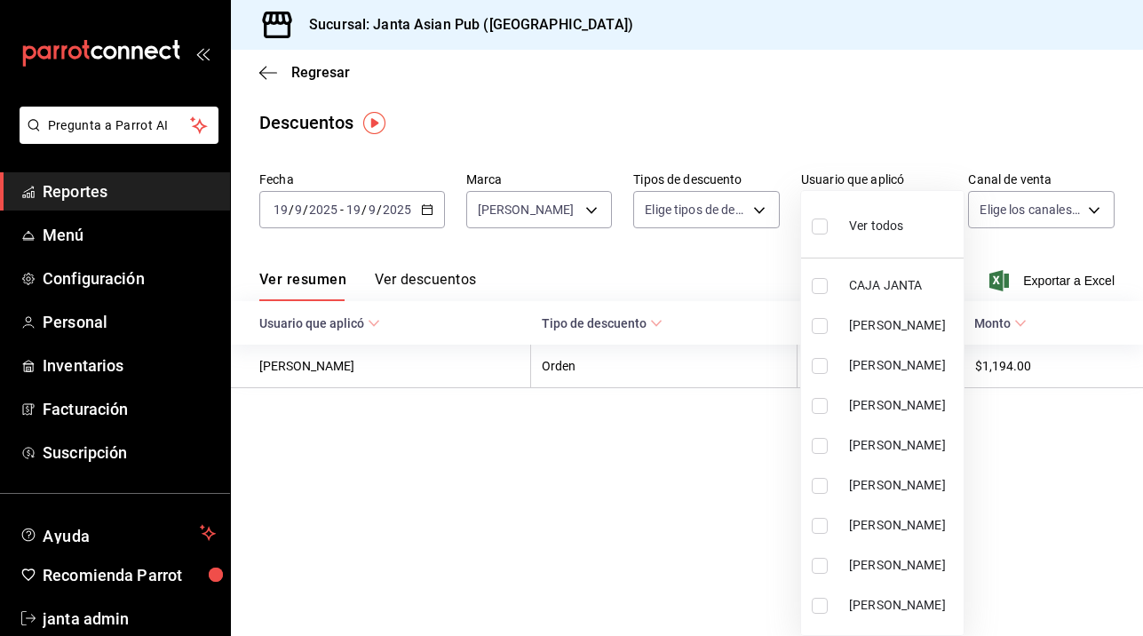
checkbox input "true"
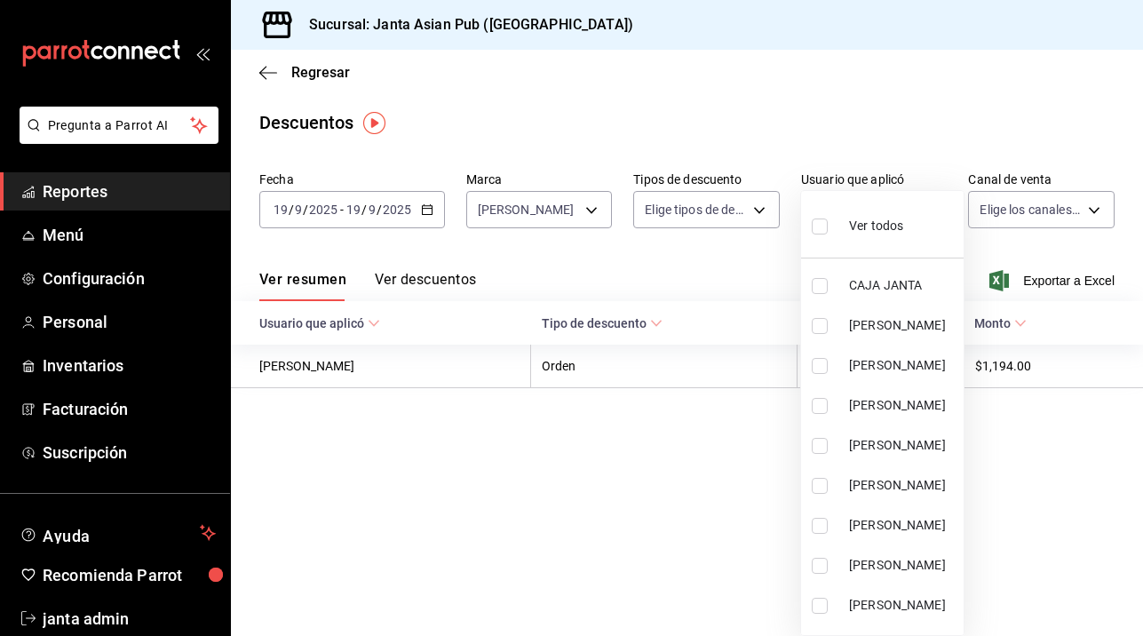
checkbox input "true"
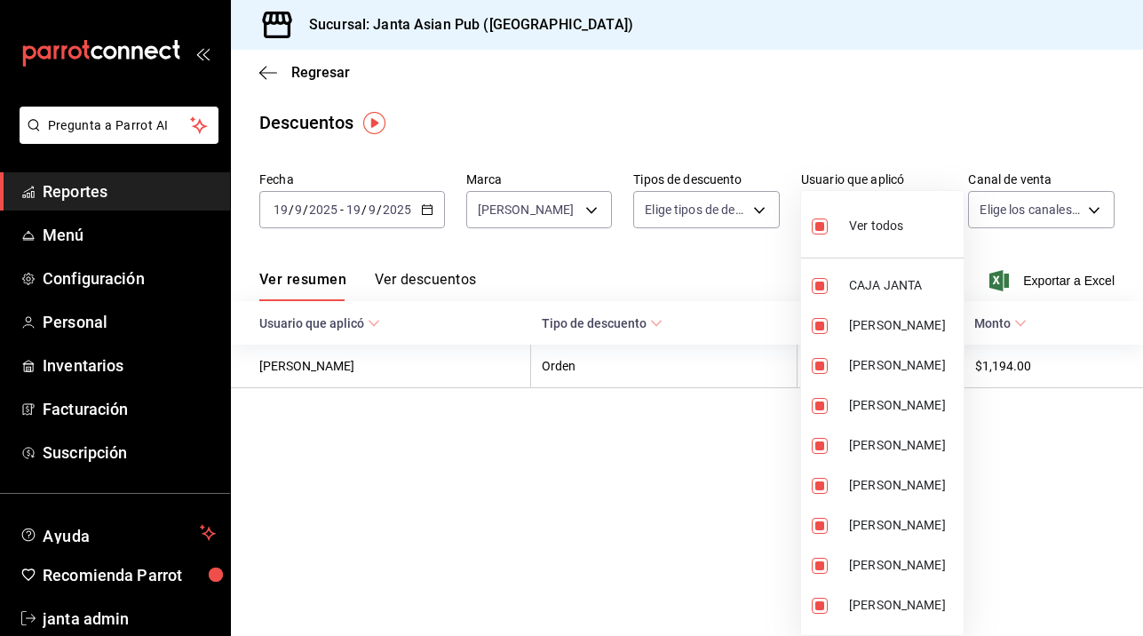
click at [647, 474] on div at bounding box center [571, 318] width 1143 height 636
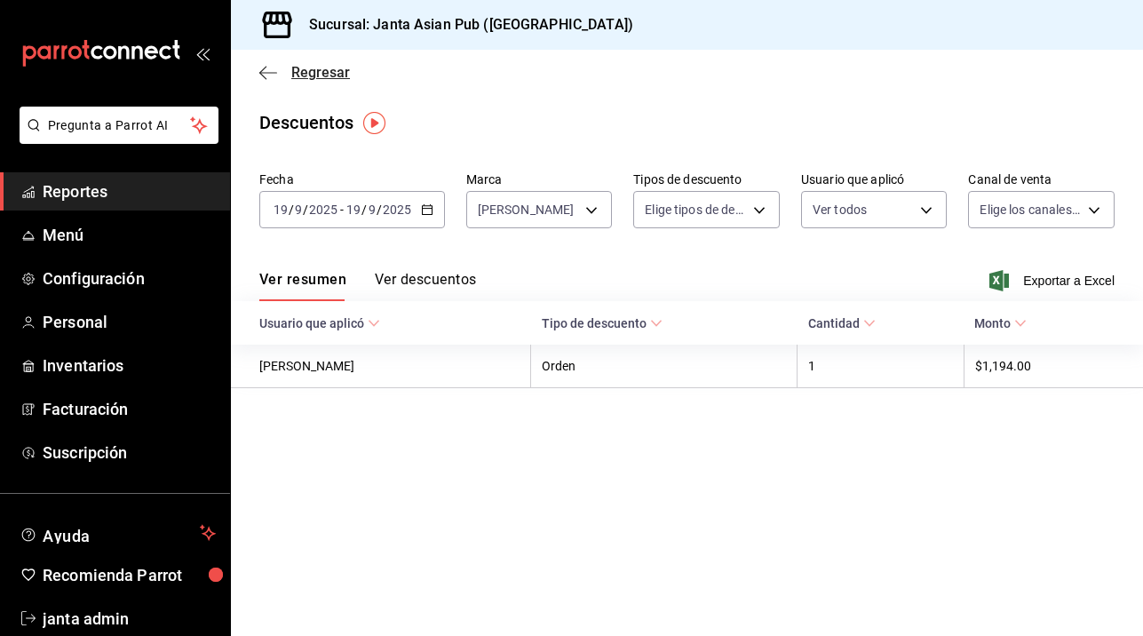
click at [267, 72] on icon "button" at bounding box center [268, 72] width 18 height 1
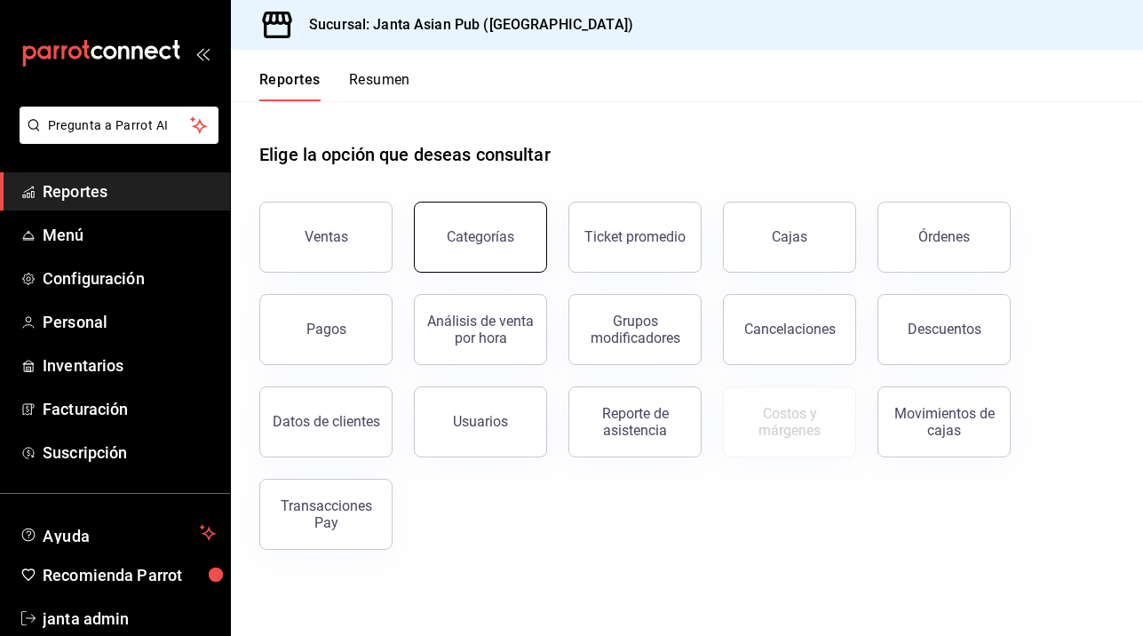
click at [503, 235] on div "Categorías" at bounding box center [480, 236] width 67 height 17
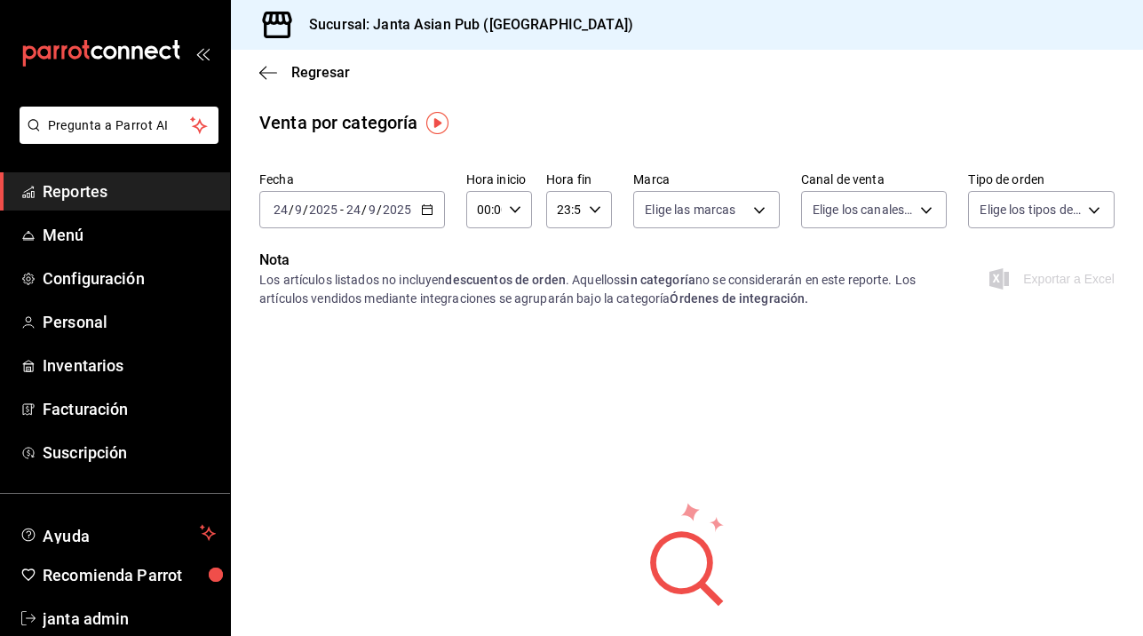
click at [422, 208] on icon "button" at bounding box center [427, 209] width 12 height 12
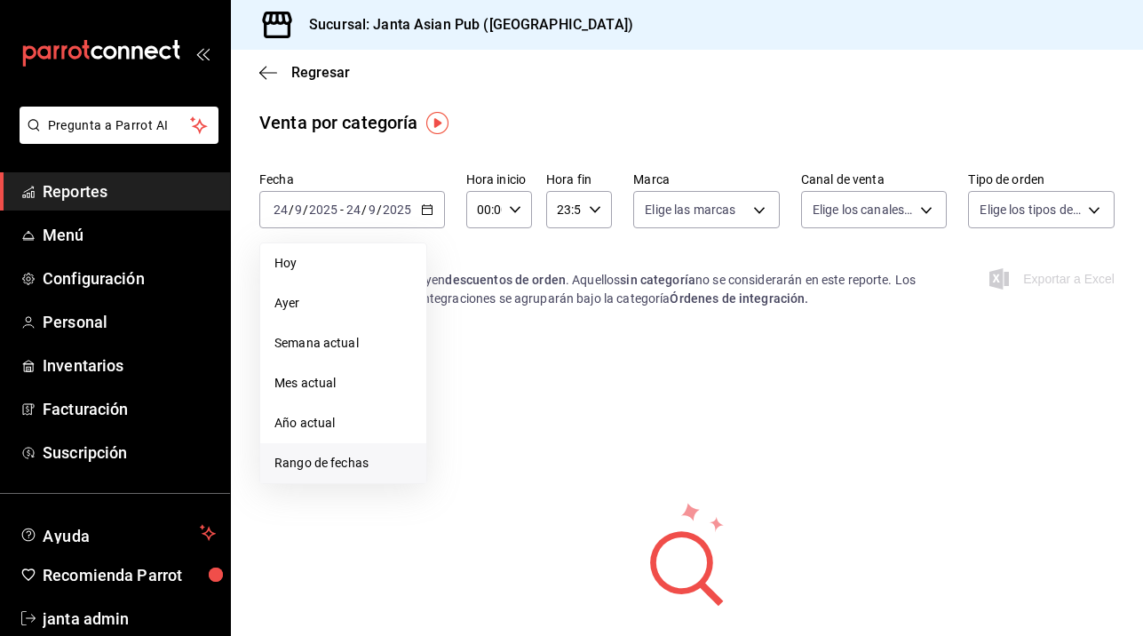
click at [305, 464] on span "Rango de fechas" at bounding box center [343, 463] width 138 height 19
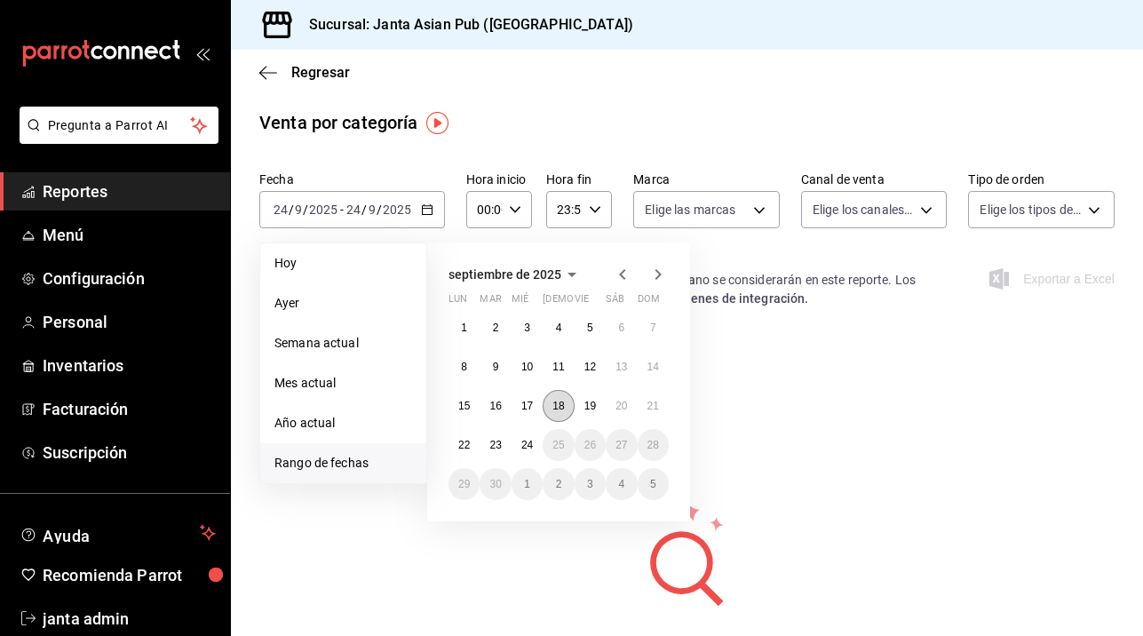
click at [561, 406] on abbr "18" at bounding box center [558, 406] width 12 height 12
click at [564, 400] on abbr "18" at bounding box center [558, 406] width 12 height 12
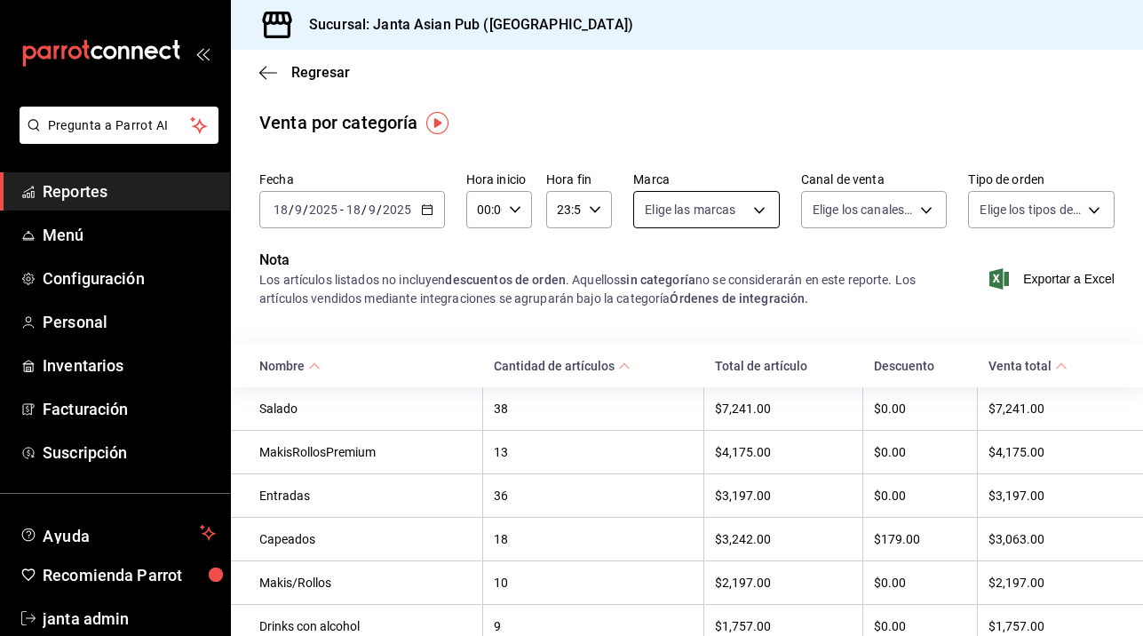
click at [761, 210] on body "Pregunta a Parrot AI Reportes Menú Configuración Personal Inventarios Facturaci…" at bounding box center [571, 318] width 1143 height 636
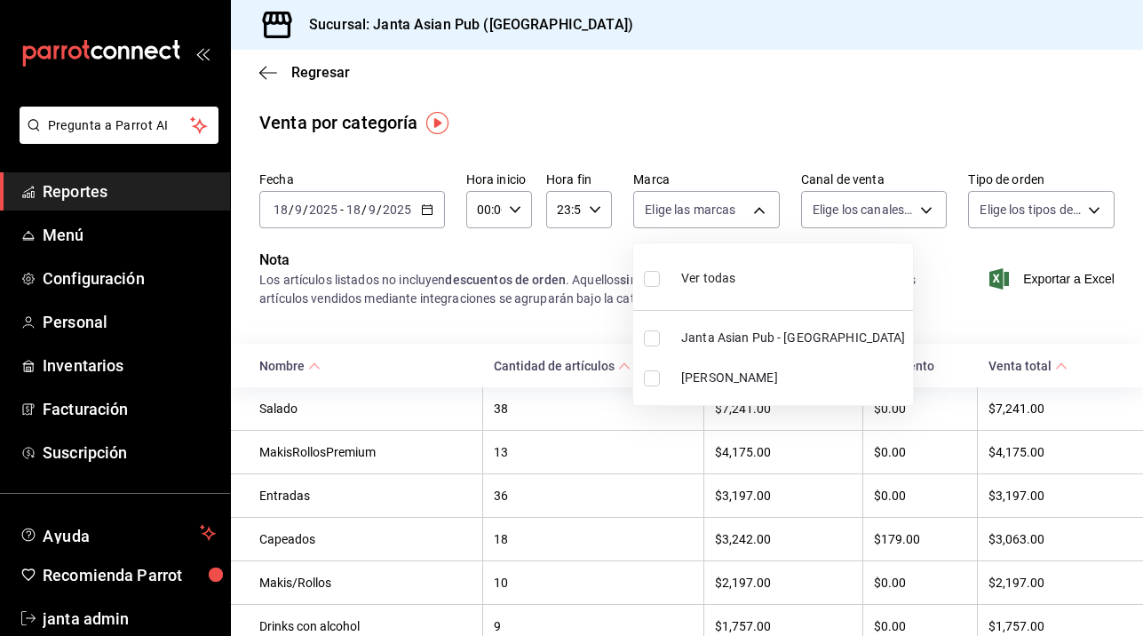
click at [664, 376] on label at bounding box center [655, 378] width 23 height 16
click at [660, 376] on input "checkbox" at bounding box center [652, 378] width 16 height 16
click at [653, 383] on input "checkbox" at bounding box center [652, 378] width 16 height 16
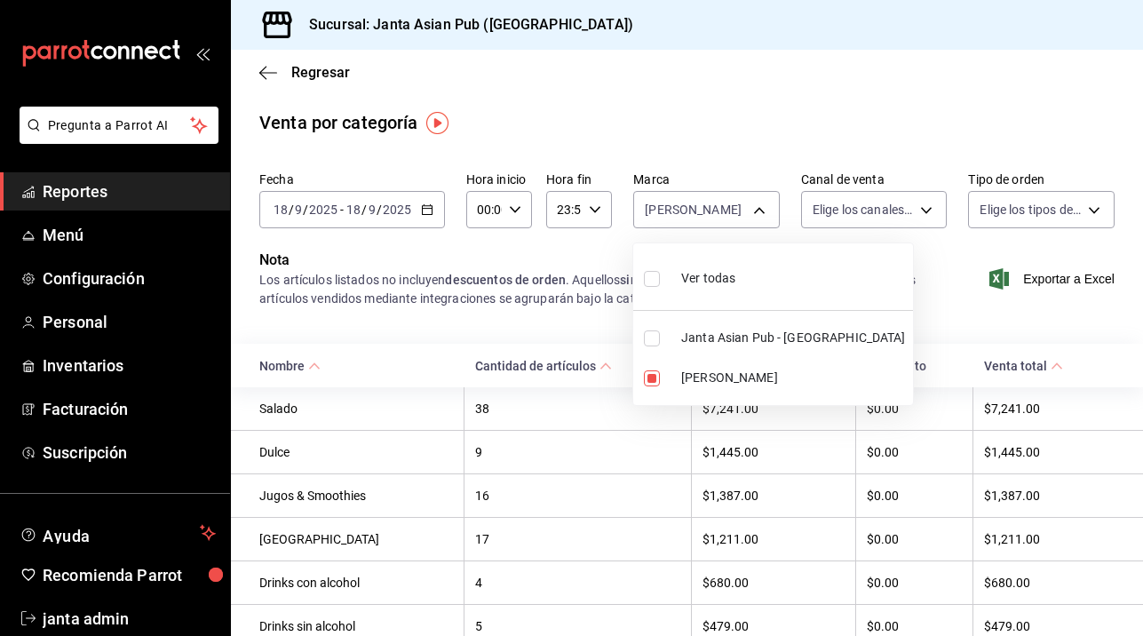
click at [923, 204] on div at bounding box center [571, 318] width 1143 height 636
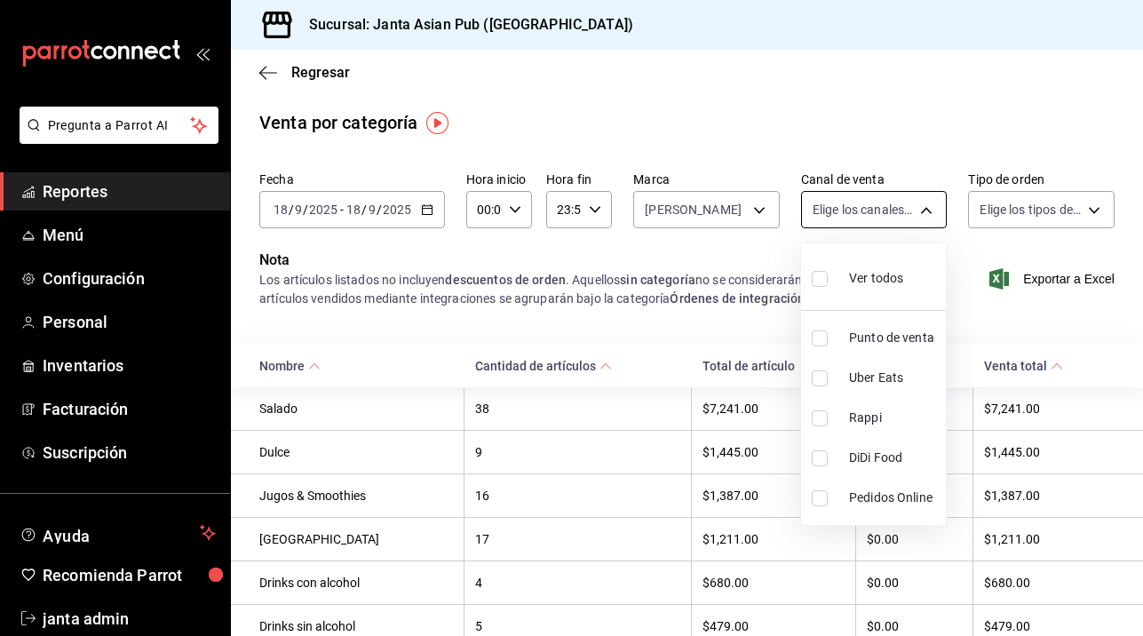
click at [923, 211] on body "Pregunta a Parrot AI Reportes Menú Configuración Personal Inventarios Facturaci…" at bounding box center [571, 318] width 1143 height 636
click at [828, 278] on label at bounding box center [822, 278] width 23 height 26
click at [827, 278] on input "checkbox" at bounding box center [819, 279] width 16 height 16
click at [819, 278] on input "checkbox" at bounding box center [819, 279] width 16 height 16
click at [613, 118] on div at bounding box center [571, 318] width 1143 height 636
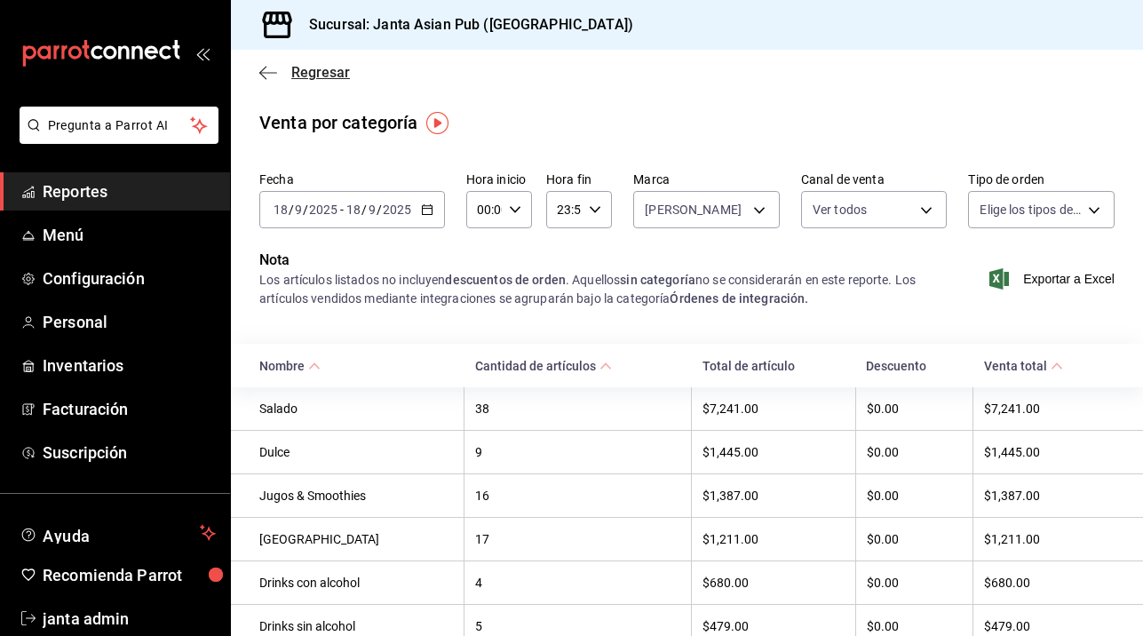
click at [265, 65] on icon "button" at bounding box center [268, 73] width 18 height 16
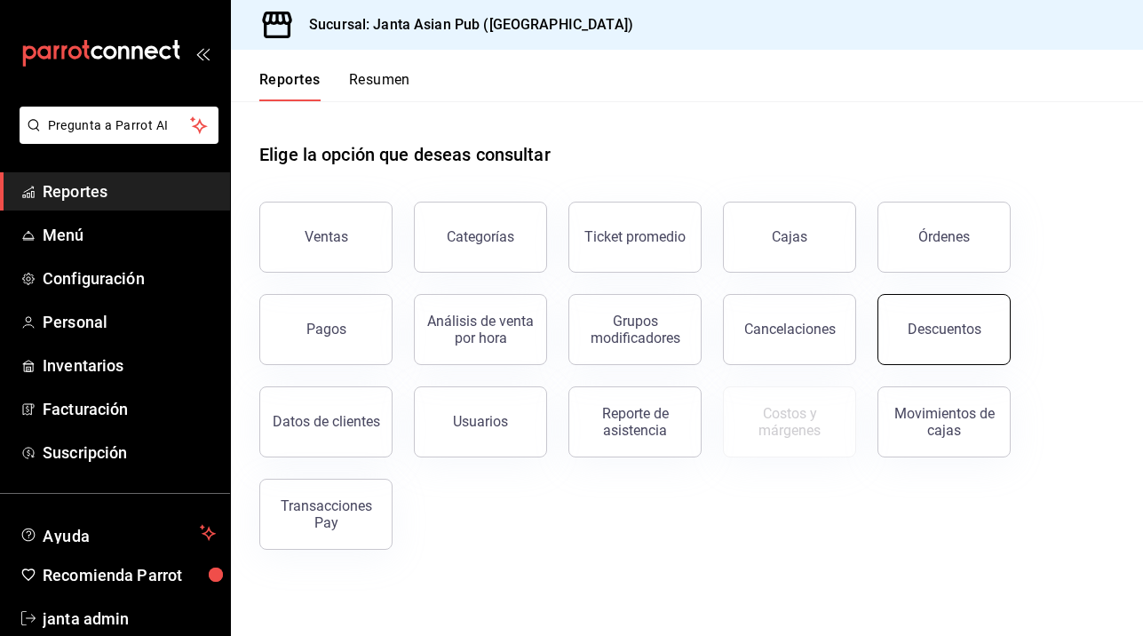
click at [931, 328] on div "Descuentos" at bounding box center [944, 328] width 74 height 17
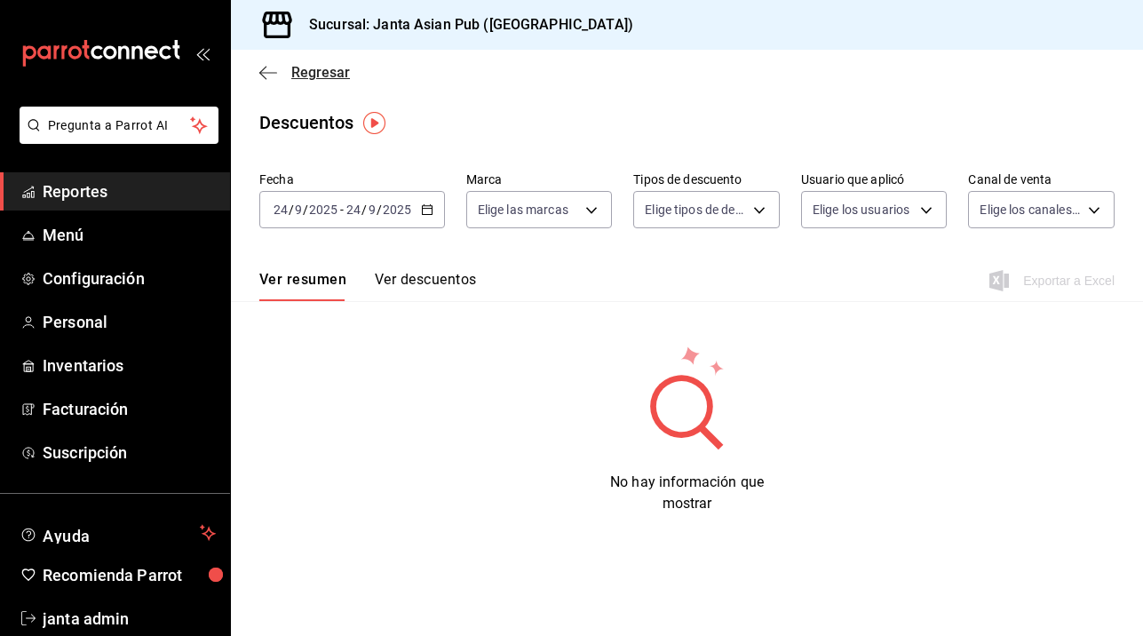
click at [260, 67] on icon "button" at bounding box center [268, 73] width 18 height 16
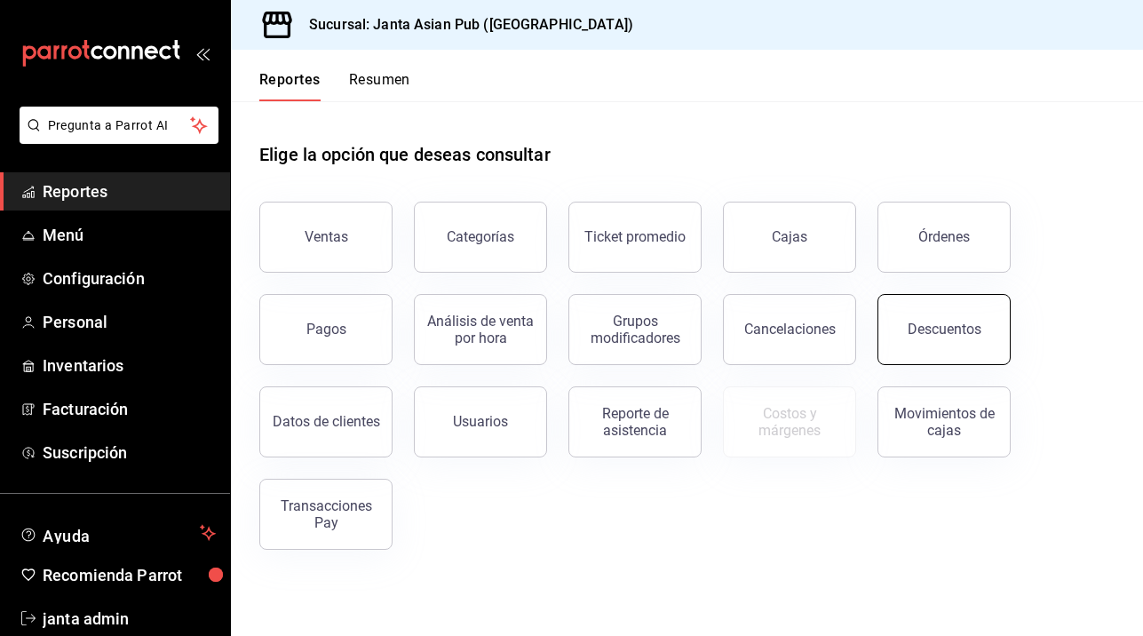
click at [927, 328] on div "Descuentos" at bounding box center [944, 328] width 74 height 17
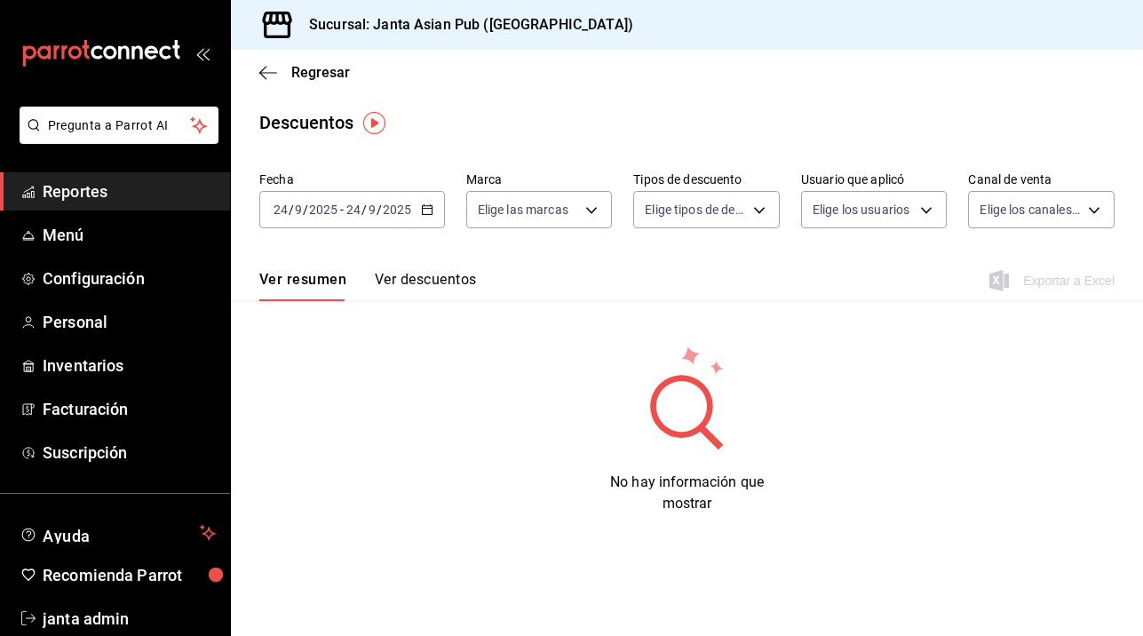
click at [341, 204] on span "-" at bounding box center [342, 209] width 4 height 14
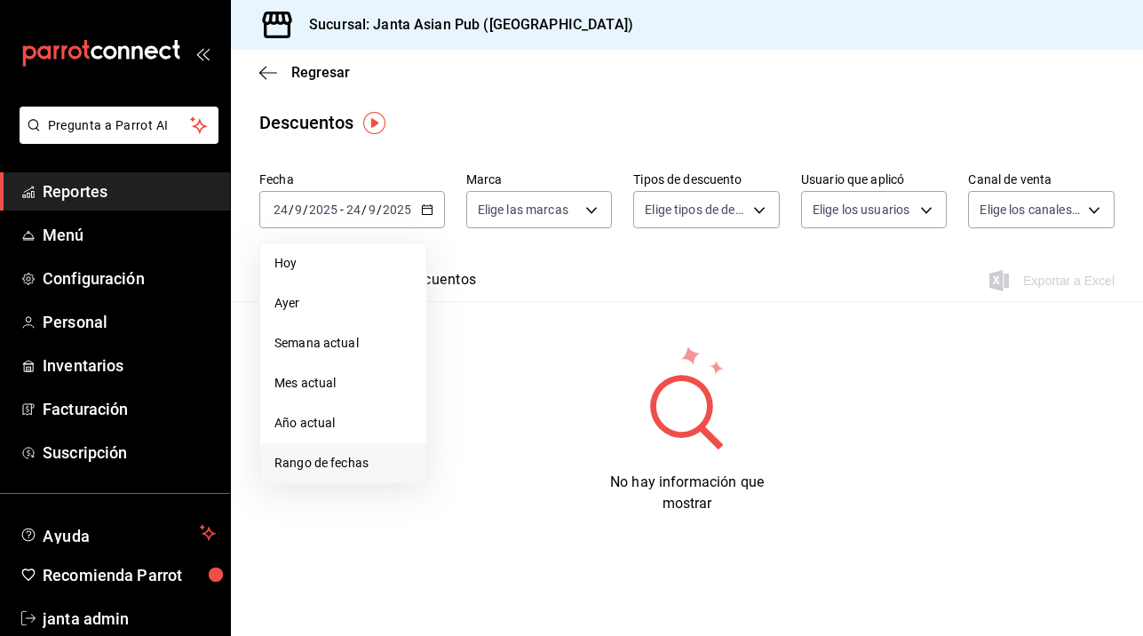
click at [318, 465] on span "Rango de fechas" at bounding box center [343, 463] width 138 height 19
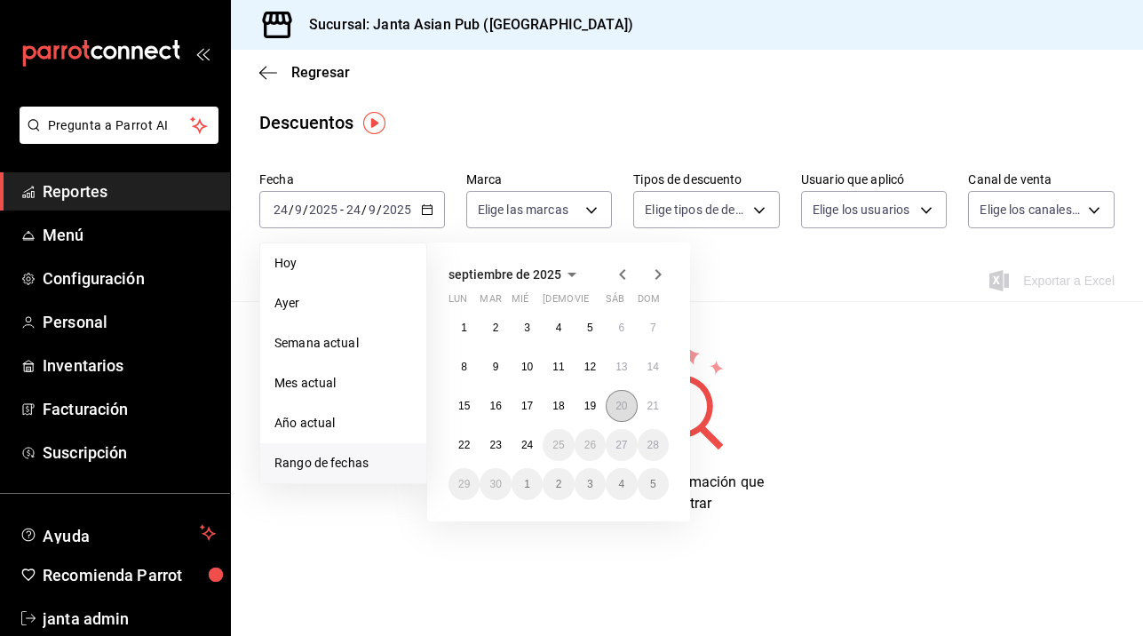
click at [622, 397] on button "20" at bounding box center [620, 406] width 31 height 32
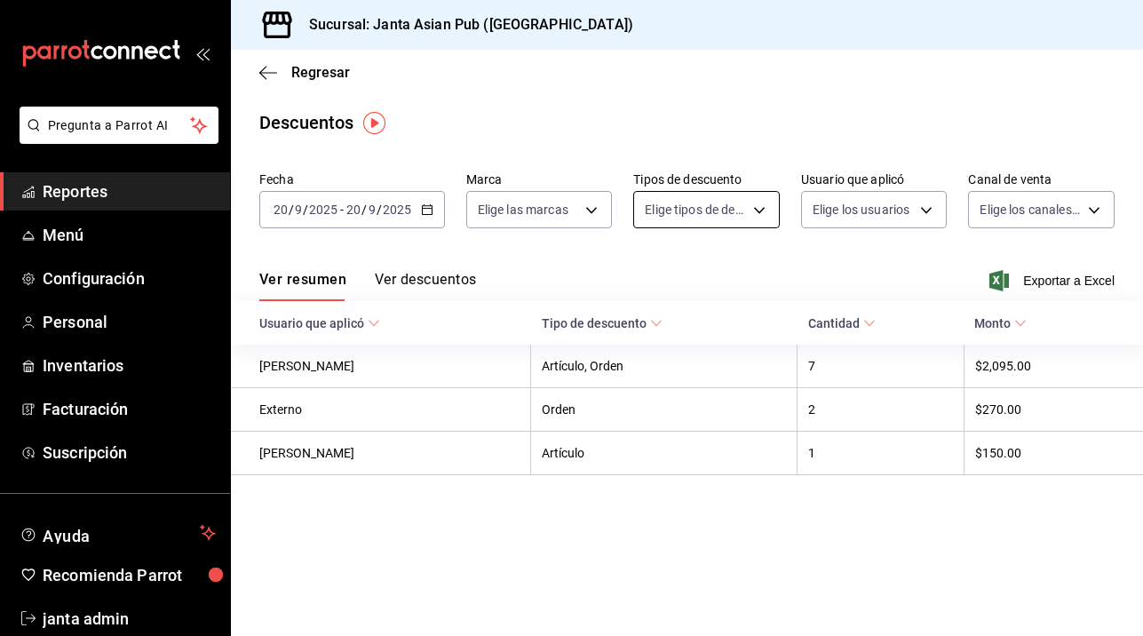
click at [756, 214] on body "Pregunta a Parrot AI Reportes Menú Configuración Personal Inventarios Facturaci…" at bounding box center [571, 318] width 1143 height 636
click at [653, 271] on input "checkbox" at bounding box center [655, 269] width 16 height 16
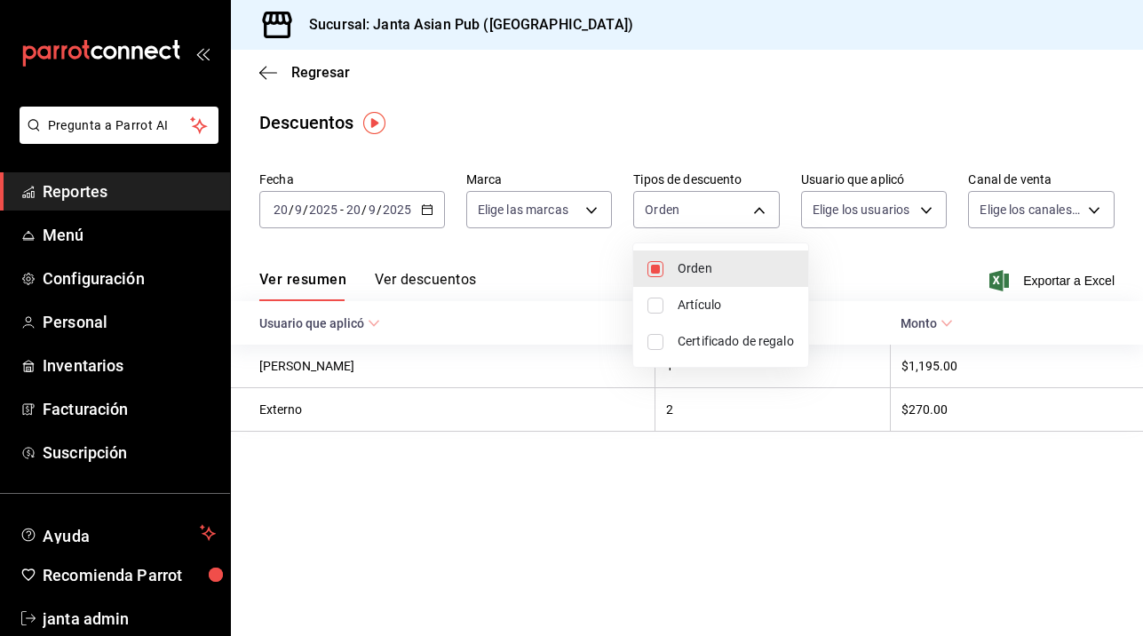
click at [593, 214] on div at bounding box center [571, 318] width 1143 height 636
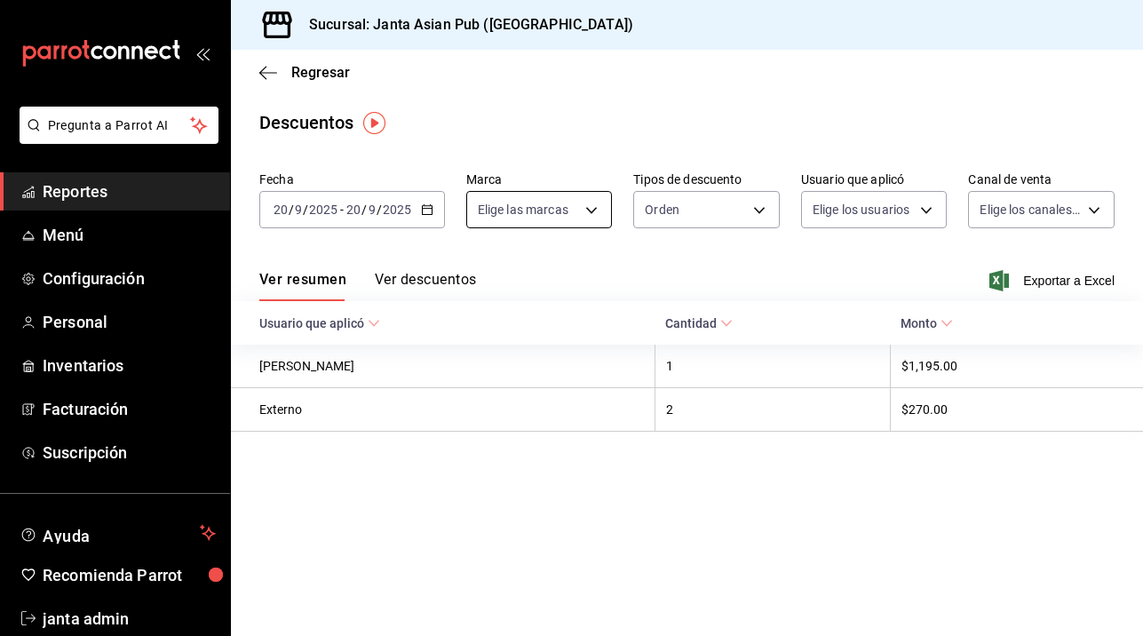
click at [591, 209] on body "Pregunta a Parrot AI Reportes Menú Configuración Personal Inventarios Facturaci…" at bounding box center [571, 318] width 1143 height 636
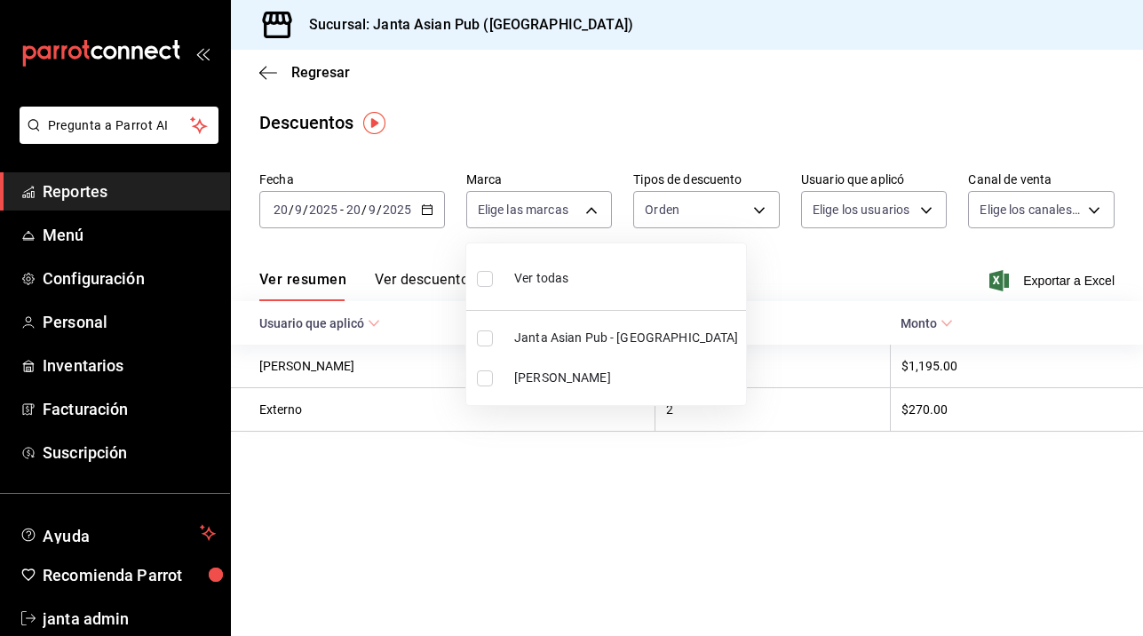
click at [482, 370] on input "checkbox" at bounding box center [485, 378] width 16 height 16
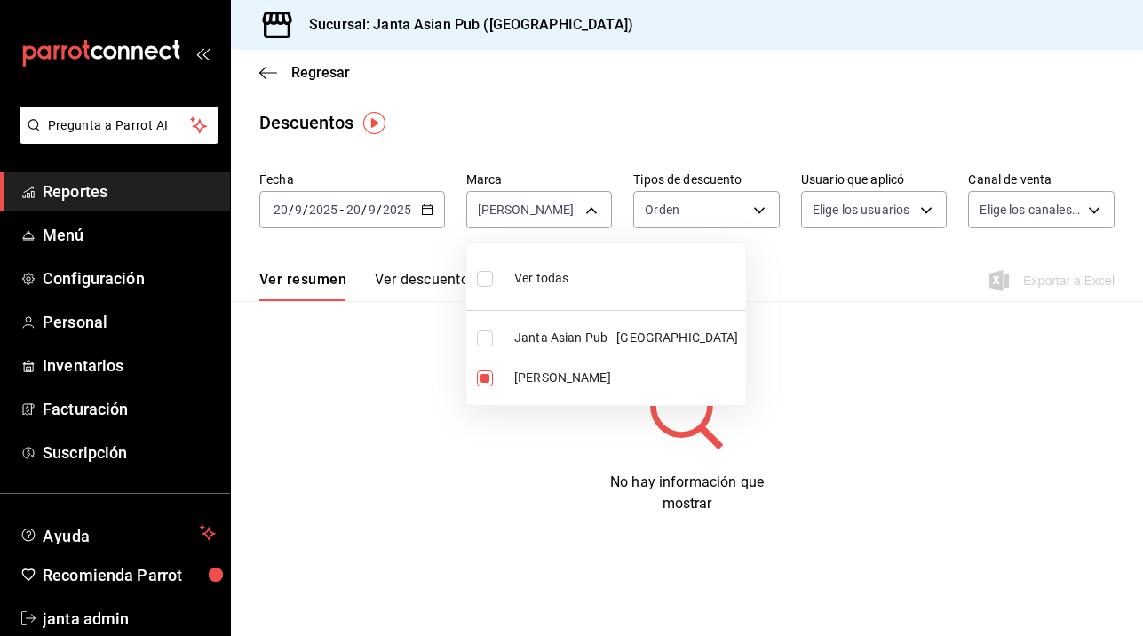
click at [590, 206] on div at bounding box center [571, 318] width 1143 height 636
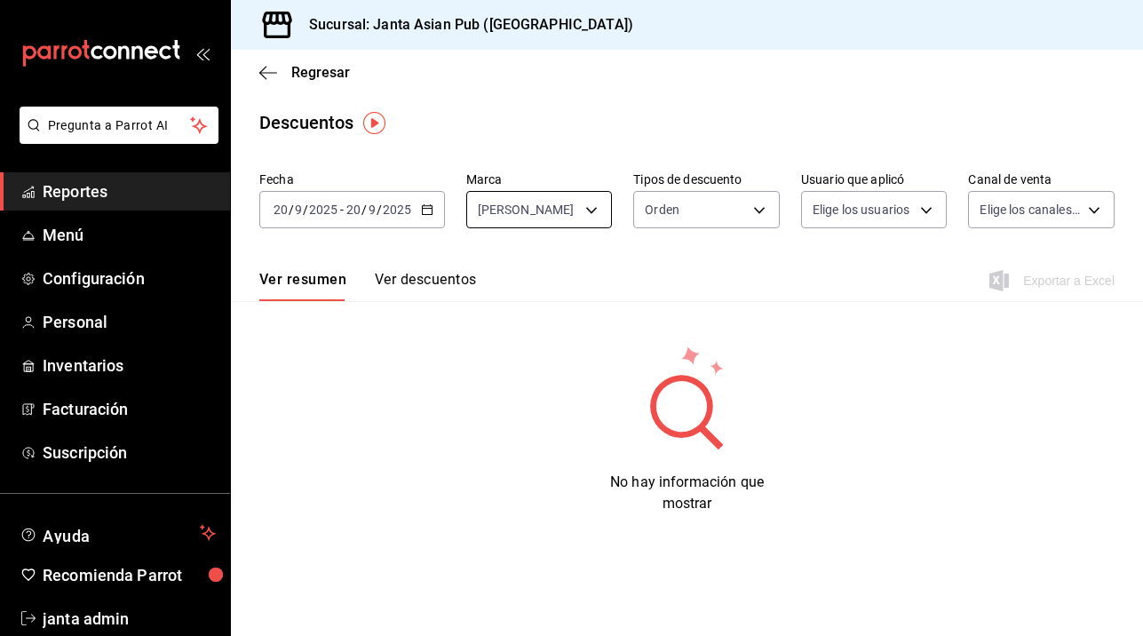
click at [589, 212] on body "Pregunta a Parrot AI Reportes Menú Configuración Personal Inventarios Facturaci…" at bounding box center [571, 318] width 1143 height 636
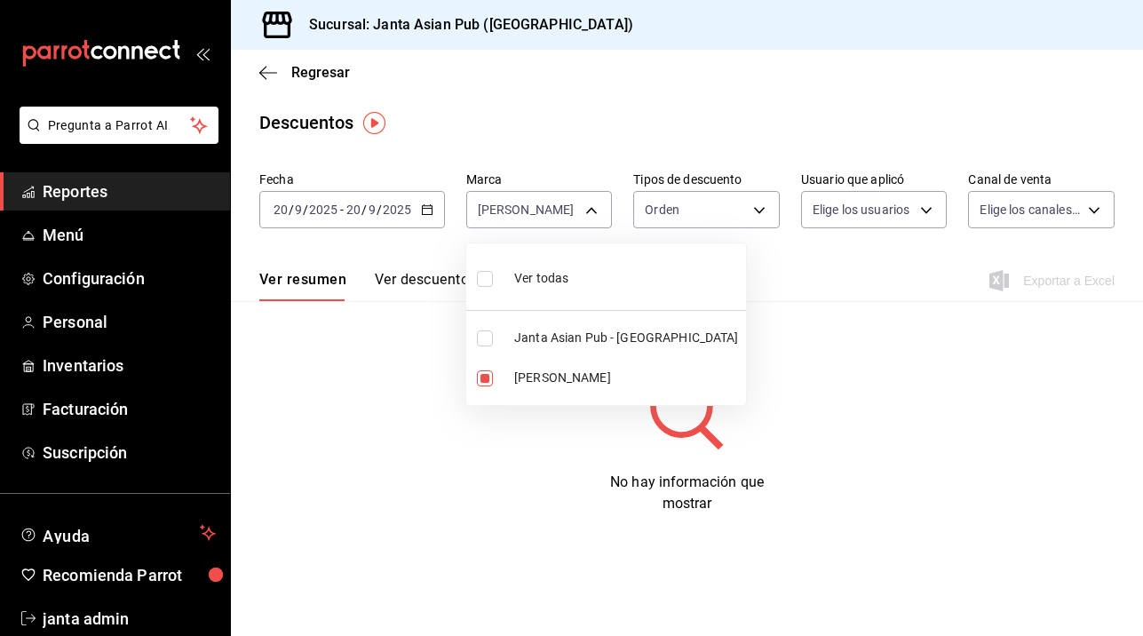
click at [479, 338] on input "checkbox" at bounding box center [485, 338] width 16 height 16
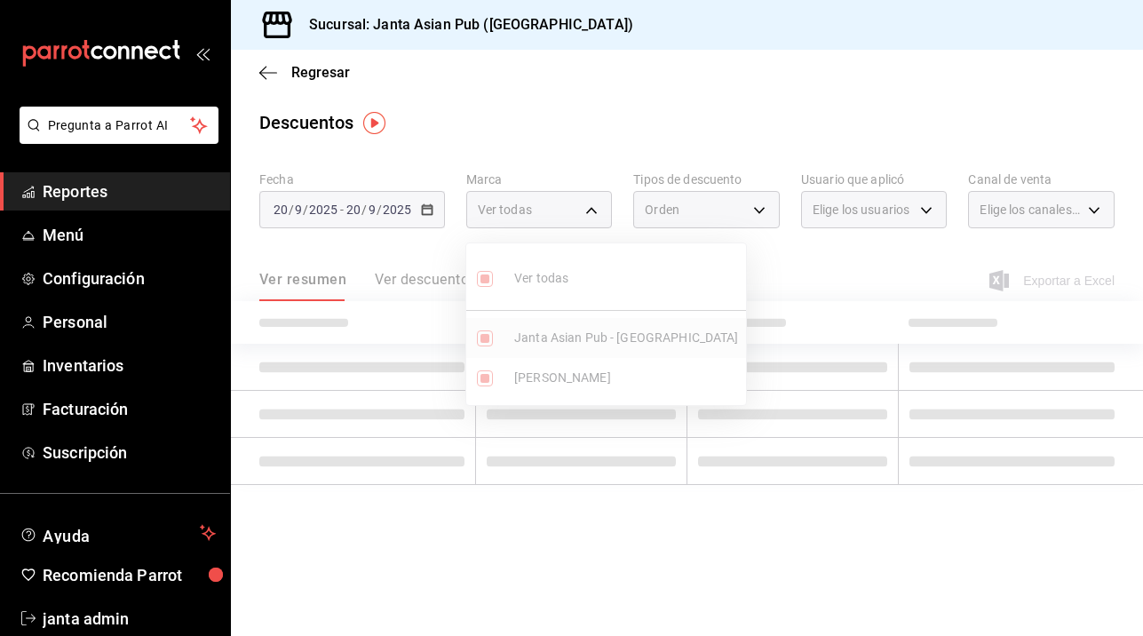
click at [479, 338] on ul "Ver todas Janta Asian Pub - La Paz Kimi Brunch" at bounding box center [606, 324] width 280 height 162
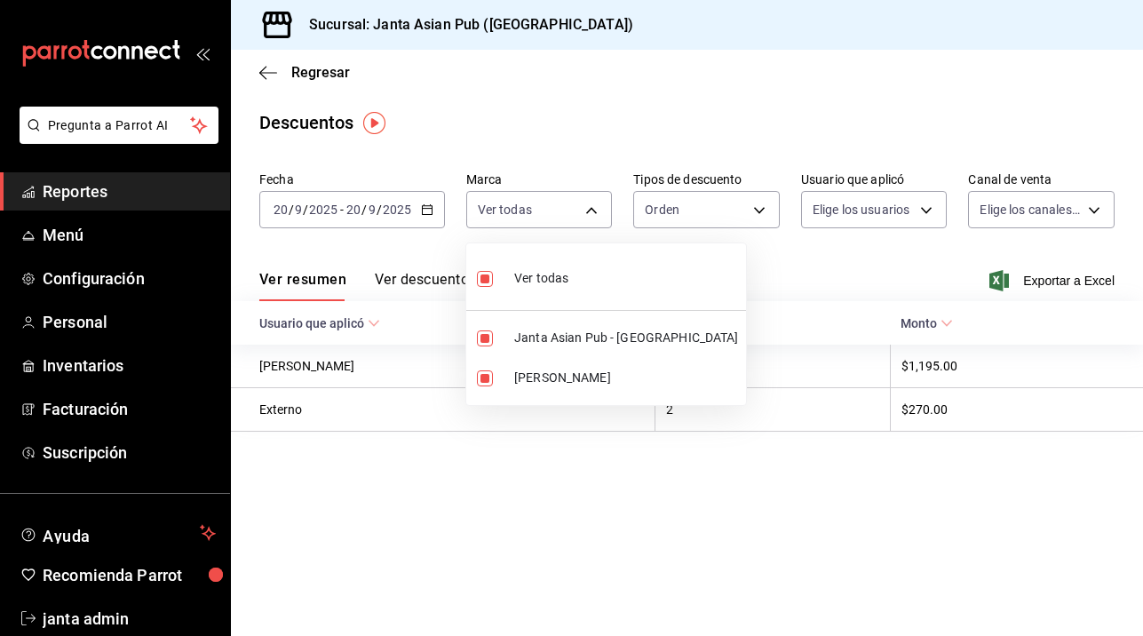
click at [597, 218] on div at bounding box center [571, 318] width 1143 height 636
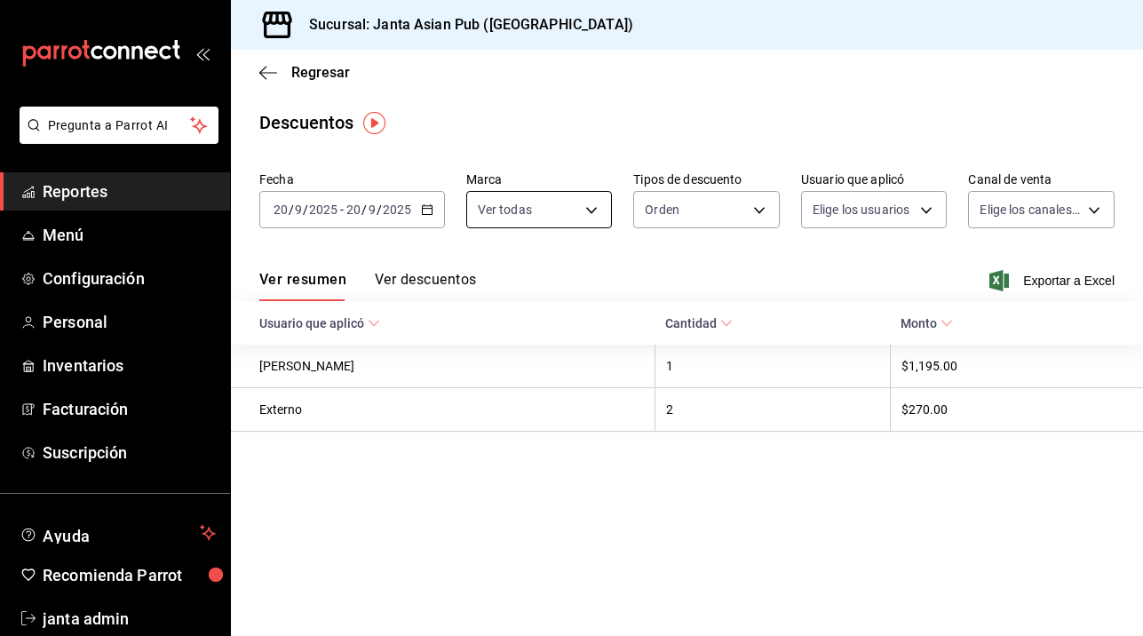
click at [587, 210] on body "Pregunta a Parrot AI Reportes Menú Configuración Personal Inventarios Facturaci…" at bounding box center [571, 318] width 1143 height 636
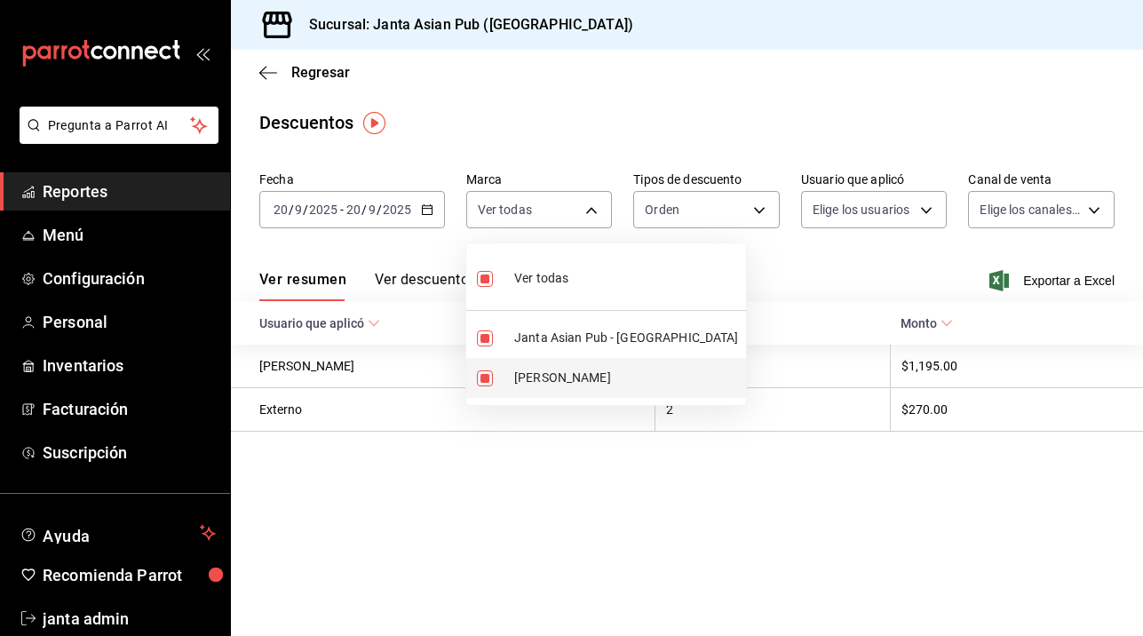
click at [492, 379] on input "checkbox" at bounding box center [485, 378] width 16 height 16
click at [490, 374] on input "checkbox" at bounding box center [485, 378] width 16 height 16
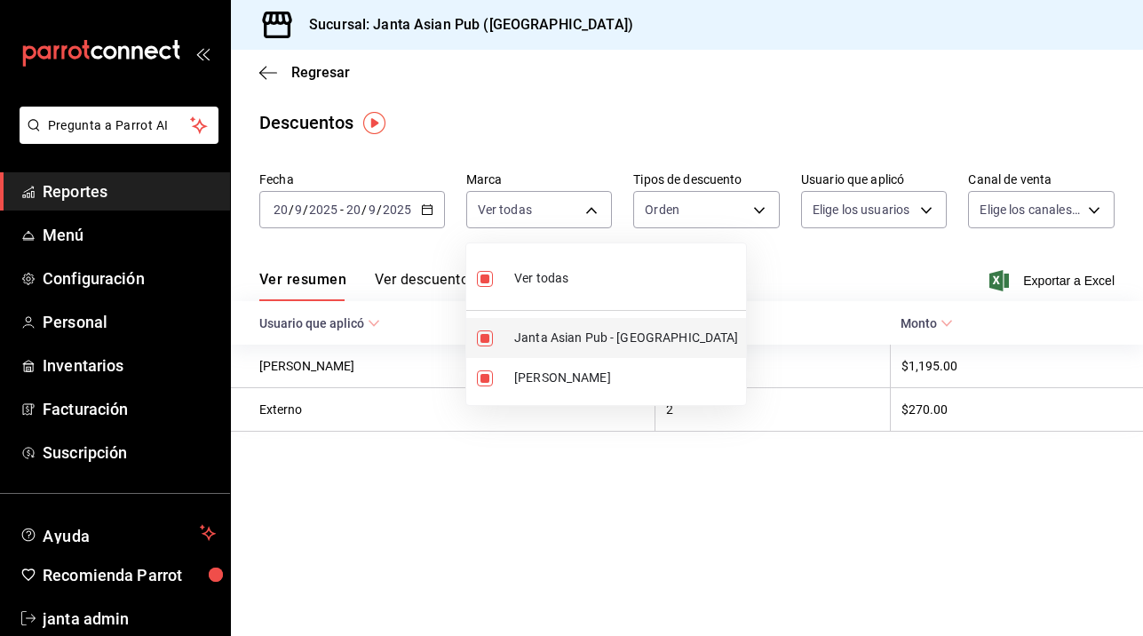
click at [481, 336] on input "checkbox" at bounding box center [485, 338] width 16 height 16
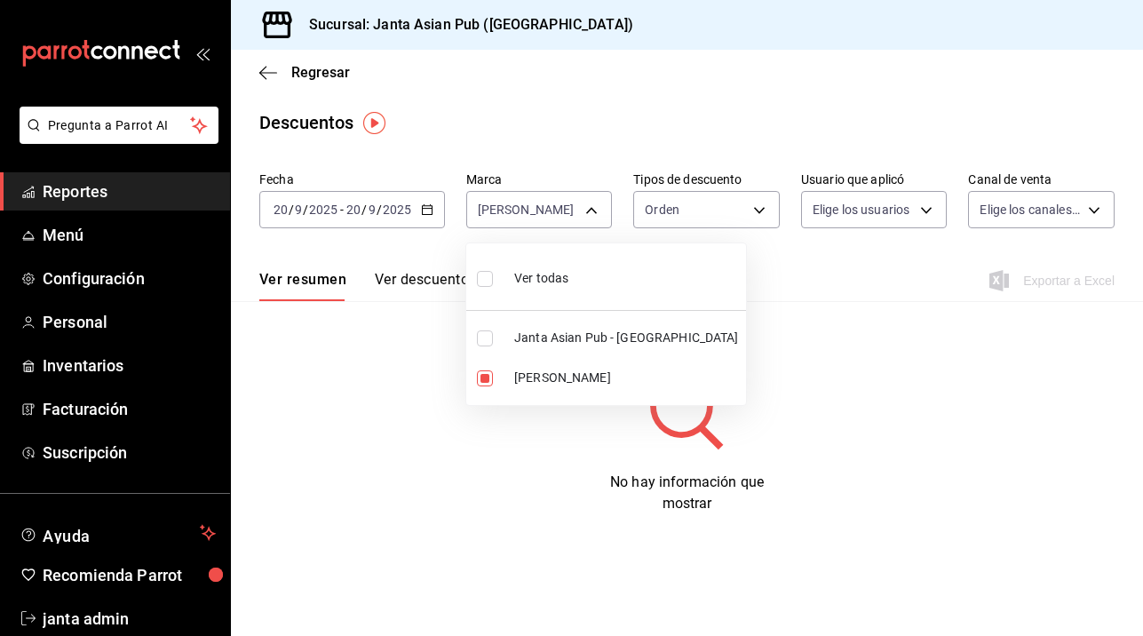
click at [576, 550] on div at bounding box center [571, 318] width 1143 height 636
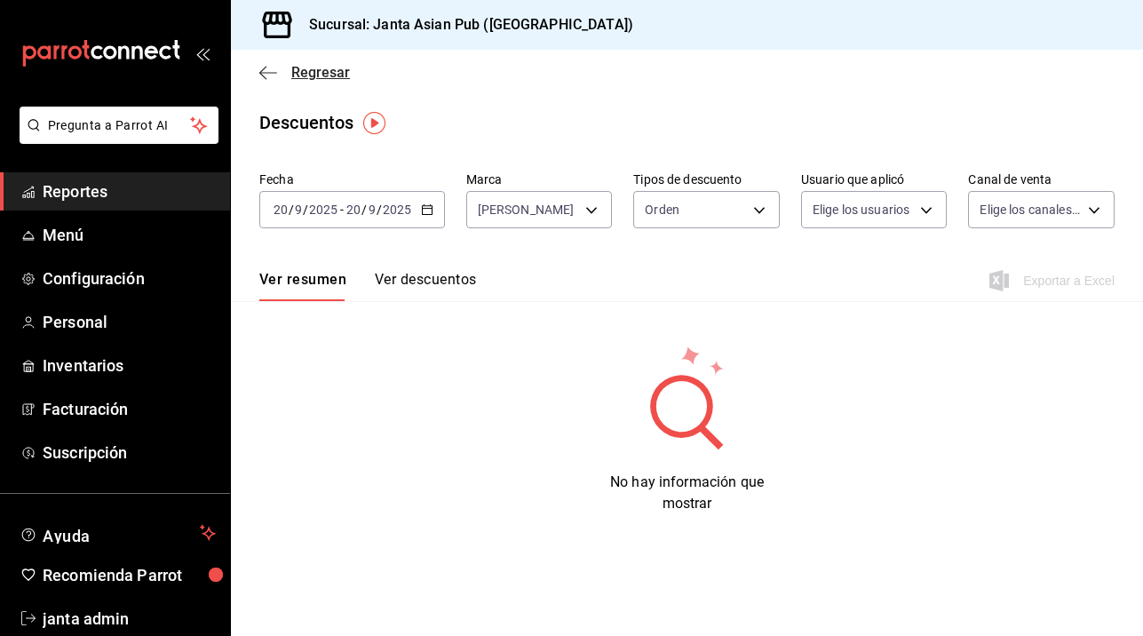
click at [259, 70] on icon "button" at bounding box center [268, 73] width 18 height 16
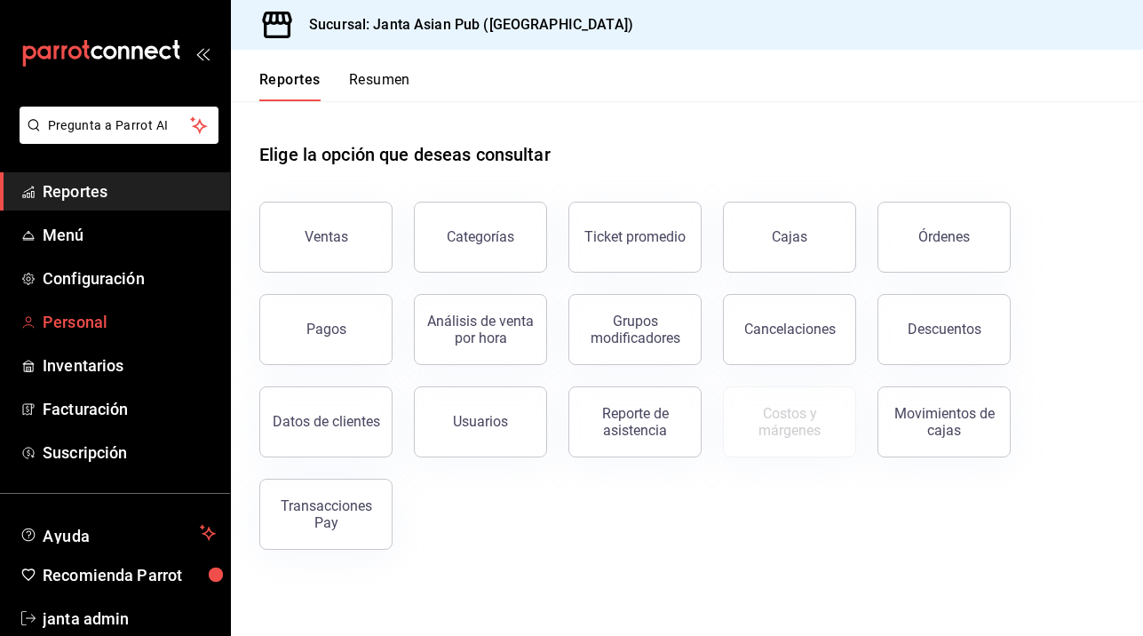
click at [81, 320] on span "Personal" at bounding box center [129, 322] width 173 height 24
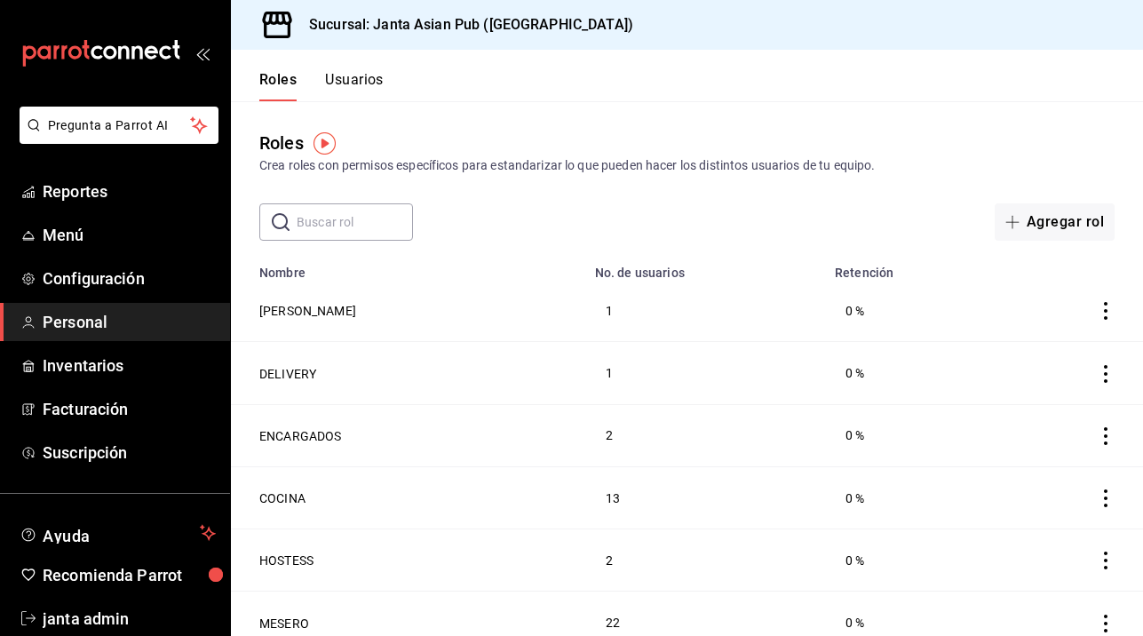
click at [552, 559] on td "HOSTESS" at bounding box center [407, 560] width 353 height 62
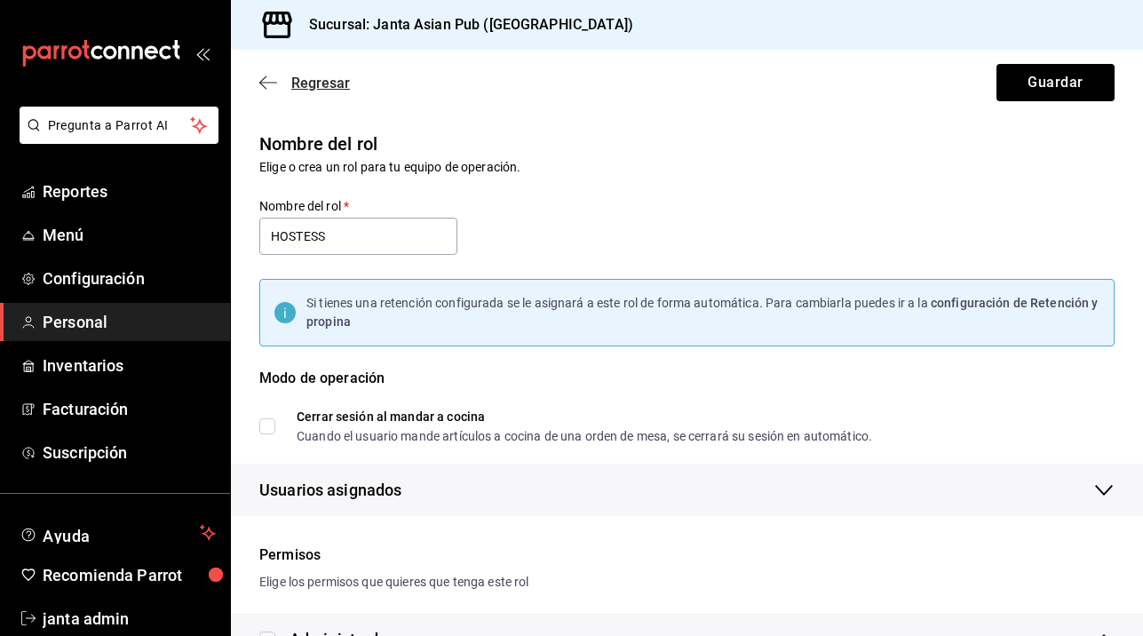
click at [260, 77] on icon "button" at bounding box center [268, 83] width 18 height 16
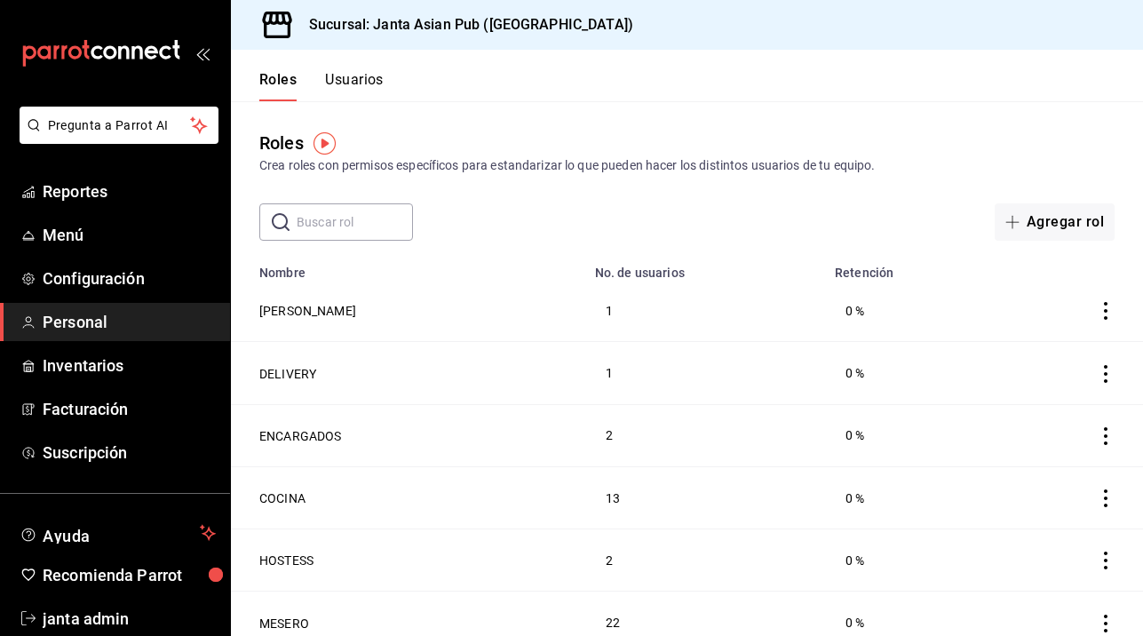
click at [520, 612] on td "MESERO" at bounding box center [407, 622] width 353 height 62
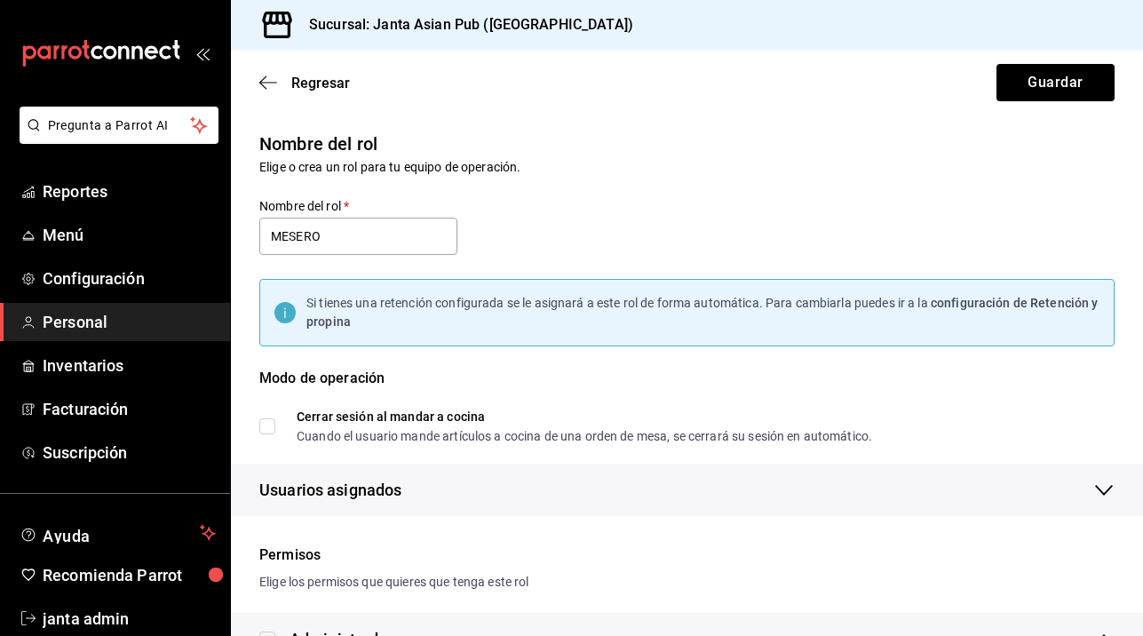
click at [1112, 485] on icon "button" at bounding box center [1104, 490] width 18 height 11
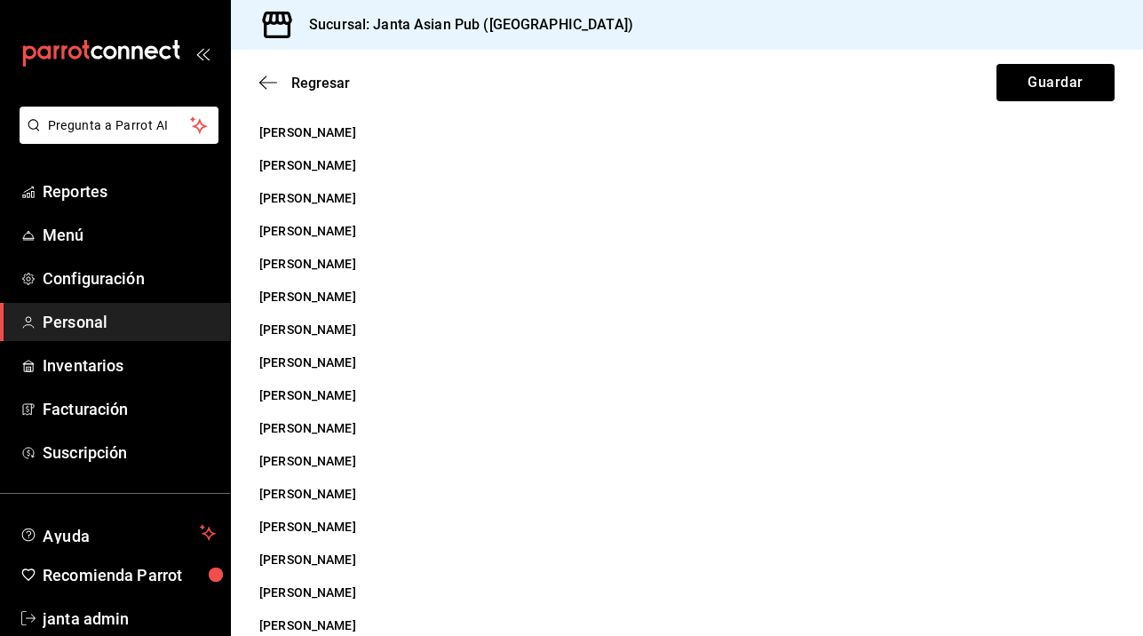
scroll to position [566, 0]
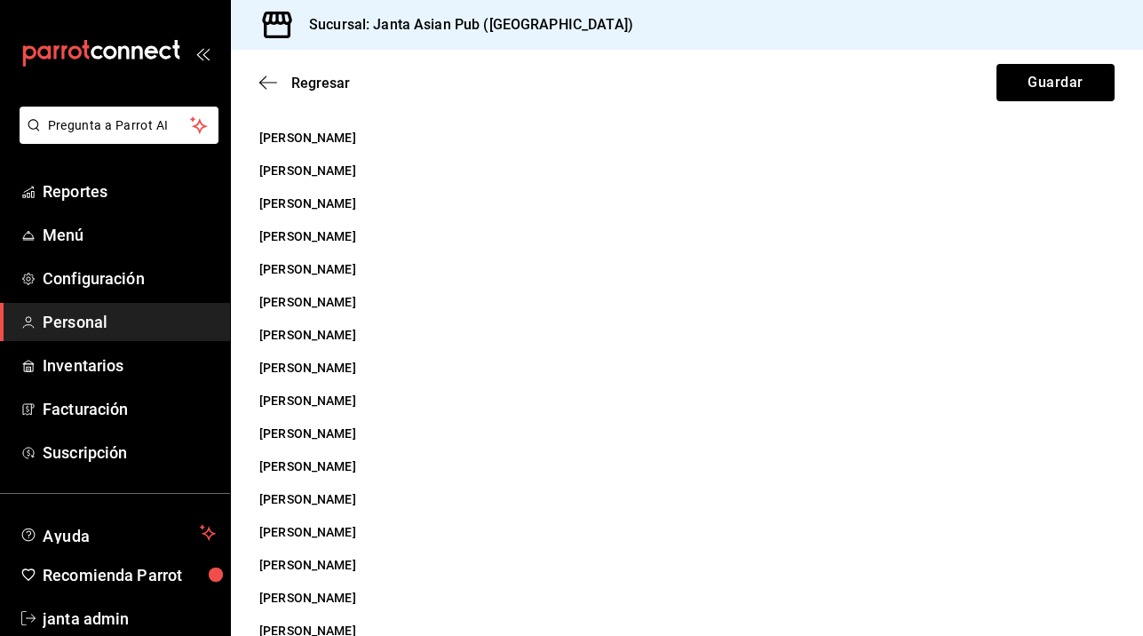
click at [286, 437] on li "ALEXIS MONTES" at bounding box center [694, 433] width 898 height 33
click at [314, 438] on li "ALEXIS MONTES" at bounding box center [694, 433] width 898 height 33
click at [265, 80] on icon "button" at bounding box center [268, 83] width 18 height 16
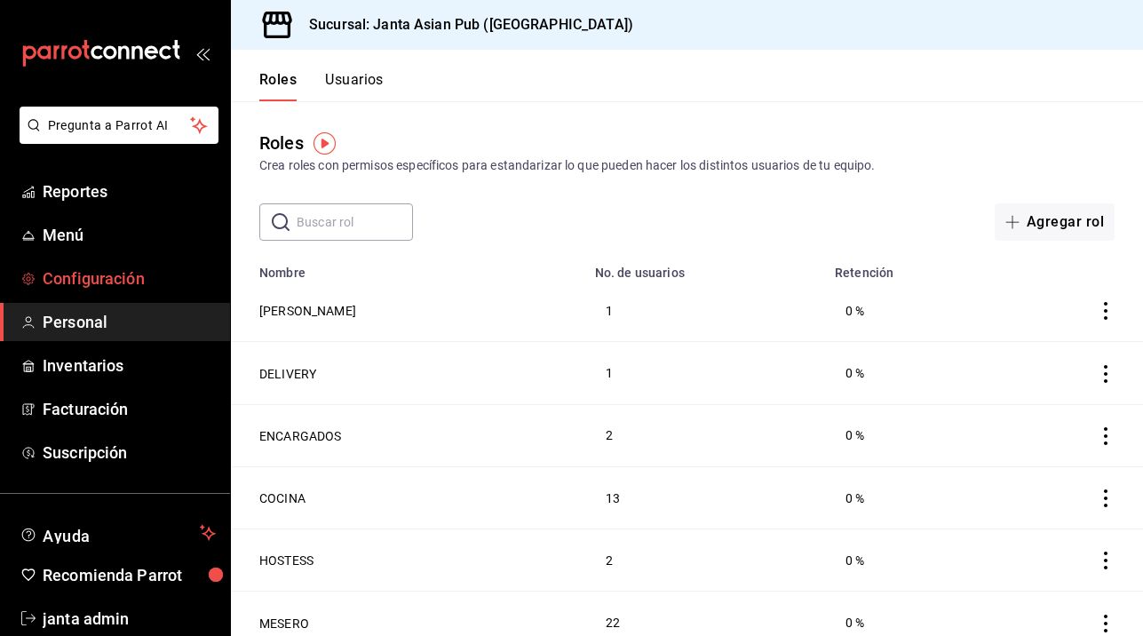
click at [86, 286] on span "Configuración" at bounding box center [129, 278] width 173 height 24
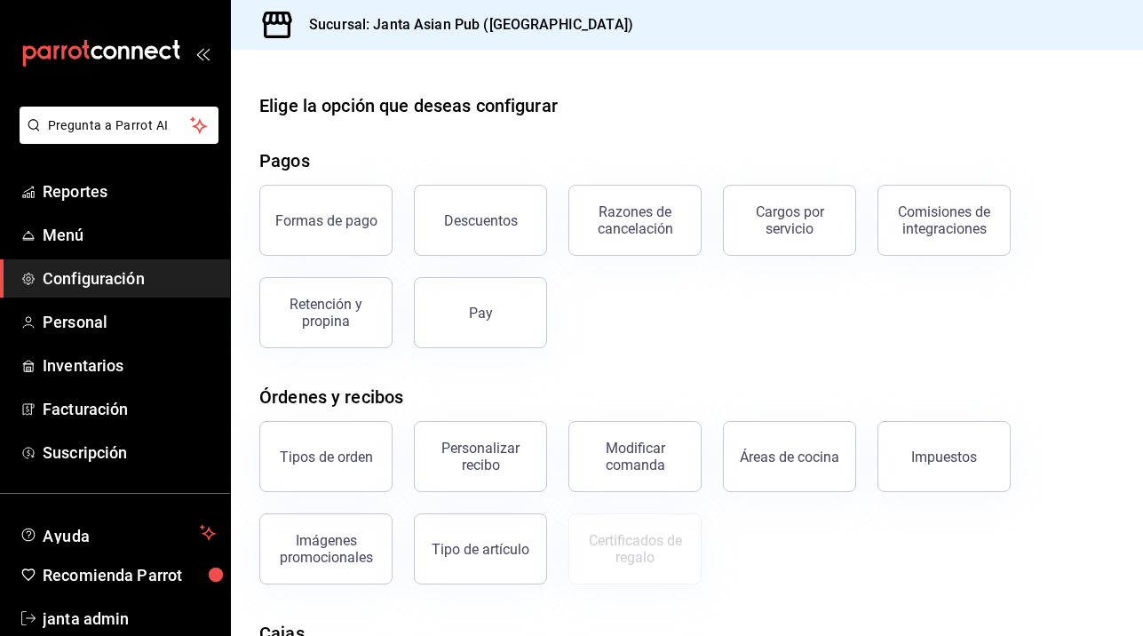
click at [782, 528] on div "Tipos de orden Personalizar recibo Modificar comanda Áreas de cocina Impuestos …" at bounding box center [676, 492] width 876 height 185
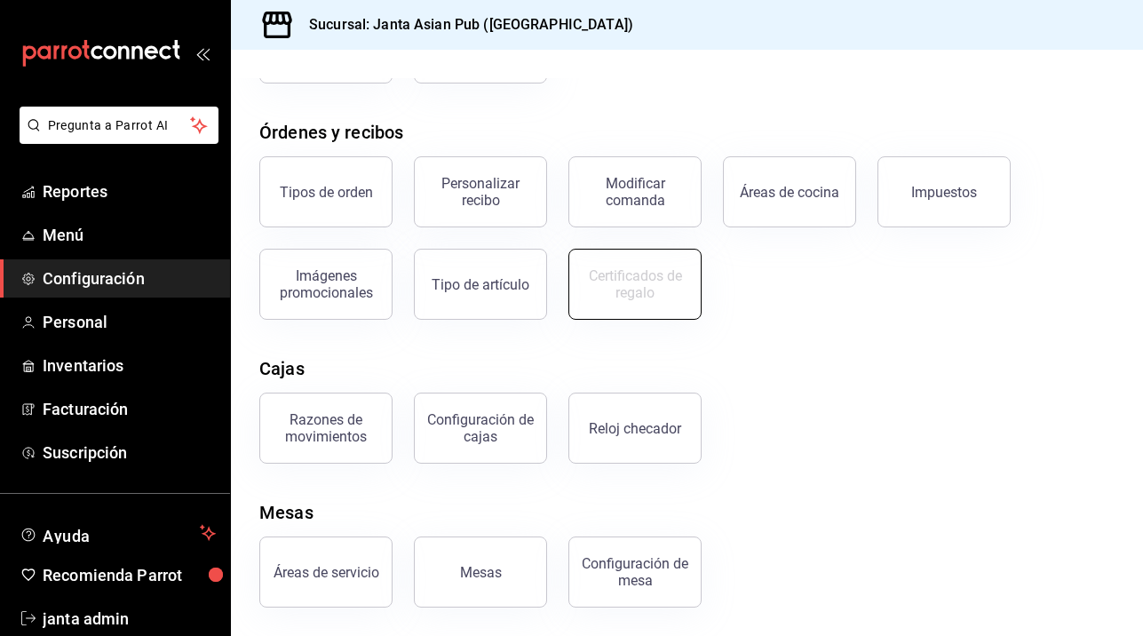
scroll to position [265, 0]
click at [479, 566] on div "Mesas" at bounding box center [481, 572] width 42 height 17
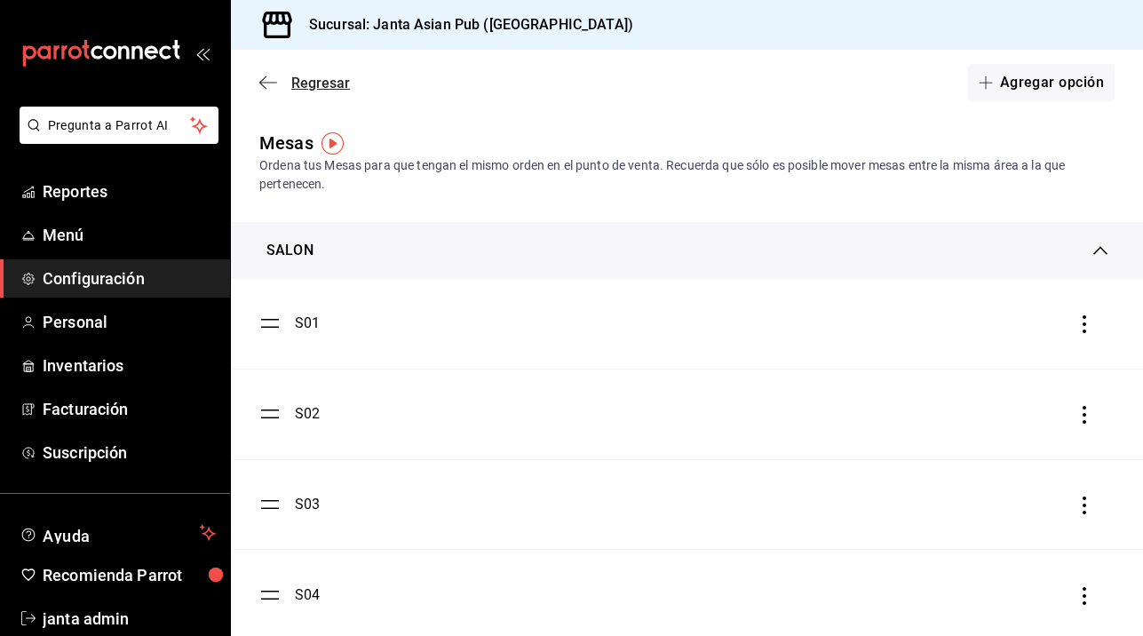
click at [265, 86] on icon "button" at bounding box center [268, 83] width 18 height 16
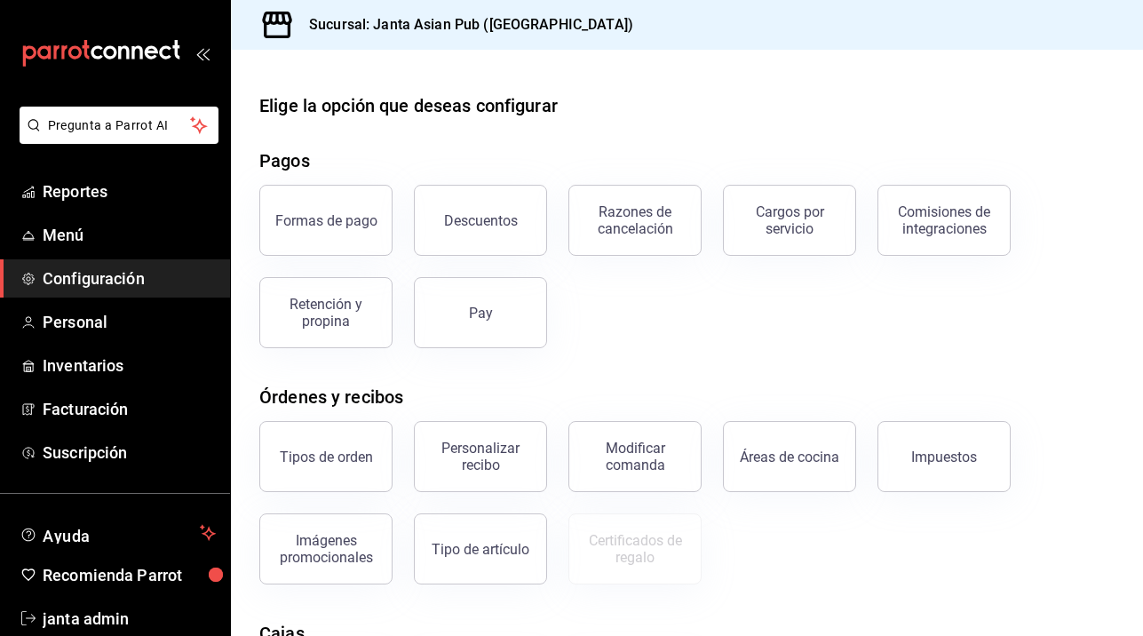
click at [769, 545] on div "Tipos de orden Personalizar recibo Modificar comanda Áreas de cocina Impuestos …" at bounding box center [676, 492] width 876 height 185
click at [97, 78] on div "mailbox folders" at bounding box center [115, 53] width 230 height 107
click at [187, 54] on div "mailbox folders" at bounding box center [115, 53] width 230 height 107
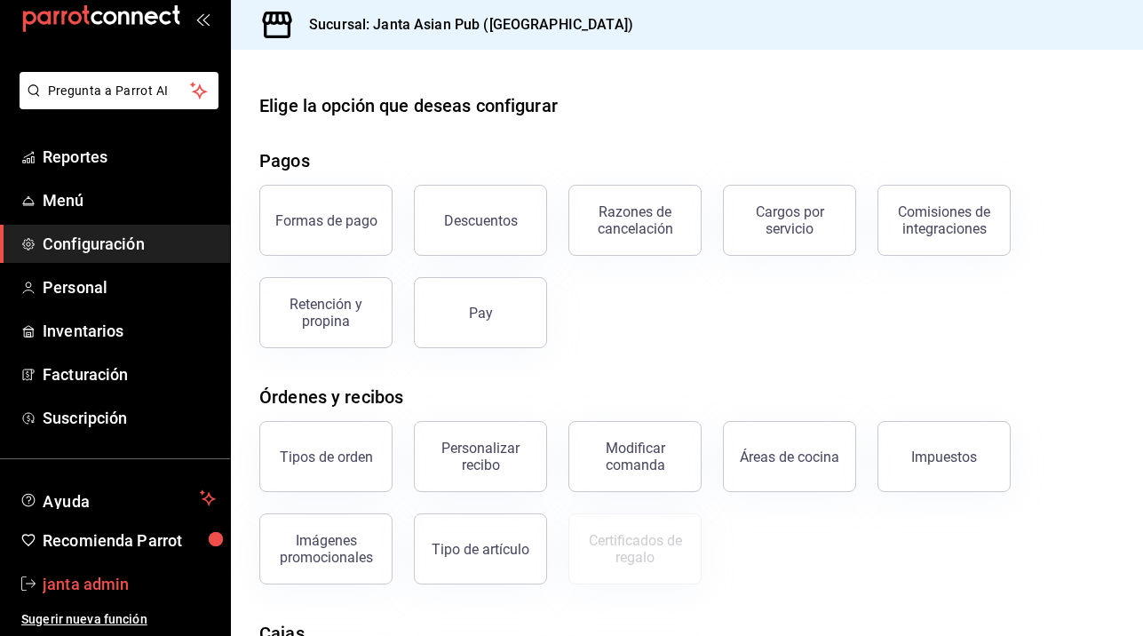
scroll to position [35, 0]
click at [83, 123] on li "Pregunta a Parrot AI" at bounding box center [115, 105] width 216 height 66
click at [92, 161] on span "Reportes" at bounding box center [129, 157] width 173 height 24
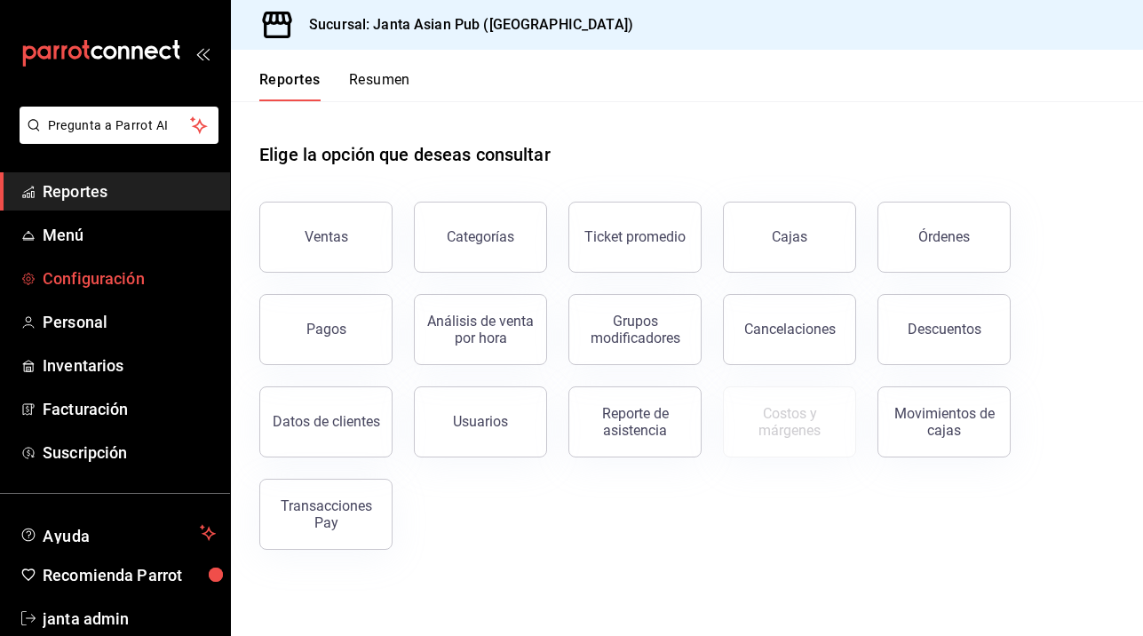
click at [83, 278] on span "Configuración" at bounding box center [129, 278] width 173 height 24
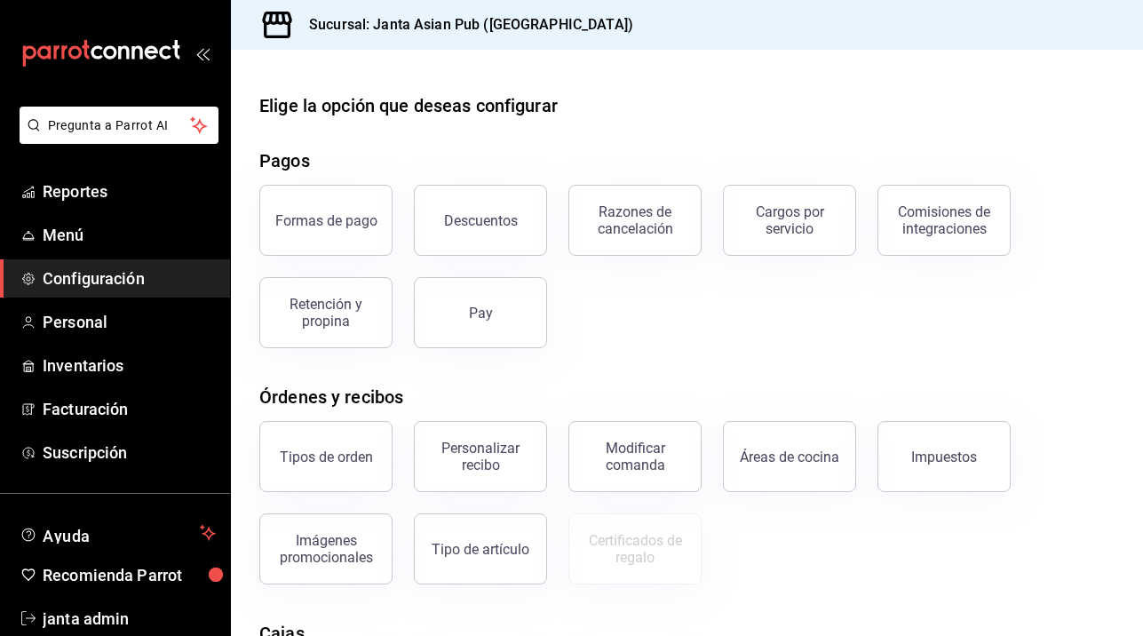
click at [416, 590] on div "Elige la opción que deseas configurar Pagos Formas de pago Descuentos Razones d…" at bounding box center [687, 481] width 912 height 779
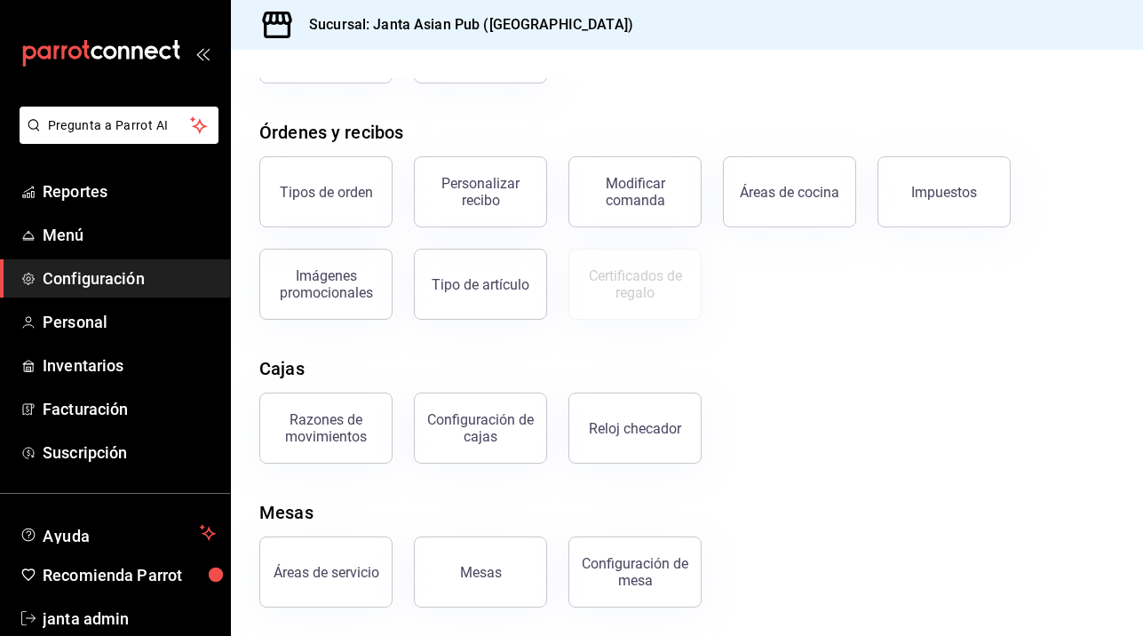
scroll to position [265, 0]
click at [323, 576] on div "Áreas de servicio" at bounding box center [326, 572] width 106 height 17
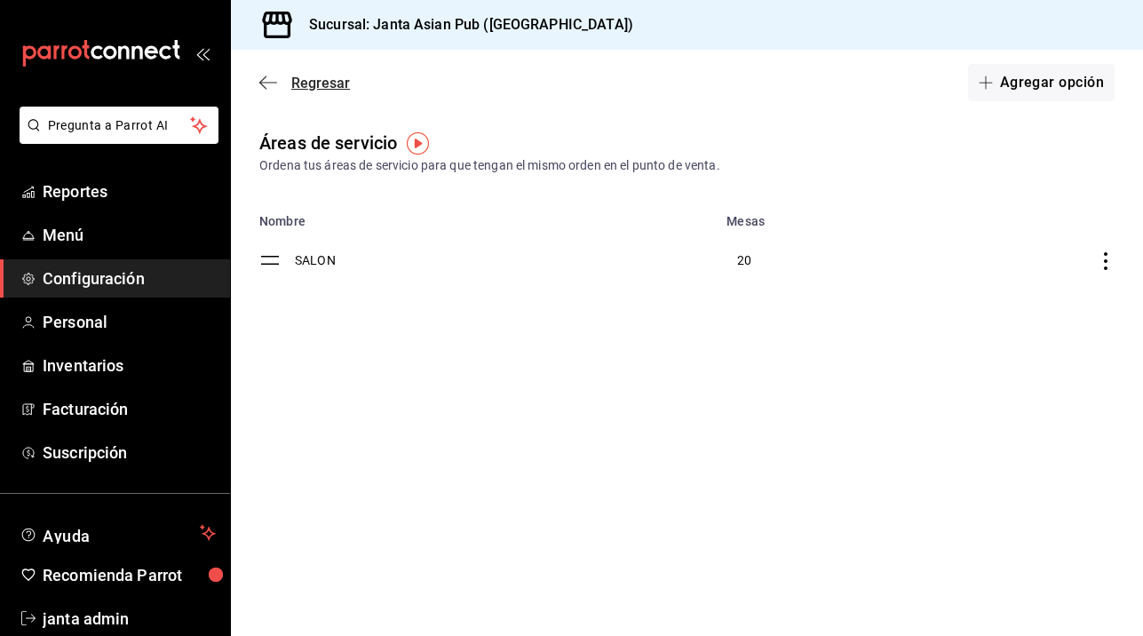
click at [272, 80] on icon "button" at bounding box center [268, 83] width 18 height 16
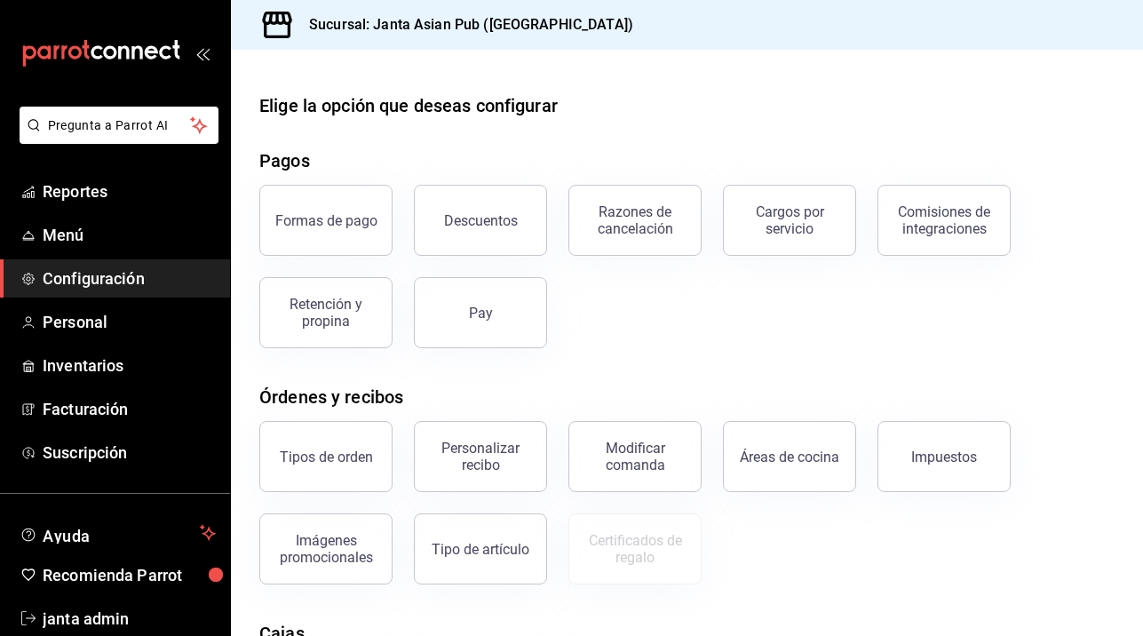
click at [420, 605] on div "Elige la opción que deseas configurar Pagos Formas de pago Descuentos Razones d…" at bounding box center [687, 481] width 912 height 779
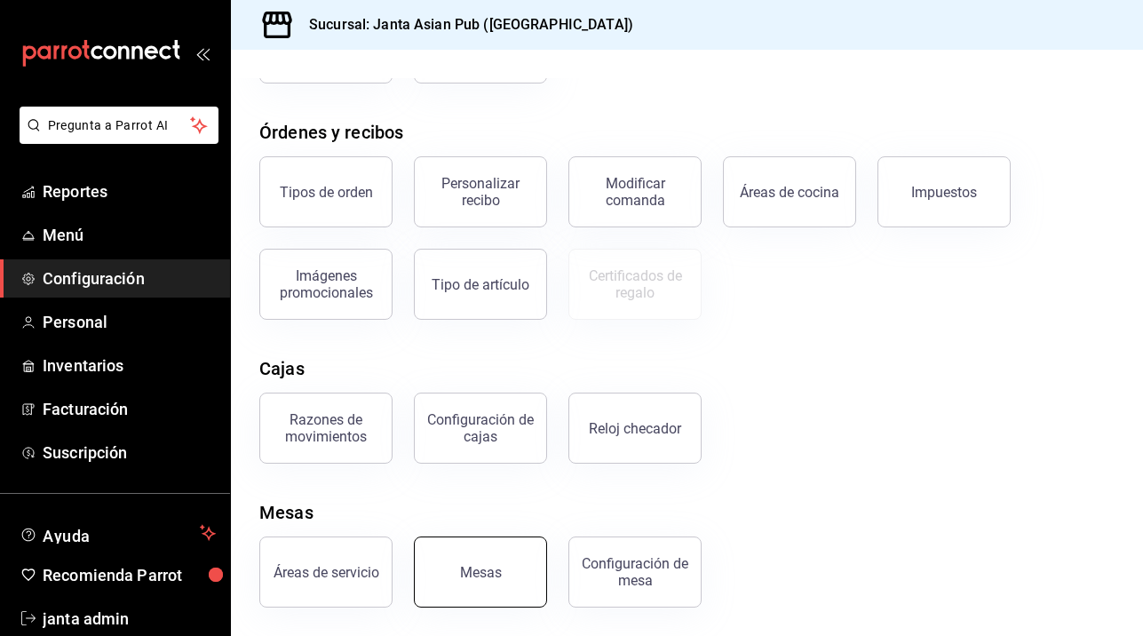
scroll to position [265, 0]
click at [644, 551] on button "Configuración de mesa" at bounding box center [634, 571] width 133 height 71
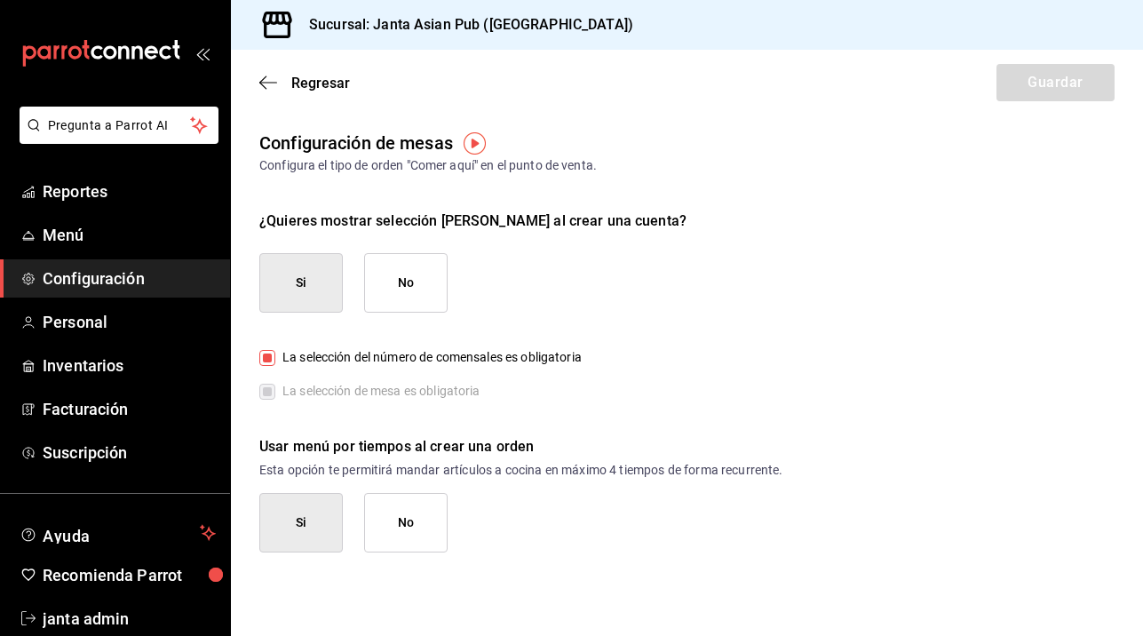
click at [818, 553] on main "Regresar Guardar Configuración de mesas Configura el tipo de orden "Comer aquí"…" at bounding box center [687, 343] width 912 height 586
click at [269, 75] on icon "button" at bounding box center [268, 83] width 18 height 16
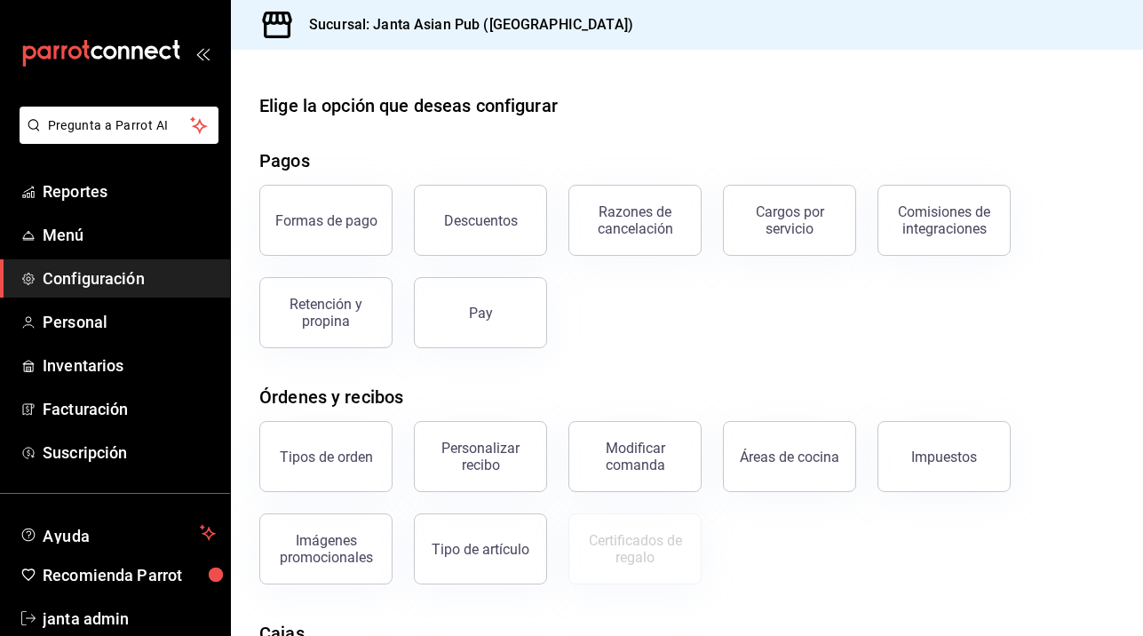
click at [545, 607] on div "Elige la opción que deseas configurar Pagos Formas de pago Descuentos Razones d…" at bounding box center [687, 481] width 912 height 779
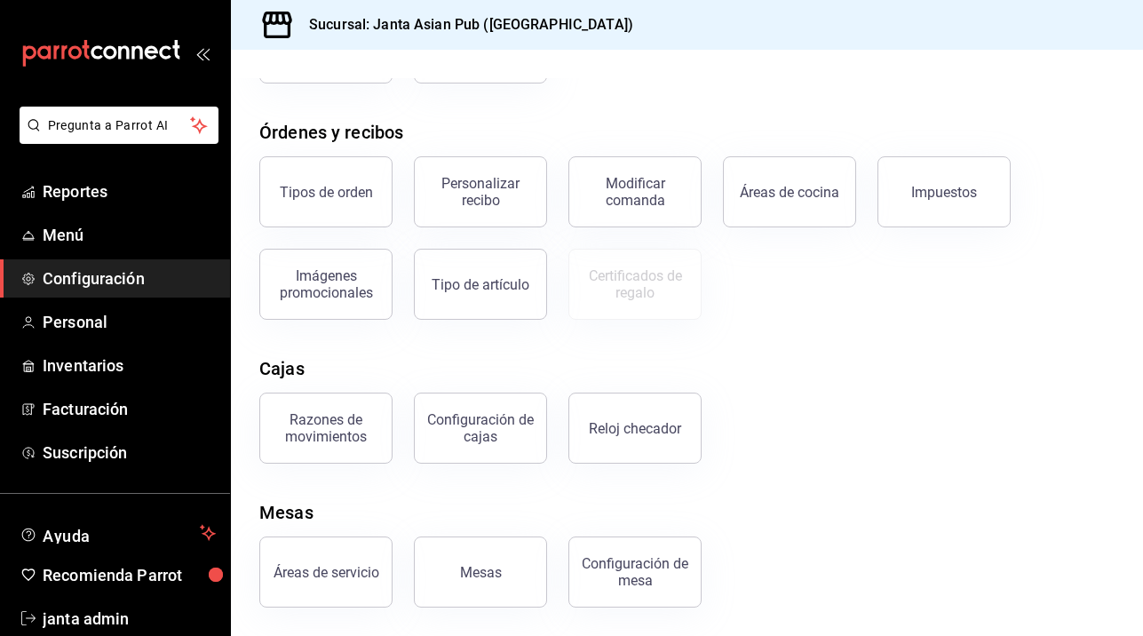
scroll to position [265, 0]
click at [76, 322] on span "Personal" at bounding box center [129, 322] width 173 height 24
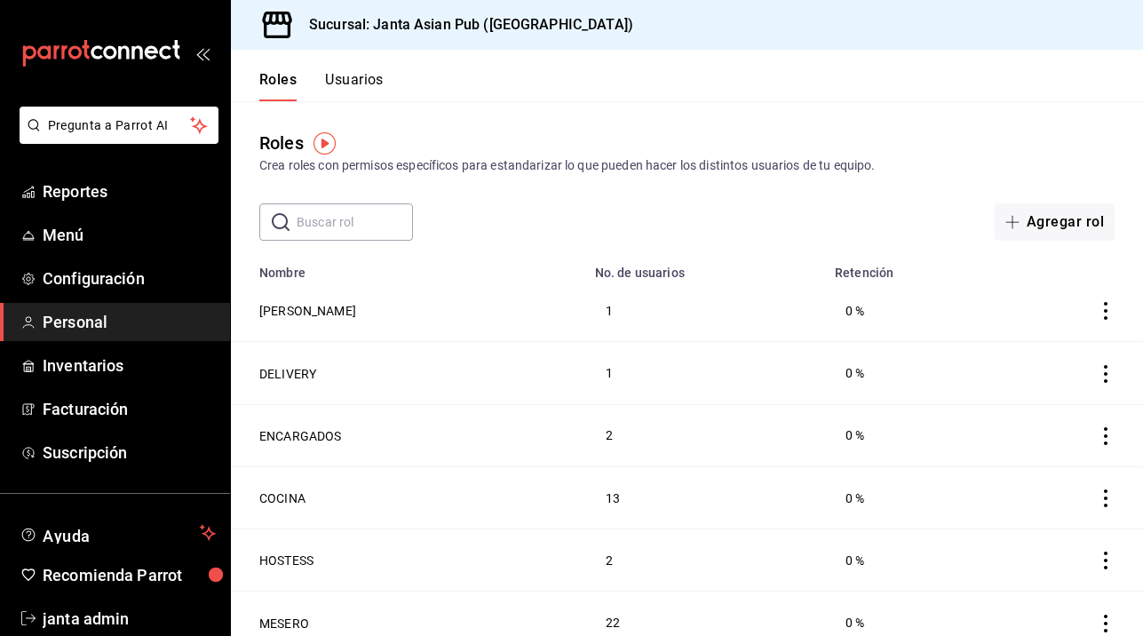
click at [360, 81] on button "Usuarios" at bounding box center [354, 86] width 59 height 30
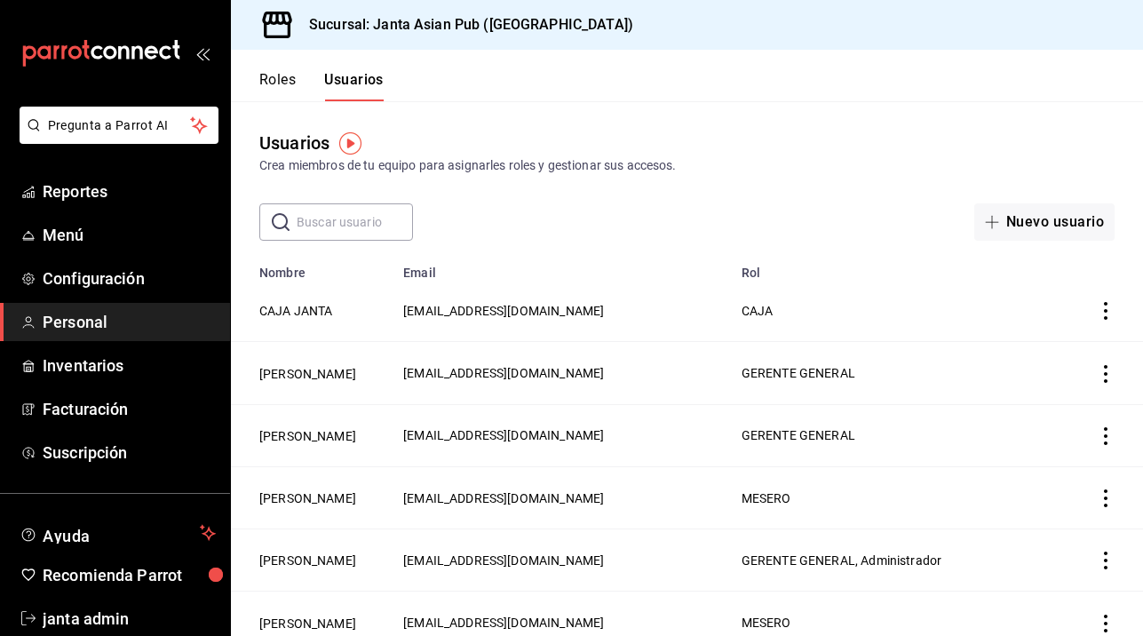
click at [392, 449] on td "ILSE VALDEZ" at bounding box center [312, 435] width 162 height 62
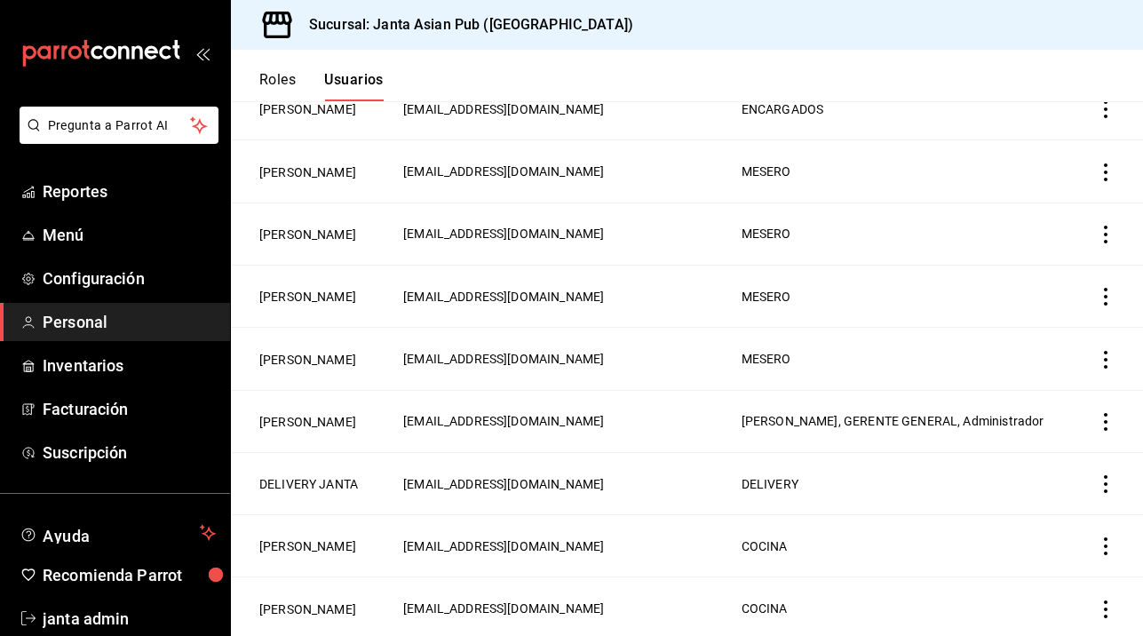
scroll to position [653, 0]
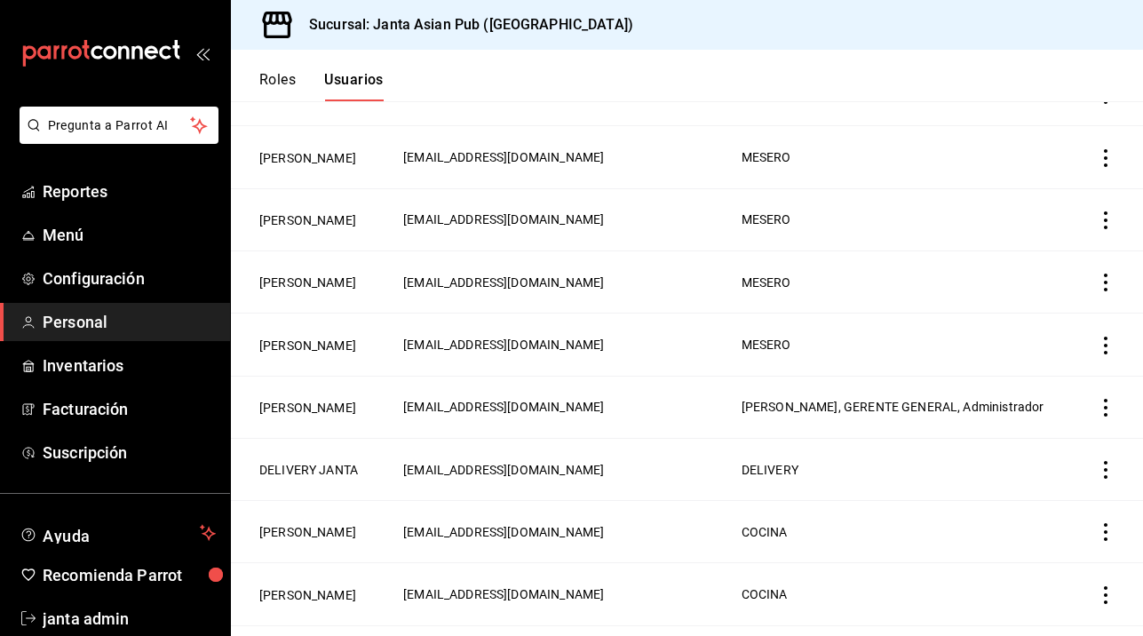
click at [688, 376] on td "5189f36c-9dee-45ba-afd7-3ec69e40c464@fake.email" at bounding box center [561, 344] width 338 height 62
click at [731, 376] on td "5189f36c-9dee-45ba-afd7-3ec69e40c464@fake.email" at bounding box center [561, 344] width 338 height 62
click at [1108, 354] on icon "actions" at bounding box center [1105, 345] width 18 height 18
click at [827, 517] on div at bounding box center [571, 318] width 1143 height 636
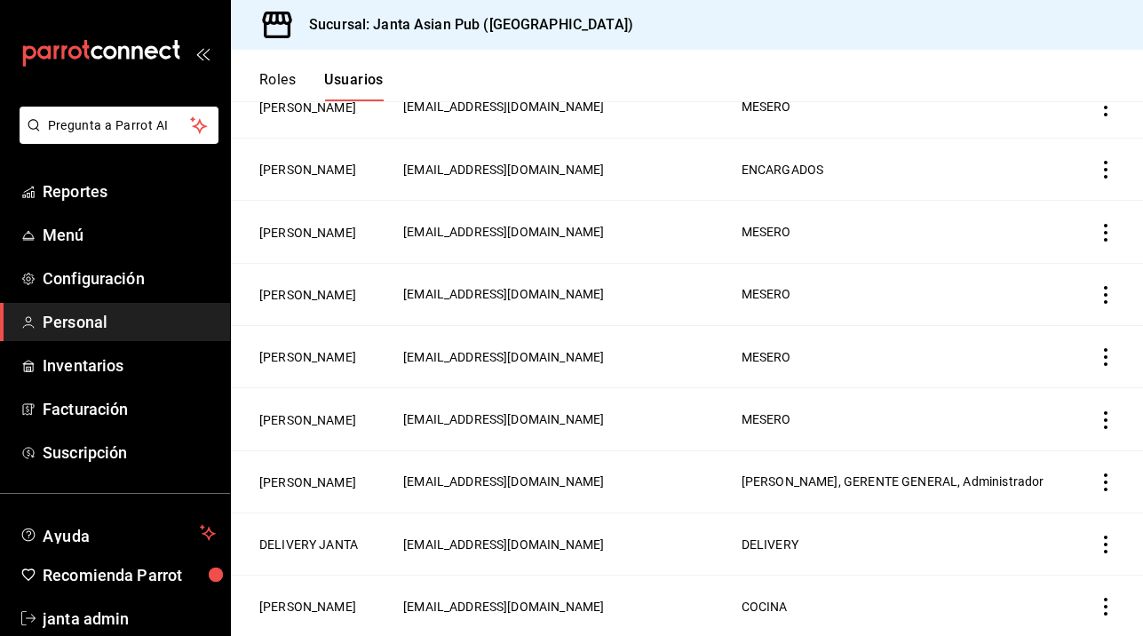
scroll to position [584, 0]
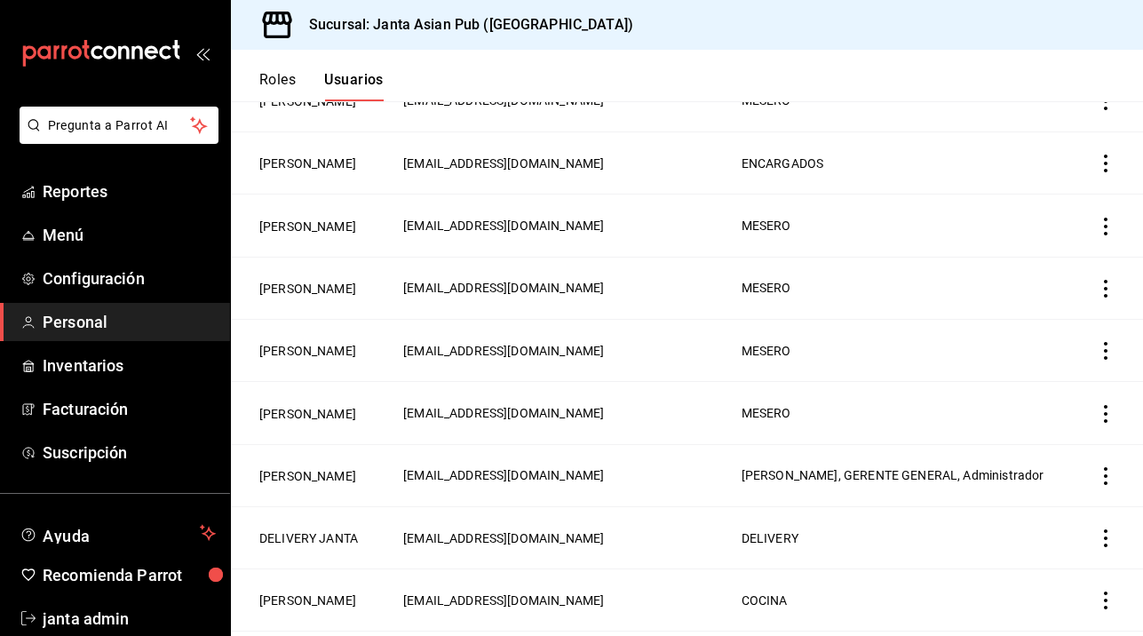
click at [199, 50] on icon "open_drawer_menu" at bounding box center [200, 54] width 8 height 13
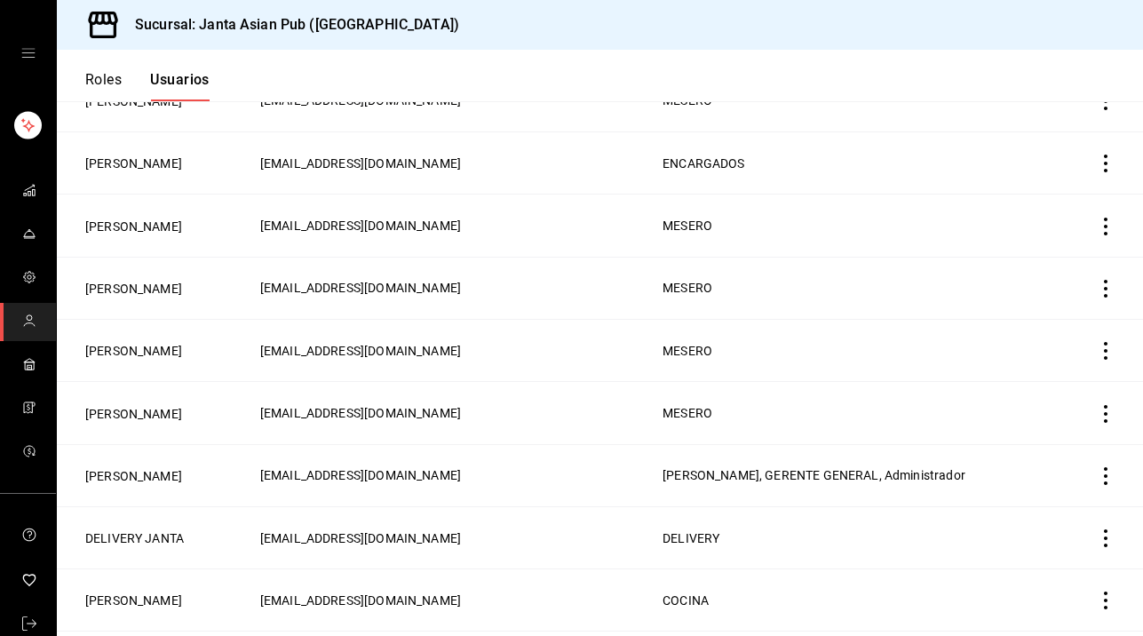
click at [24, 56] on icon "open drawer" at bounding box center [28, 53] width 14 height 14
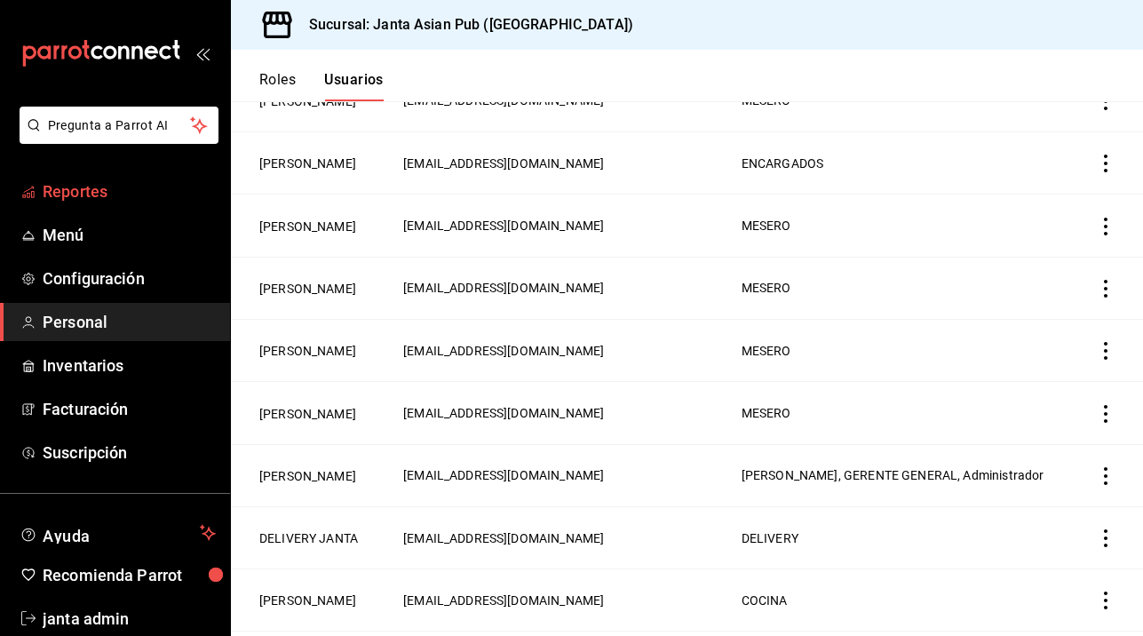
click at [83, 202] on span "Reportes" at bounding box center [129, 191] width 173 height 24
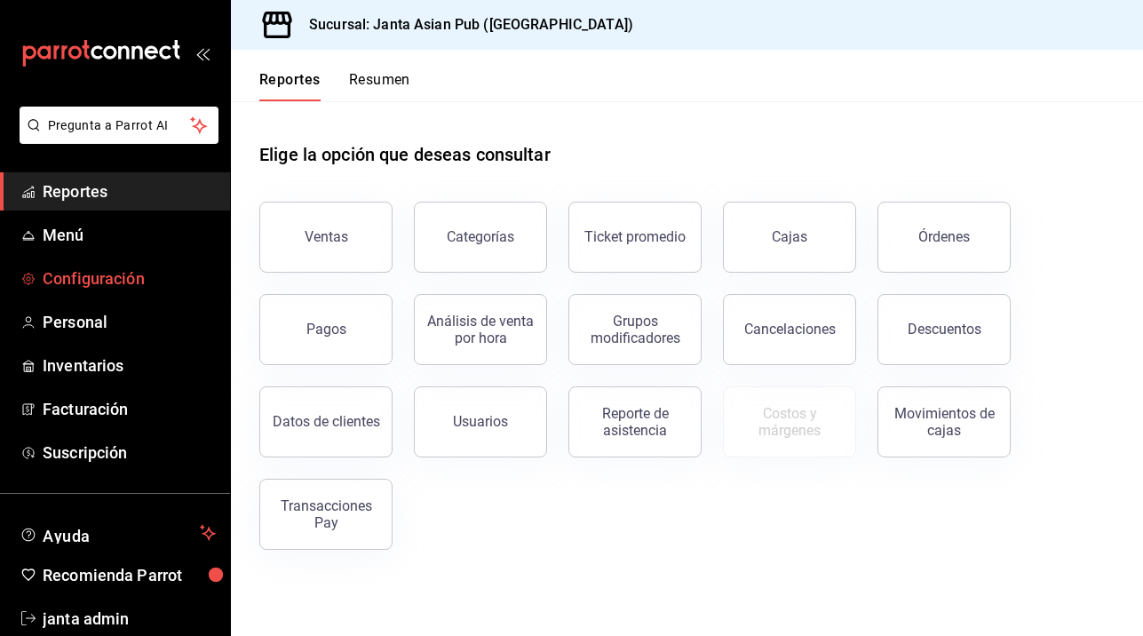
click at [128, 269] on span "Configuración" at bounding box center [129, 278] width 173 height 24
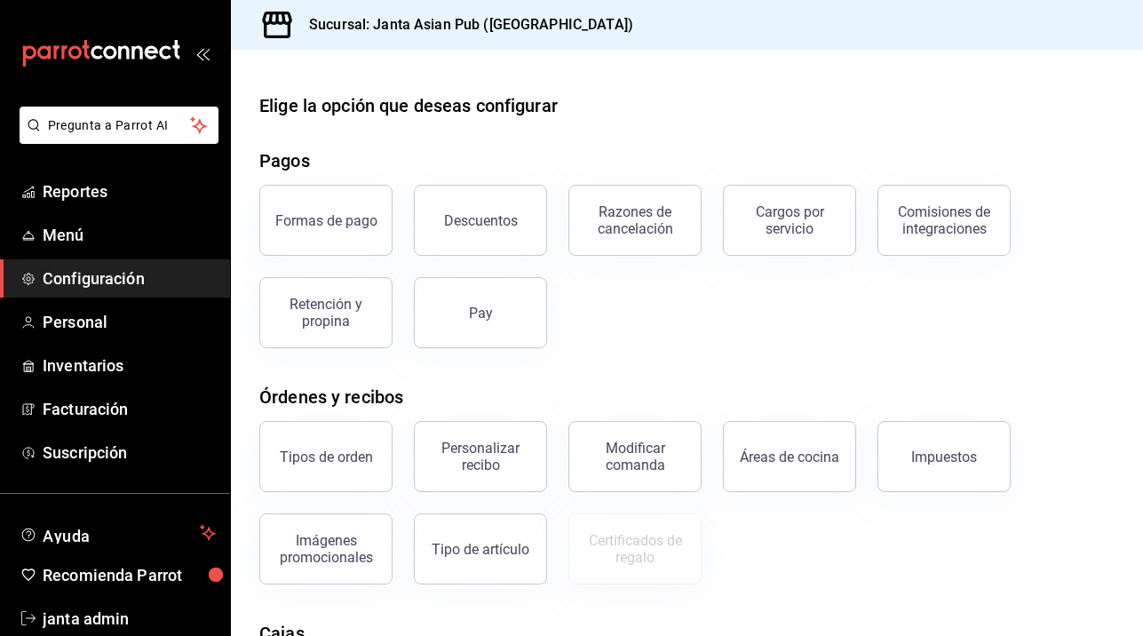
click at [541, 599] on div "Elige la opción que deseas configurar Pagos Formas de pago Descuentos Razones d…" at bounding box center [687, 481] width 912 height 779
click at [97, 237] on span "Menú" at bounding box center [129, 235] width 173 height 24
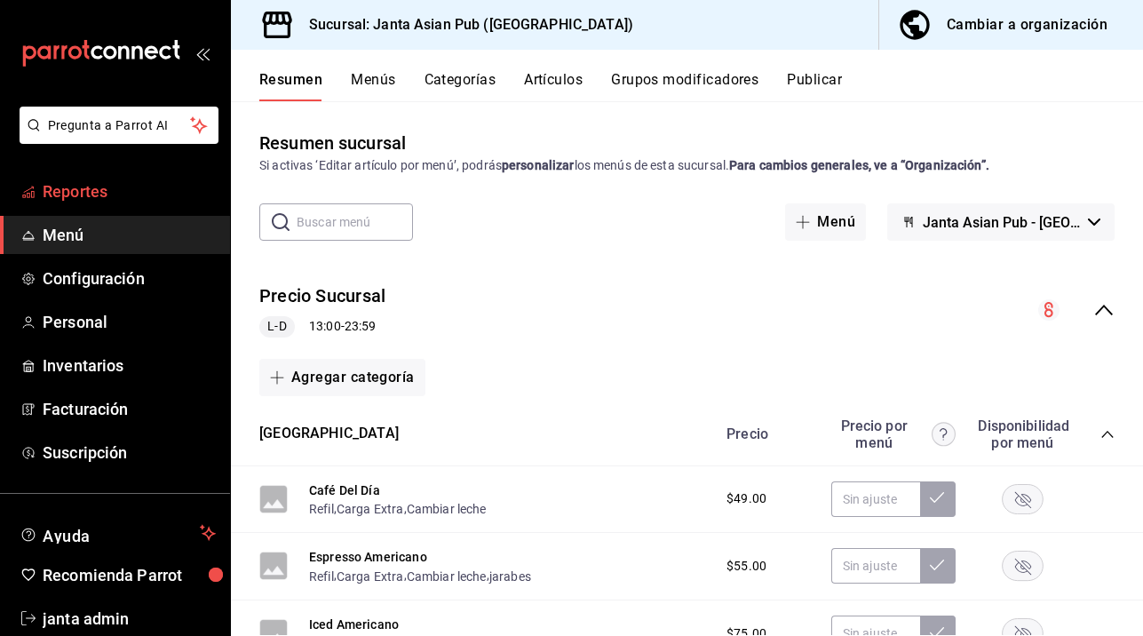
click at [83, 185] on span "Reportes" at bounding box center [129, 191] width 173 height 24
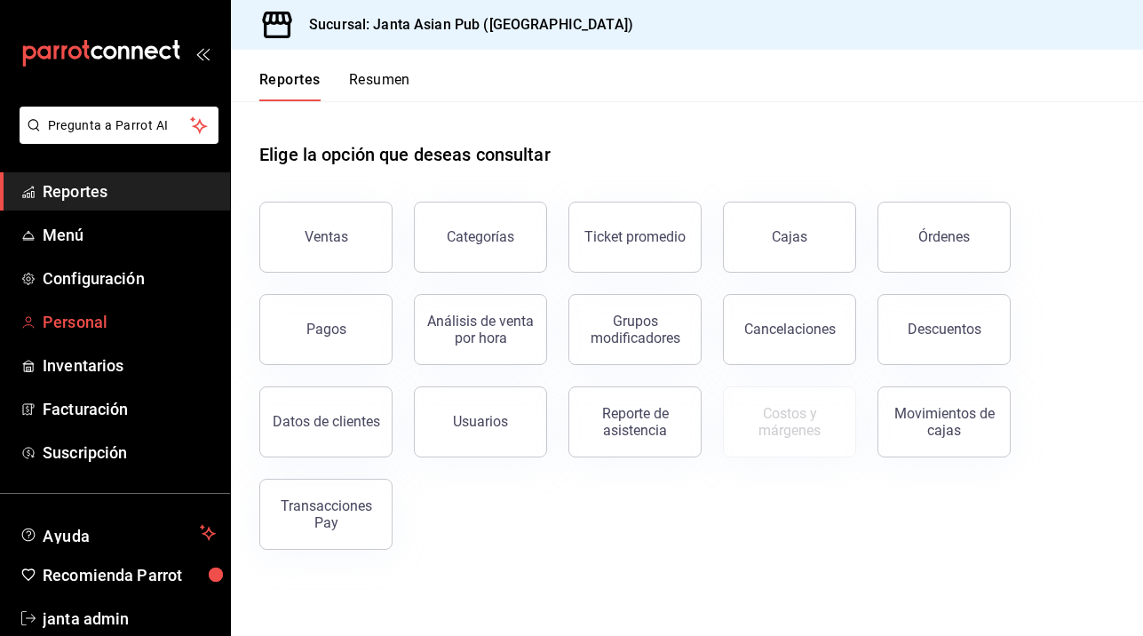
click at [85, 330] on span "Personal" at bounding box center [129, 322] width 173 height 24
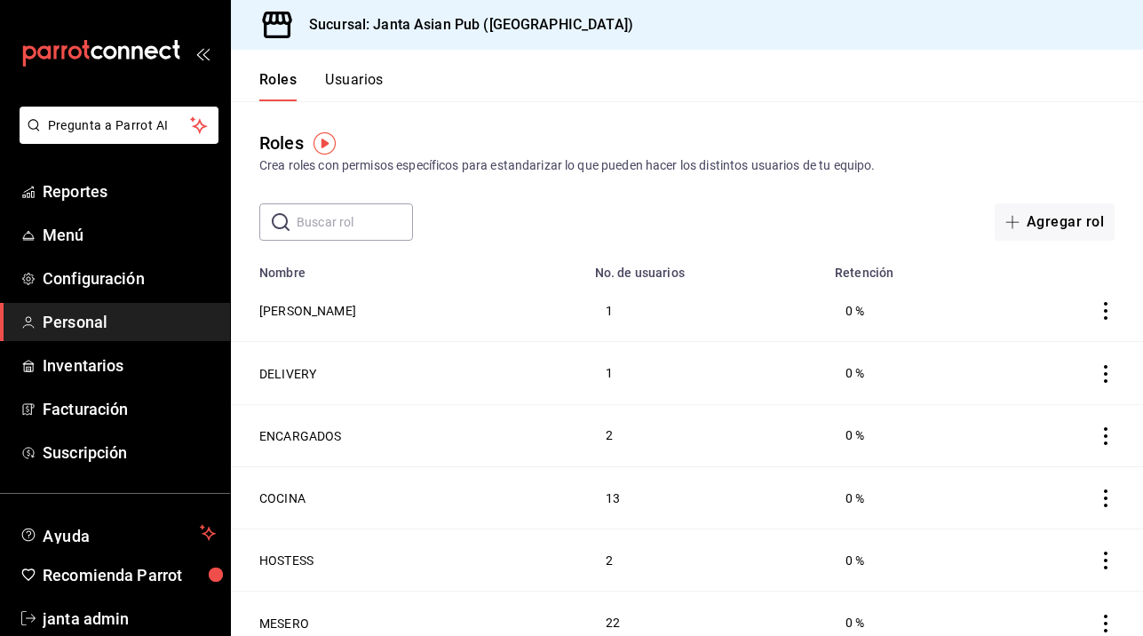
click at [360, 75] on button "Usuarios" at bounding box center [354, 86] width 59 height 30
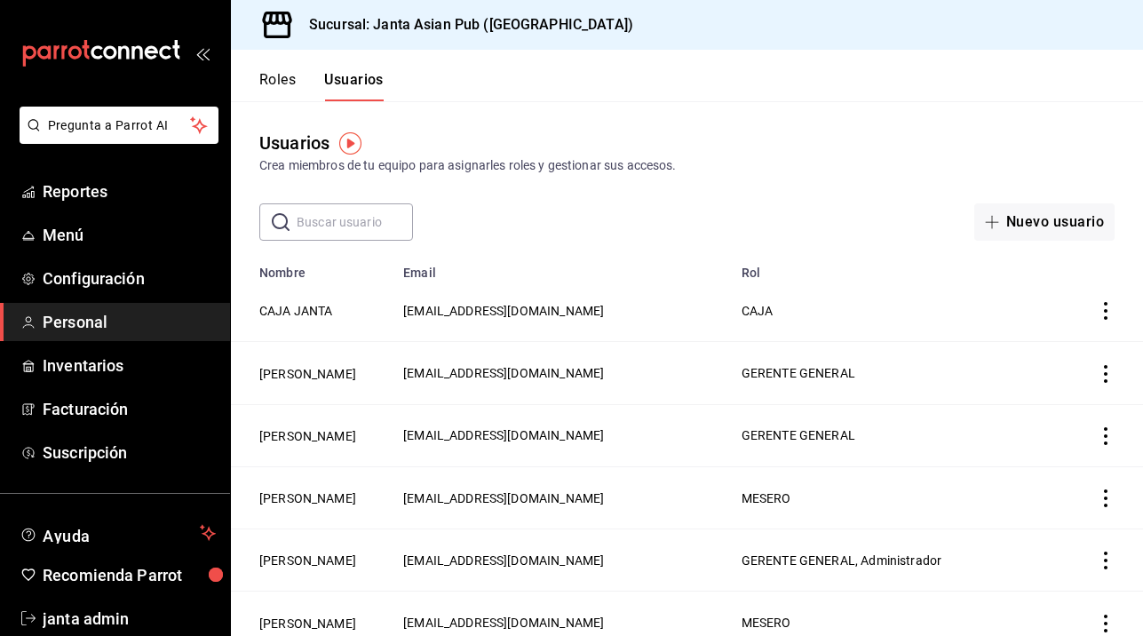
click at [360, 75] on button "Usuarios" at bounding box center [353, 86] width 59 height 30
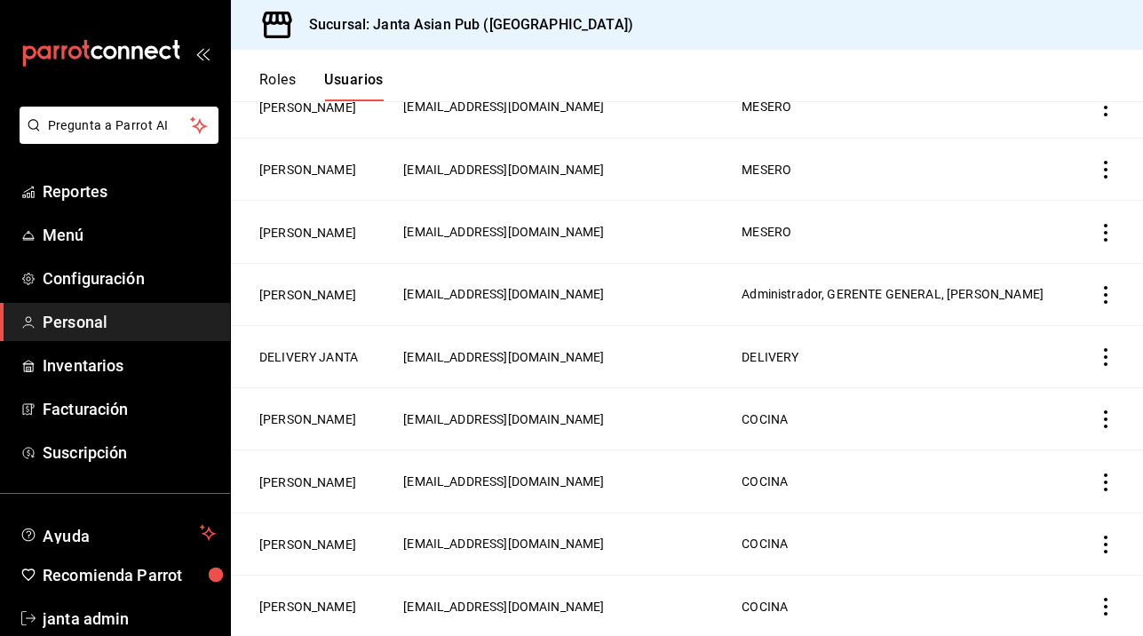
scroll to position [767, 0]
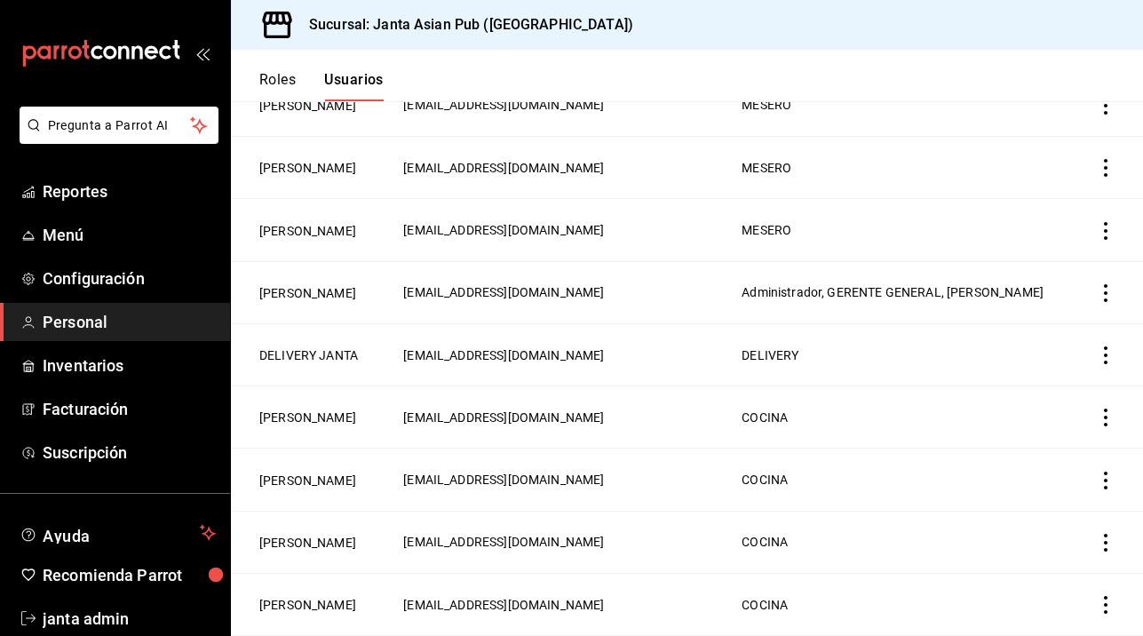
click at [1109, 240] on icon "actions" at bounding box center [1105, 231] width 18 height 18
click at [803, 393] on div at bounding box center [571, 318] width 1143 height 636
click at [561, 237] on span "5189f36c-9dee-45ba-afd7-3ec69e40c464@fake.email" at bounding box center [503, 230] width 201 height 14
click at [392, 261] on td "ALEXIS MONTES" at bounding box center [312, 230] width 162 height 62
